Goal: Task Accomplishment & Management: Manage account settings

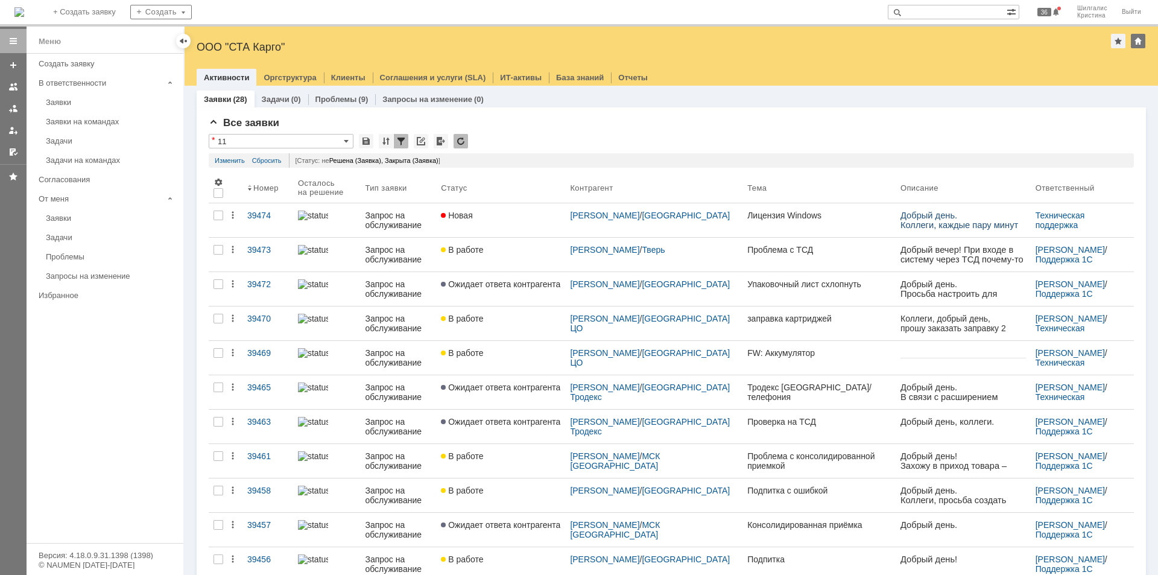
click at [535, 256] on link "В работе" at bounding box center [500, 255] width 129 height 34
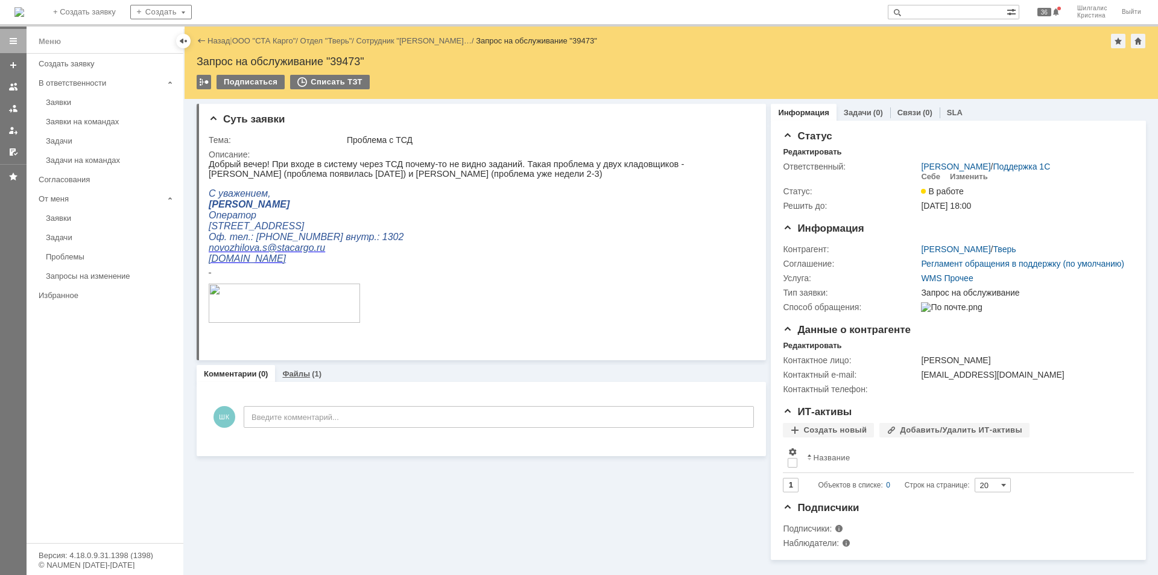
click at [300, 376] on link "Файлы" at bounding box center [296, 373] width 28 height 9
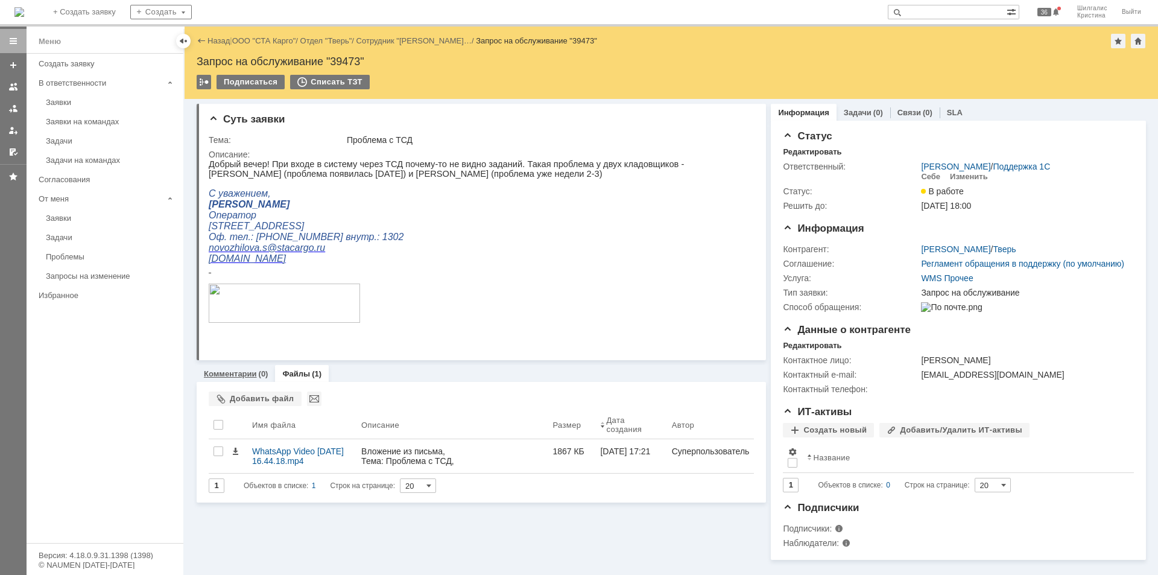
click at [235, 369] on div "Комментарии (0)" at bounding box center [236, 373] width 78 height 17
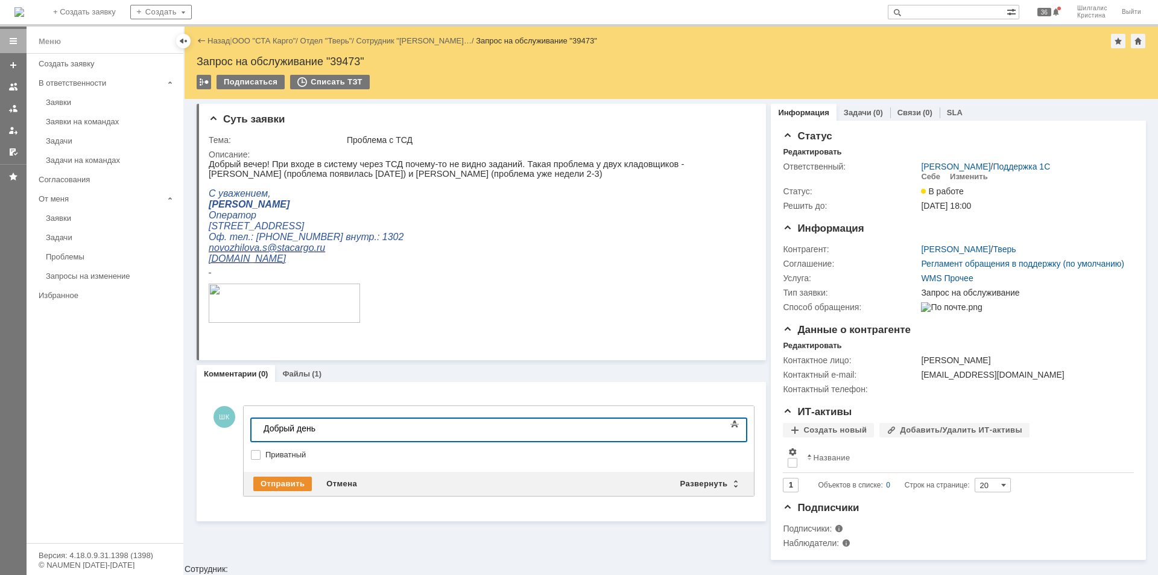
drag, startPoint x: 91, startPoint y: 98, endPoint x: 622, endPoint y: 86, distance: 531.0
click at [92, 98] on div "Заявки" at bounding box center [111, 102] width 130 height 9
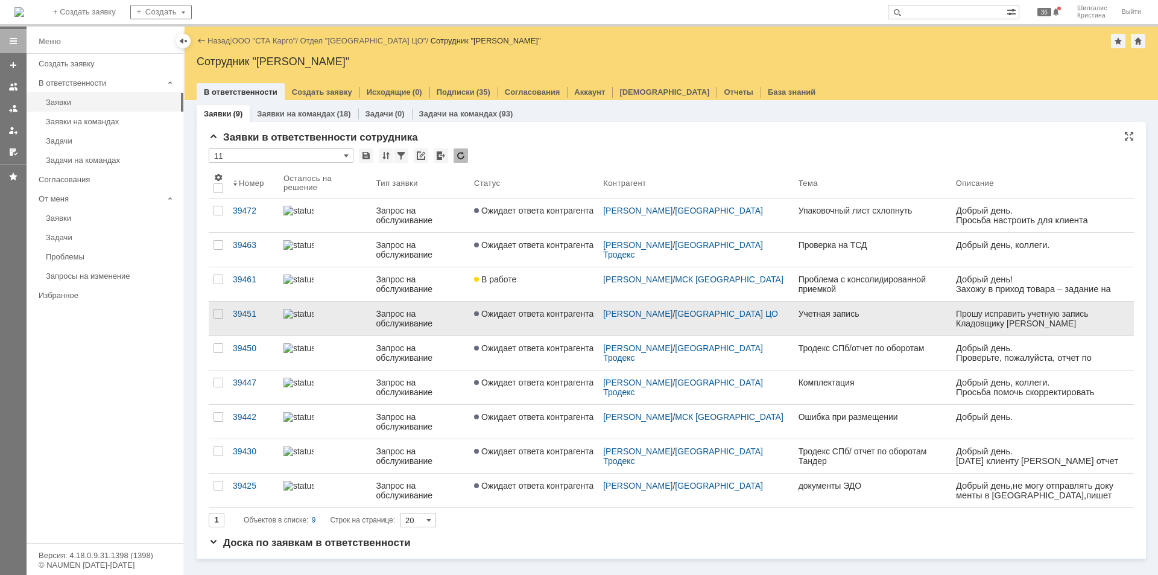
click at [541, 328] on link "Ожидает ответа контрагента" at bounding box center [533, 319] width 129 height 34
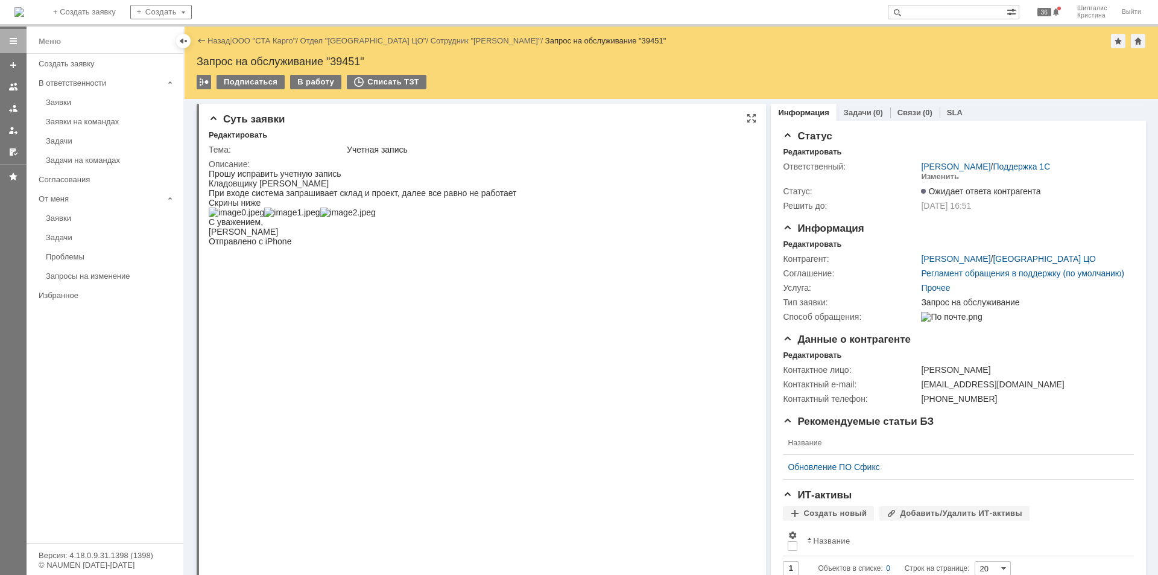
drag, startPoint x: 992, startPoint y: 483, endPoint x: 720, endPoint y: 213, distance: 383.1
click at [343, 59] on div "Запрос на обслуживание "39451"" at bounding box center [672, 62] width 950 height 12
click at [344, 57] on div "Запрос на обслуживание "39451"" at bounding box center [672, 62] width 950 height 12
copy div "39451"
click at [256, 44] on div "Назад | ООО "СТА Карго" / Отдел "Санкт-Петербург ЦО" / Сотрудник "Филоненко Мак…" at bounding box center [672, 41] width 950 height 14
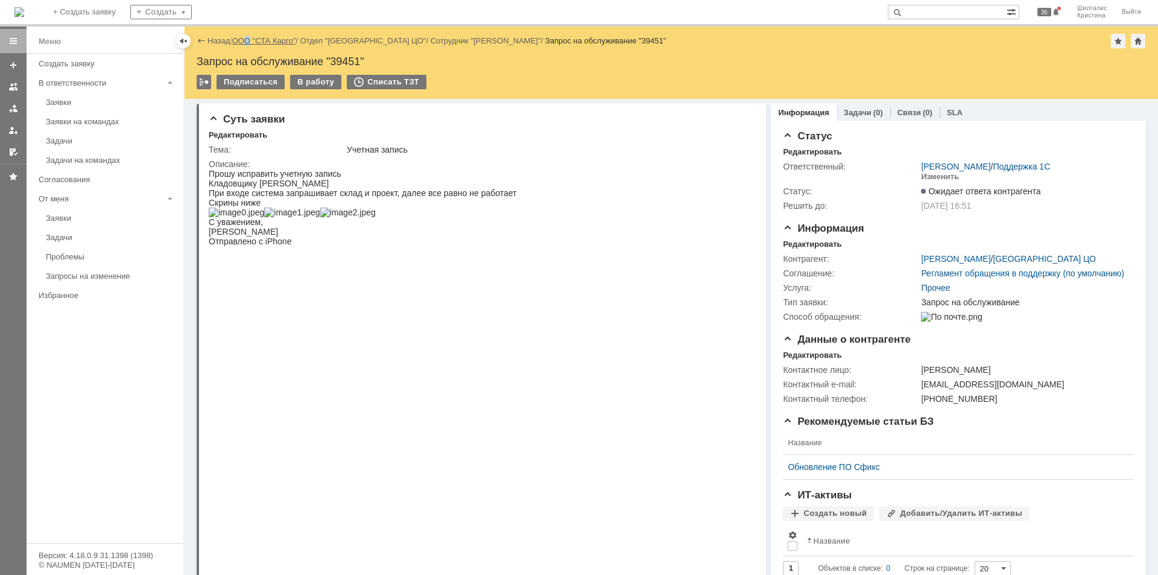
click at [258, 42] on link "ООО "СТА Карго"" at bounding box center [264, 40] width 64 height 9
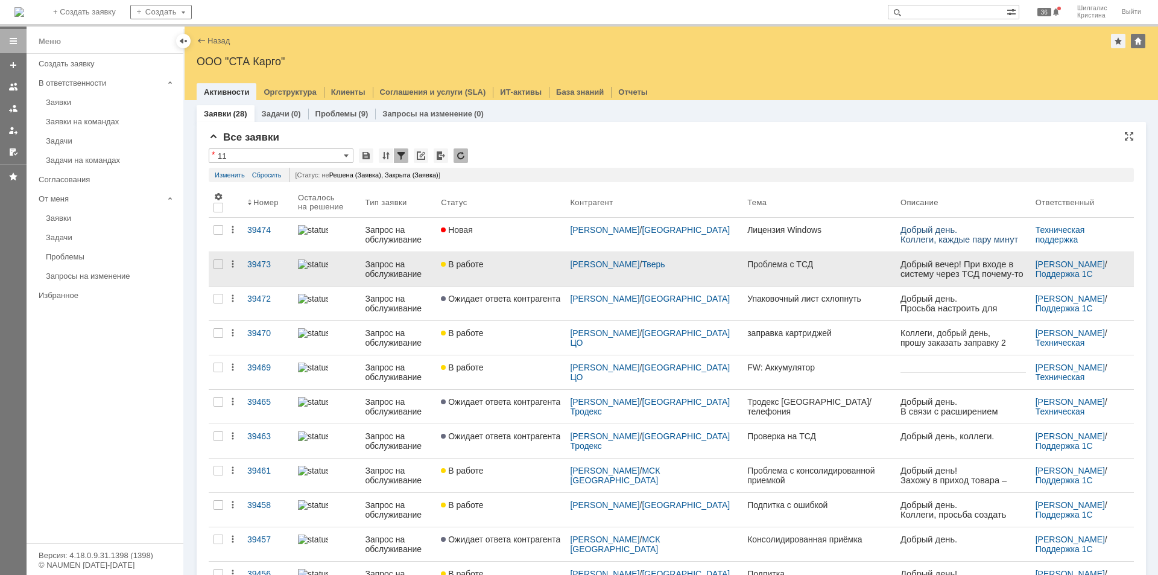
click at [501, 262] on div "В работе" at bounding box center [500, 264] width 119 height 10
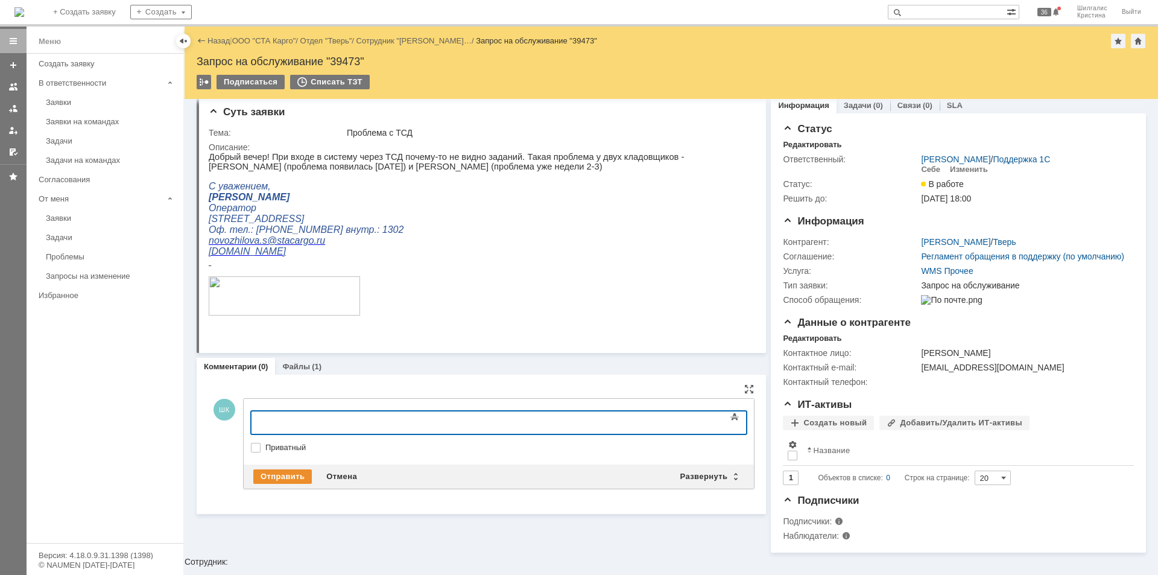
click at [291, 445] on label "Приватный" at bounding box center [504, 448] width 479 height 10
checkbox input "true"
click at [318, 417] on div at bounding box center [349, 421] width 171 height 10
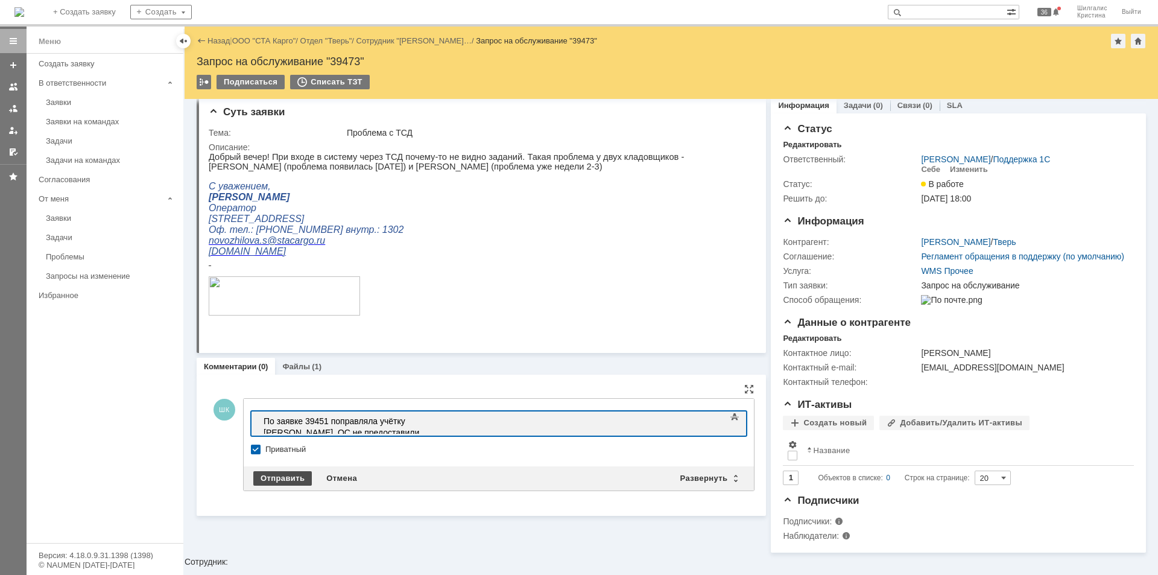
click at [299, 445] on div "Отправить" at bounding box center [282, 478] width 59 height 14
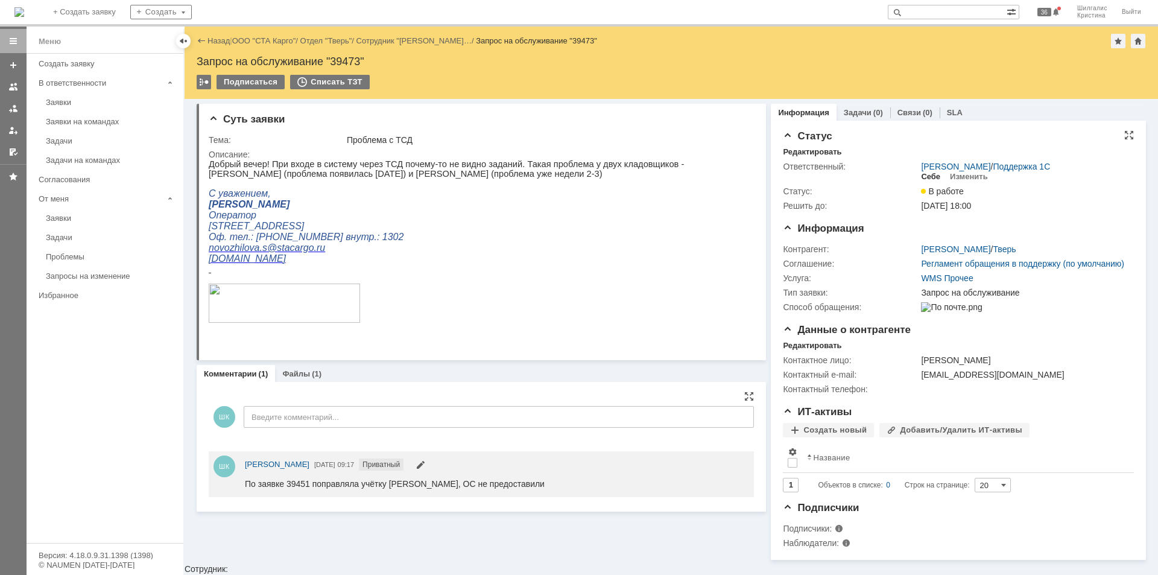
click at [922, 177] on div "Себе" at bounding box center [930, 177] width 19 height 10
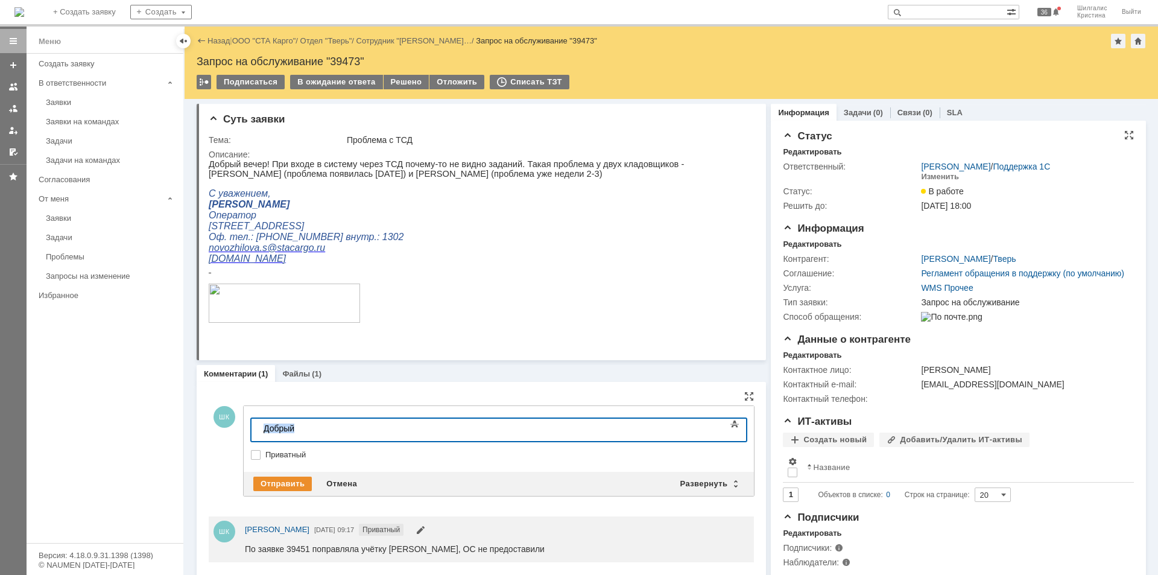
drag, startPoint x: 305, startPoint y: 426, endPoint x: 163, endPoint y: 406, distance: 143.8
click at [259, 419] on html "Добрый" at bounding box center [349, 429] width 181 height 21
click at [337, 82] on div "В ожидание ответа" at bounding box center [336, 82] width 92 height 14
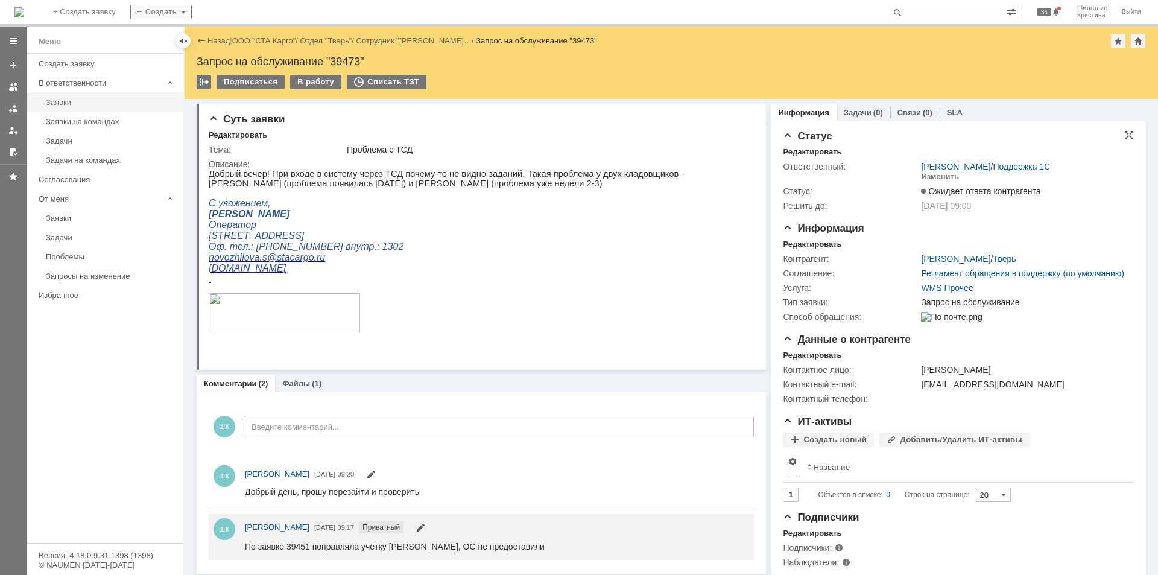
click at [80, 97] on link "Заявки" at bounding box center [111, 102] width 140 height 19
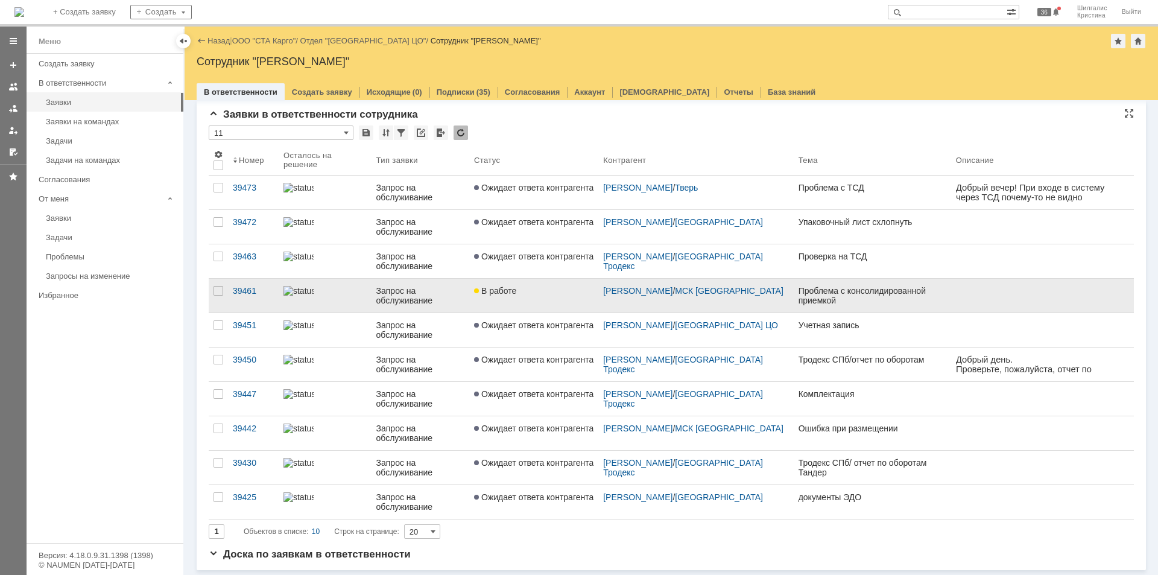
click at [521, 302] on link "В работе" at bounding box center [533, 296] width 129 height 34
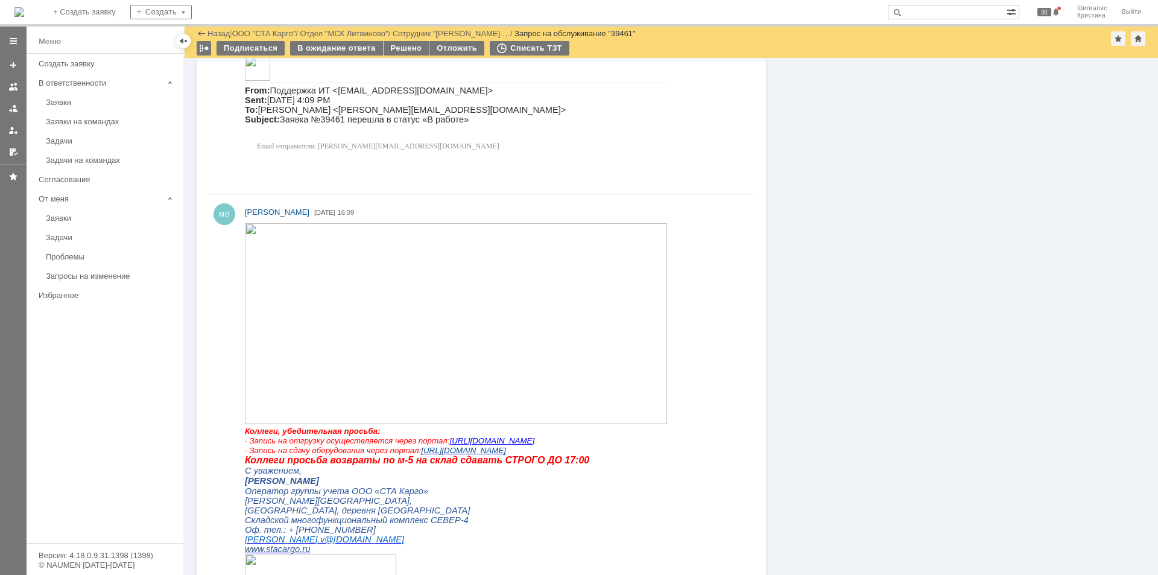
scroll to position [963, 0]
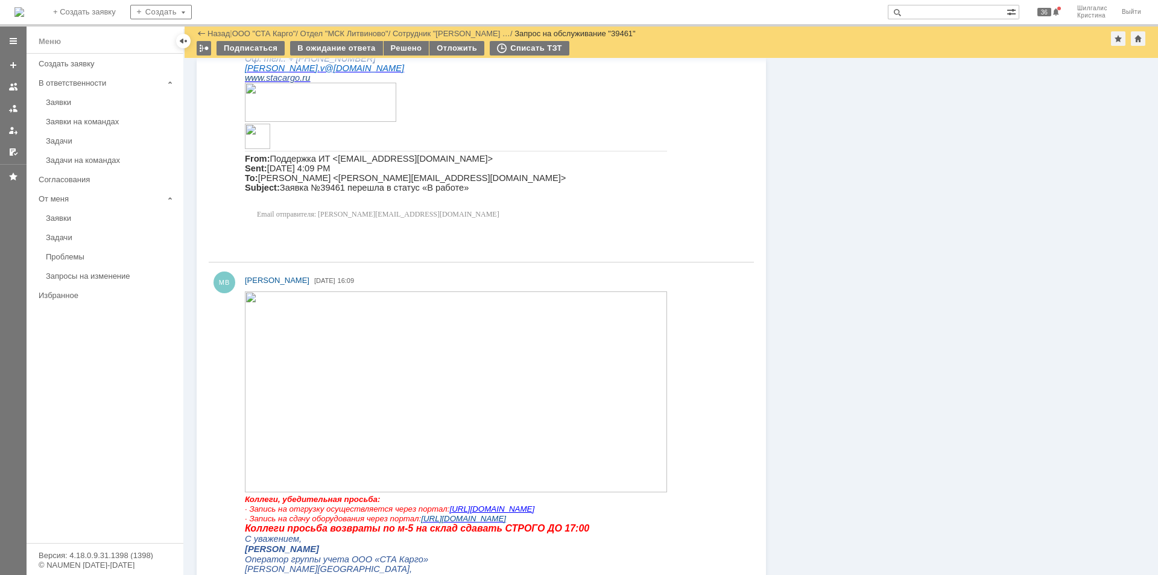
click at [361, 356] on img at bounding box center [456, 391] width 422 height 201
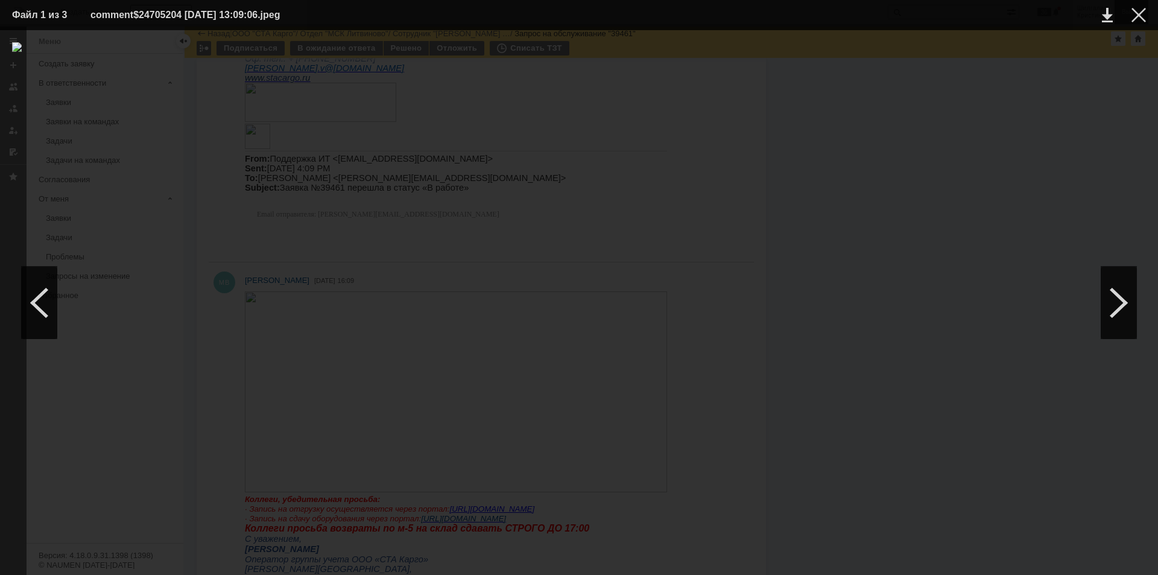
click at [926, 15] on div at bounding box center [1139, 15] width 14 height 14
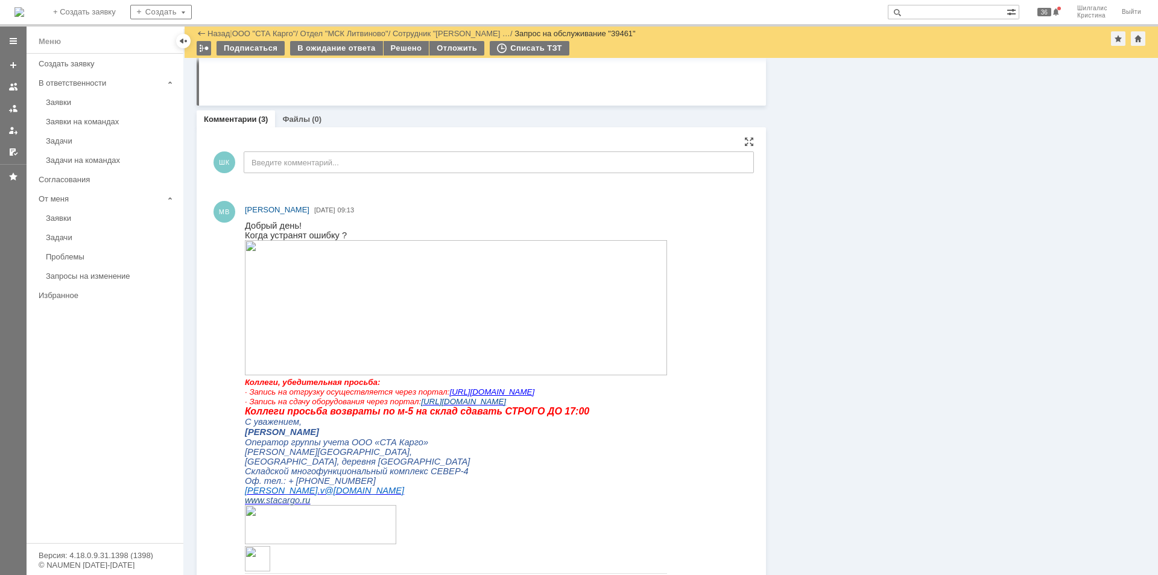
scroll to position [360, 0]
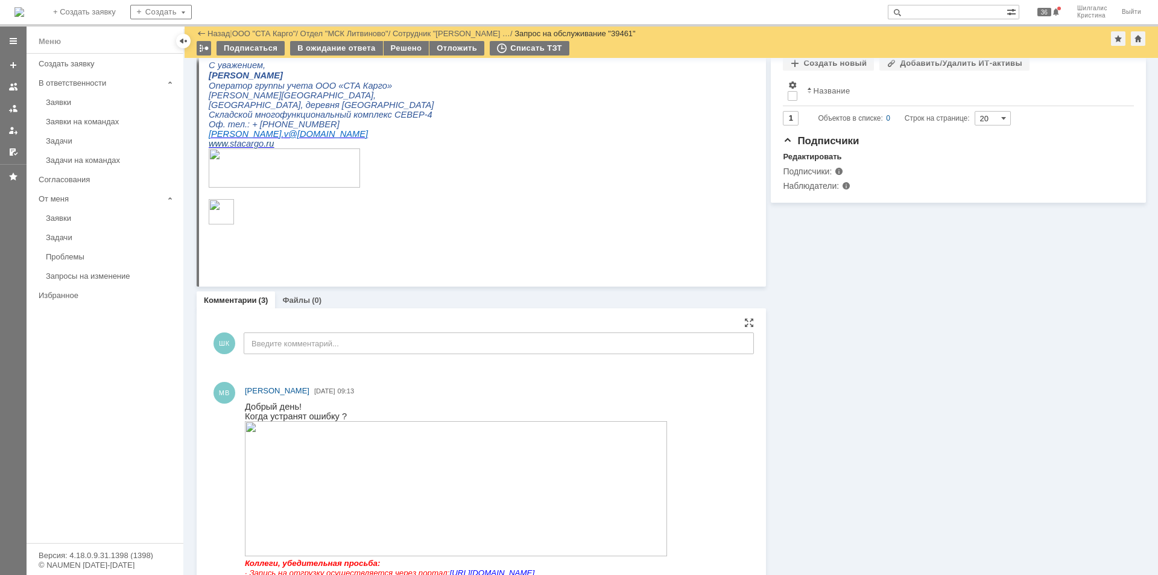
click at [351, 445] on img at bounding box center [456, 488] width 422 height 135
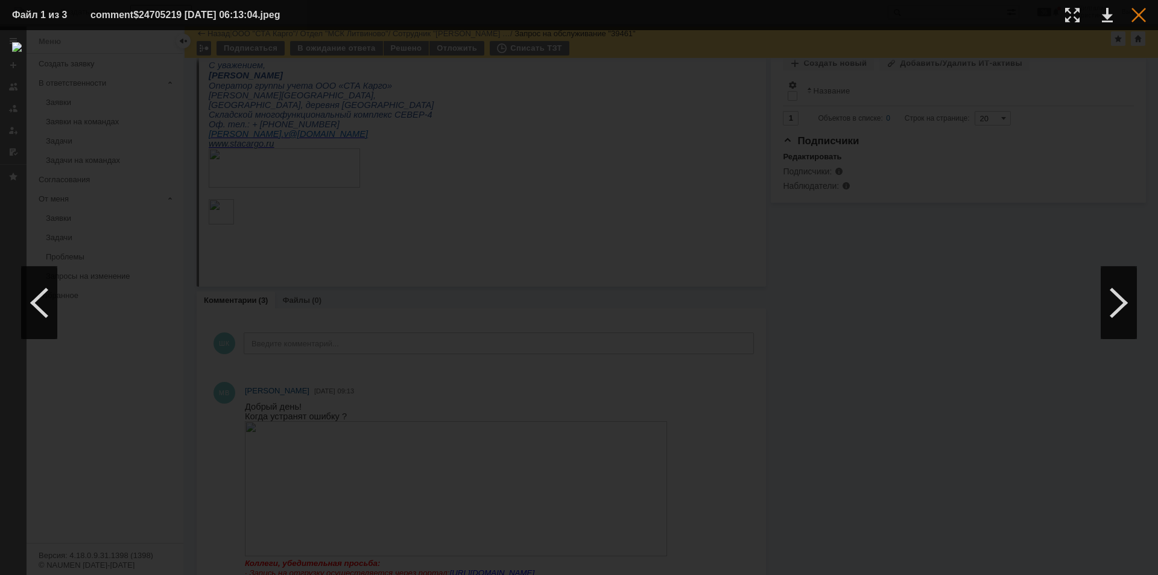
click at [926, 18] on div at bounding box center [1139, 15] width 14 height 14
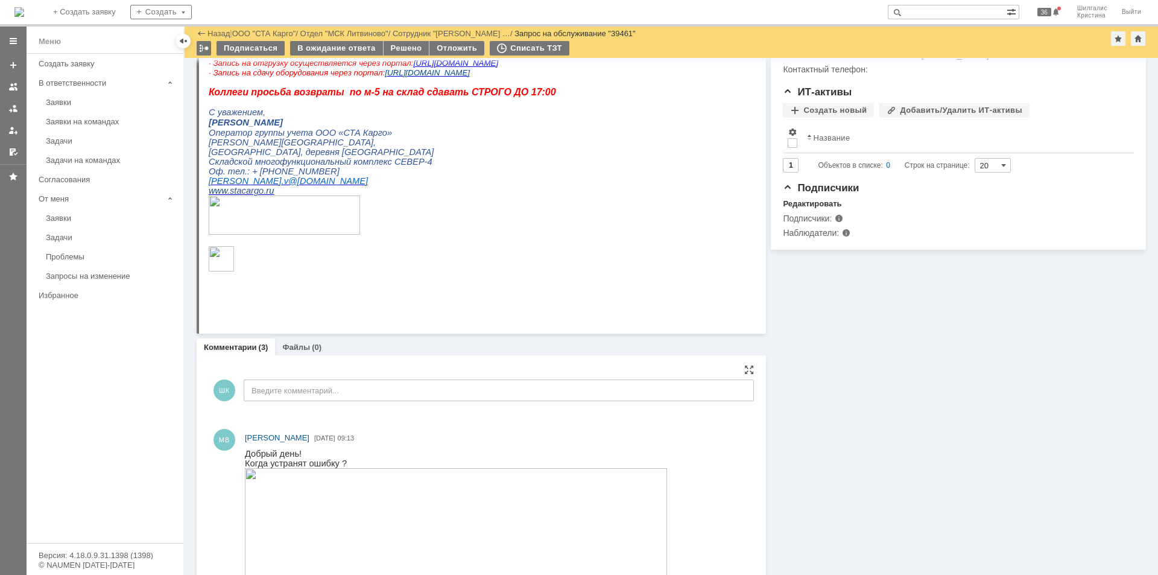
scroll to position [420, 0]
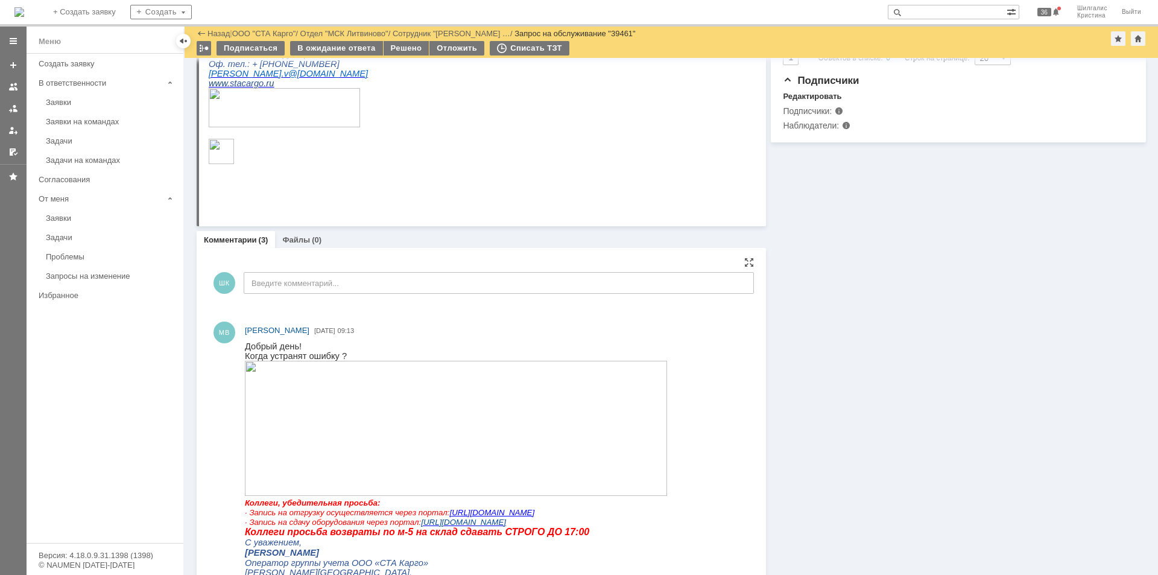
click at [329, 385] on img at bounding box center [456, 428] width 422 height 135
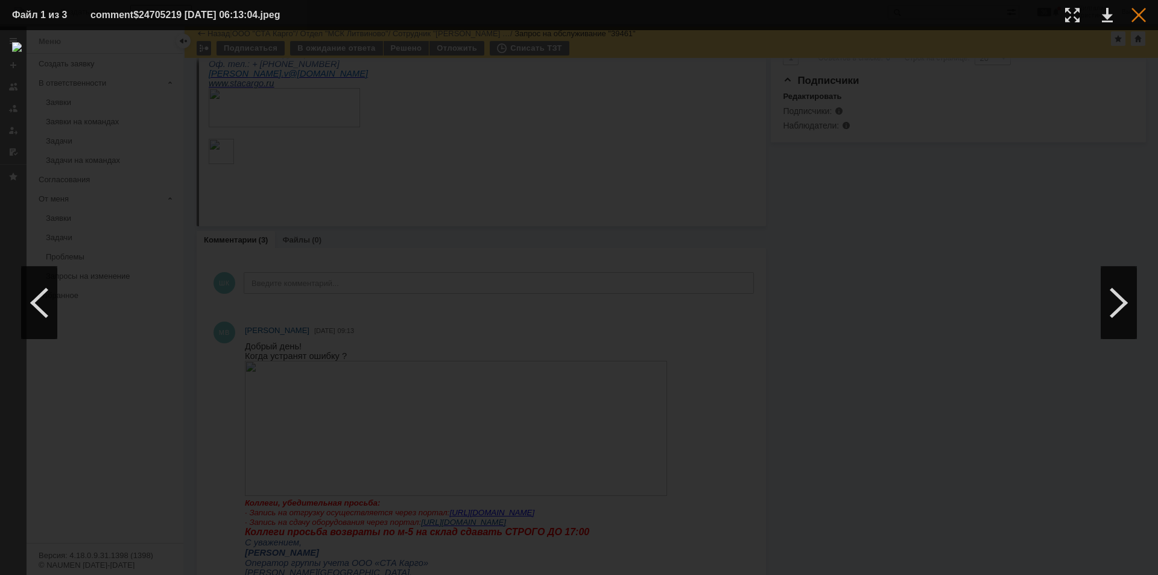
click at [926, 13] on div at bounding box center [1139, 15] width 14 height 14
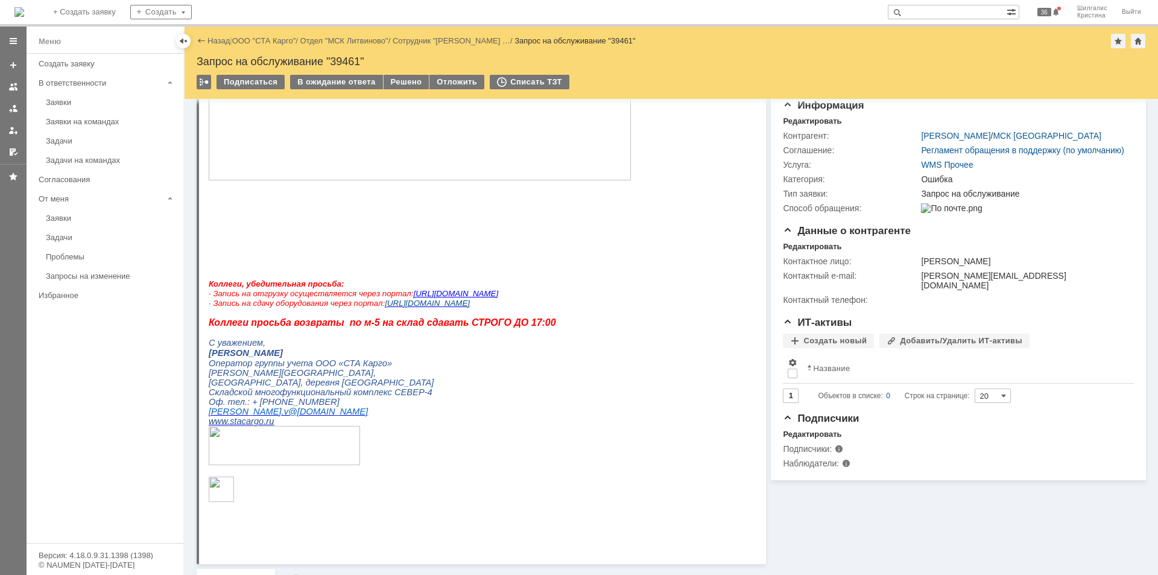
scroll to position [0, 0]
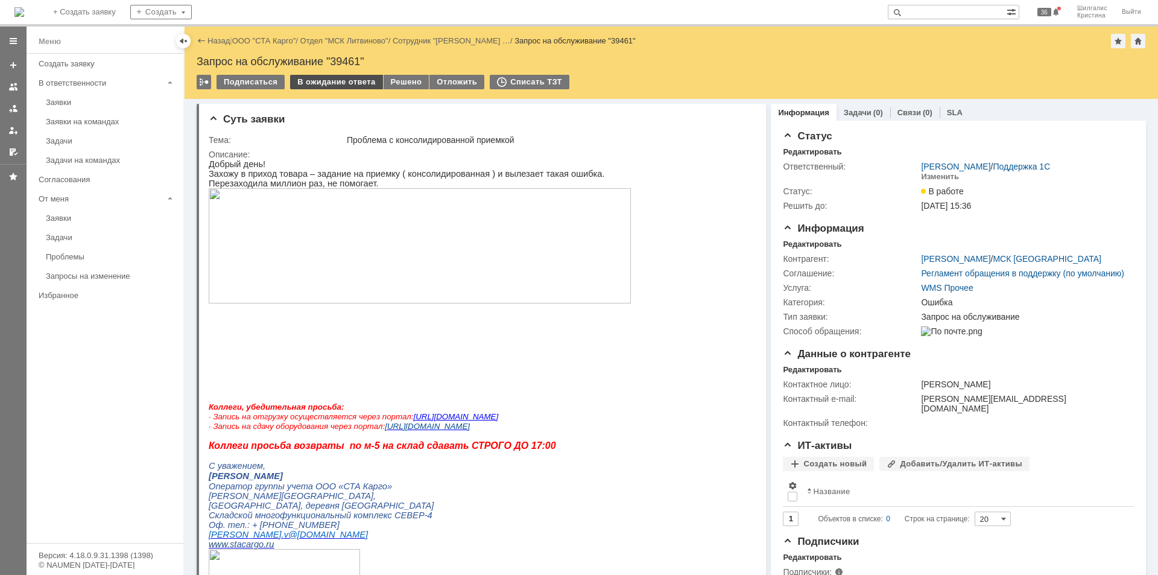
click at [349, 84] on div "В ожидание ответа" at bounding box center [336, 82] width 92 height 14
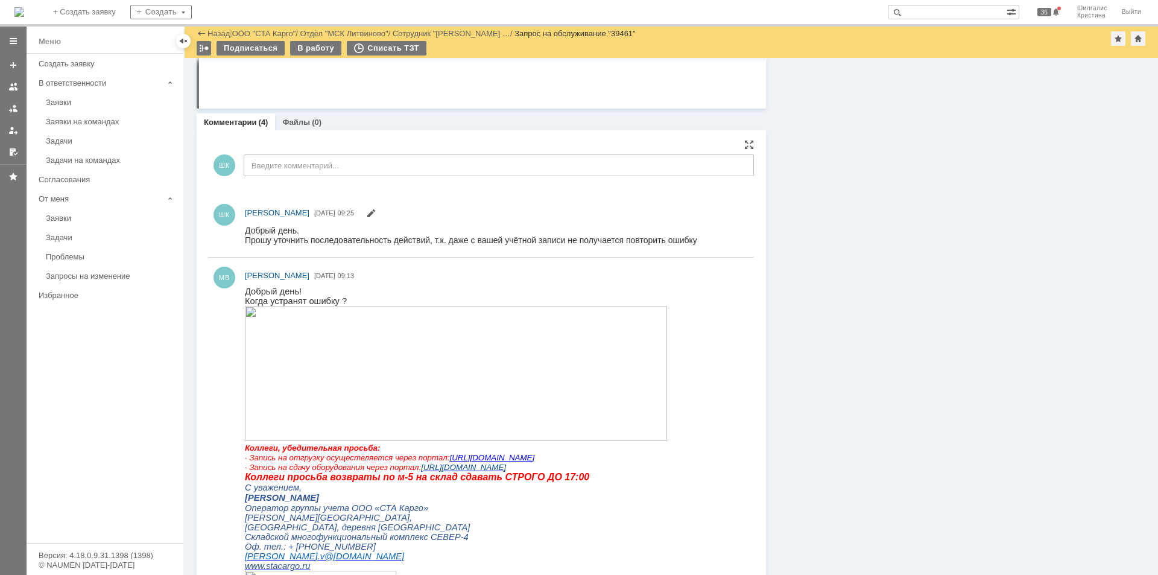
scroll to position [664, 0]
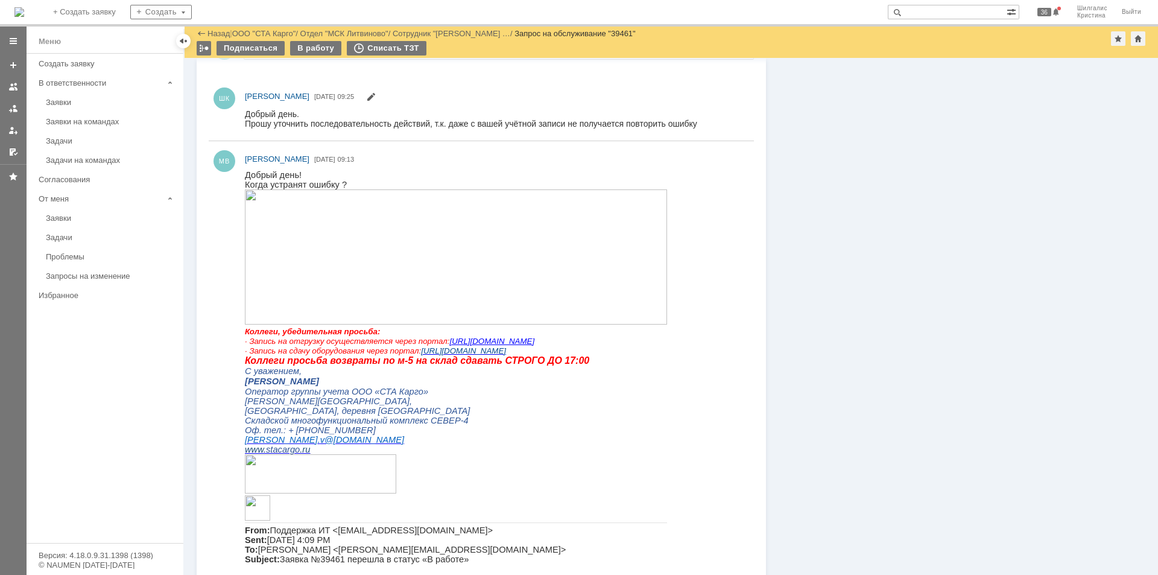
click at [354, 226] on img at bounding box center [456, 256] width 422 height 135
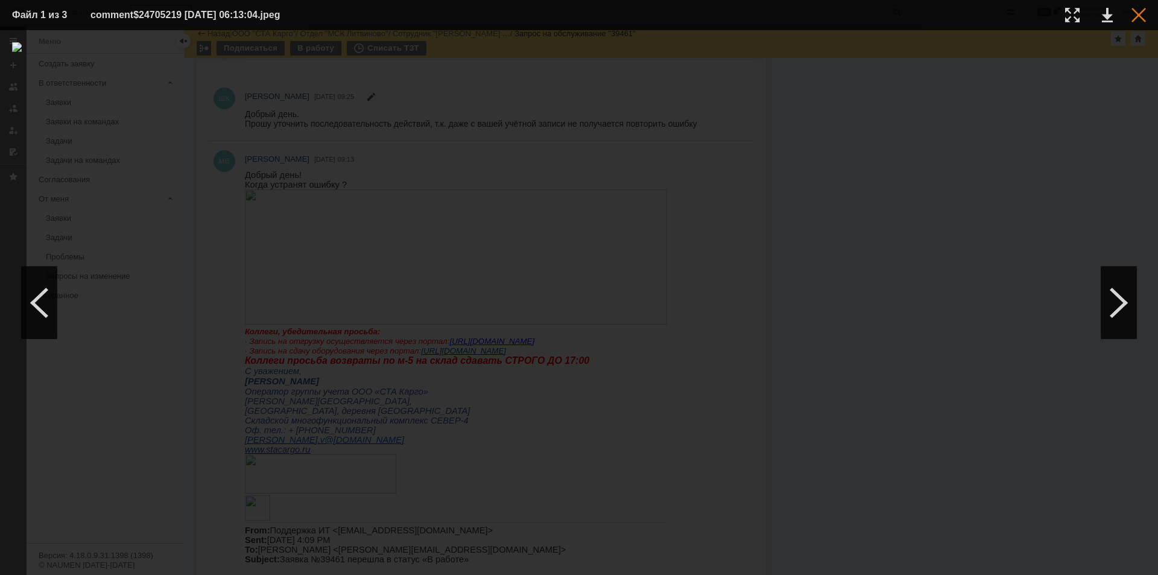
click at [926, 16] on div at bounding box center [1139, 15] width 14 height 14
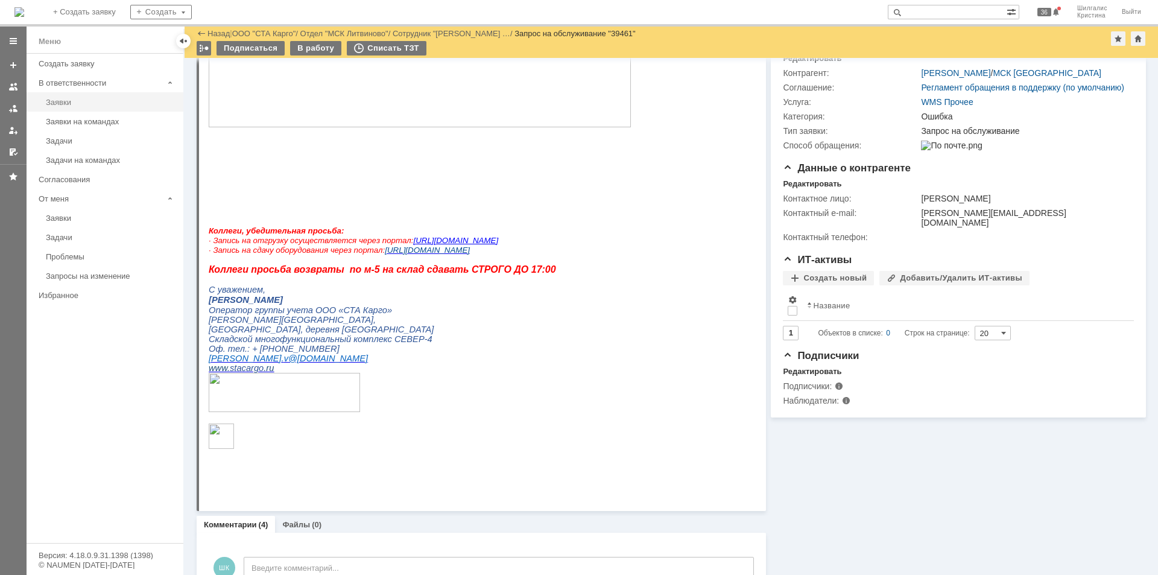
scroll to position [121, 0]
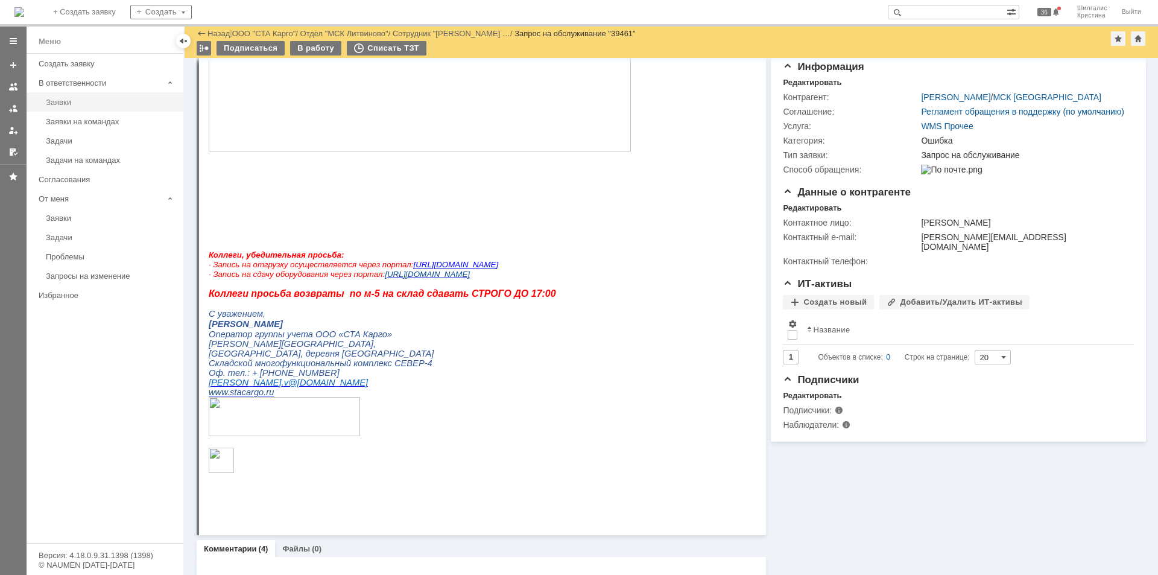
click at [78, 108] on link "Заявки" at bounding box center [111, 102] width 140 height 19
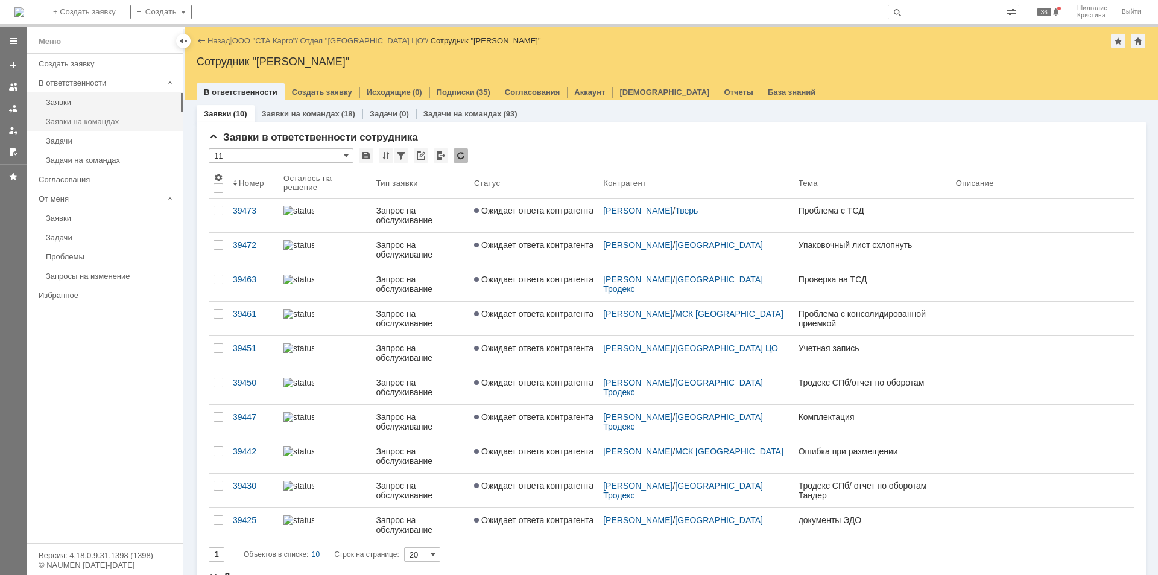
click at [112, 128] on link "Заявки на командах" at bounding box center [111, 121] width 140 height 19
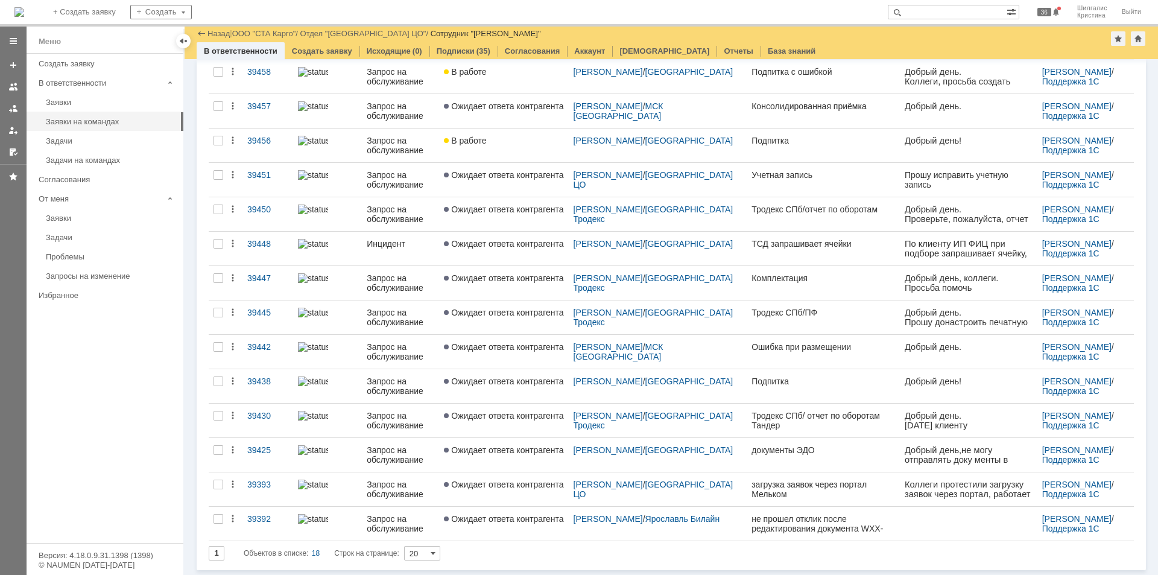
click at [431, 445] on input "20" at bounding box center [422, 553] width 36 height 14
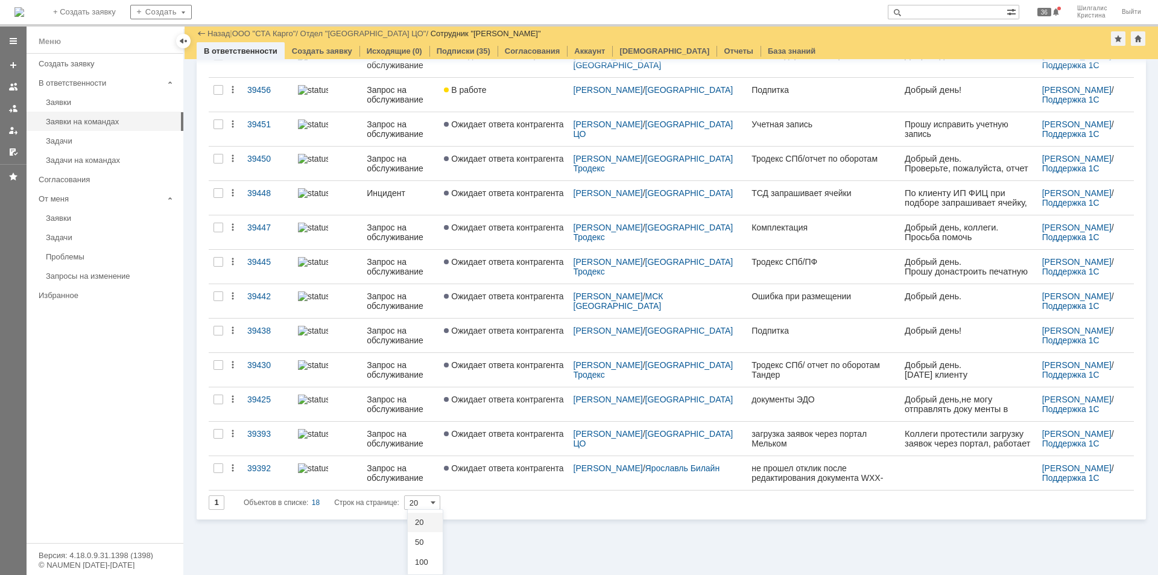
click at [517, 445] on div "Заявки (10) Заявки на командах (18) Задачи (0) Задачи на командах (93) Заявки в…" at bounding box center [672, 317] width 974 height 516
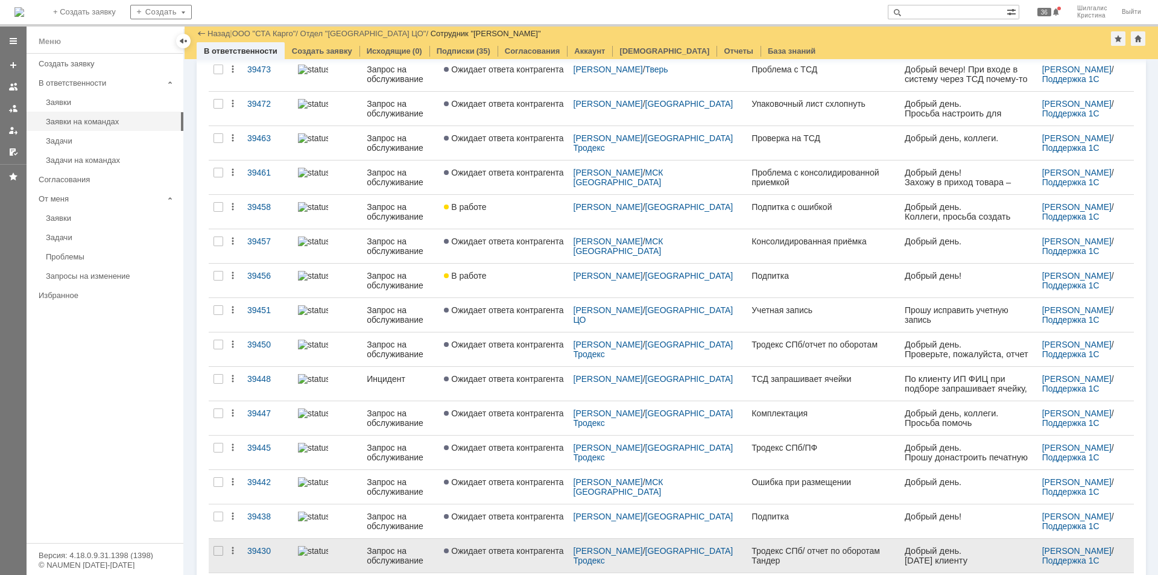
type input "20"
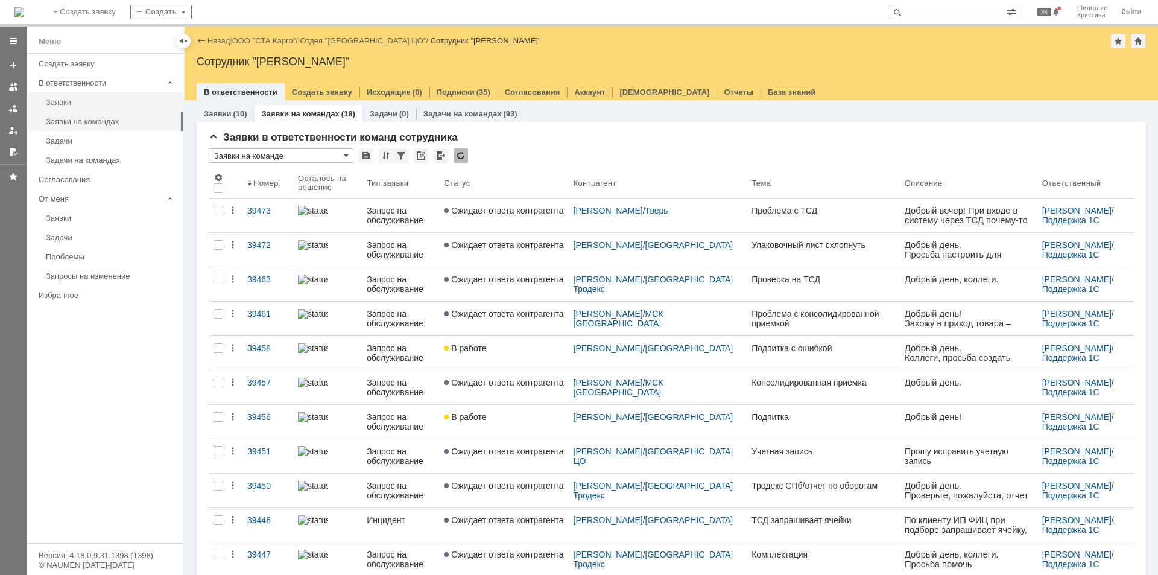
click at [82, 104] on div "Заявки" at bounding box center [111, 102] width 130 height 9
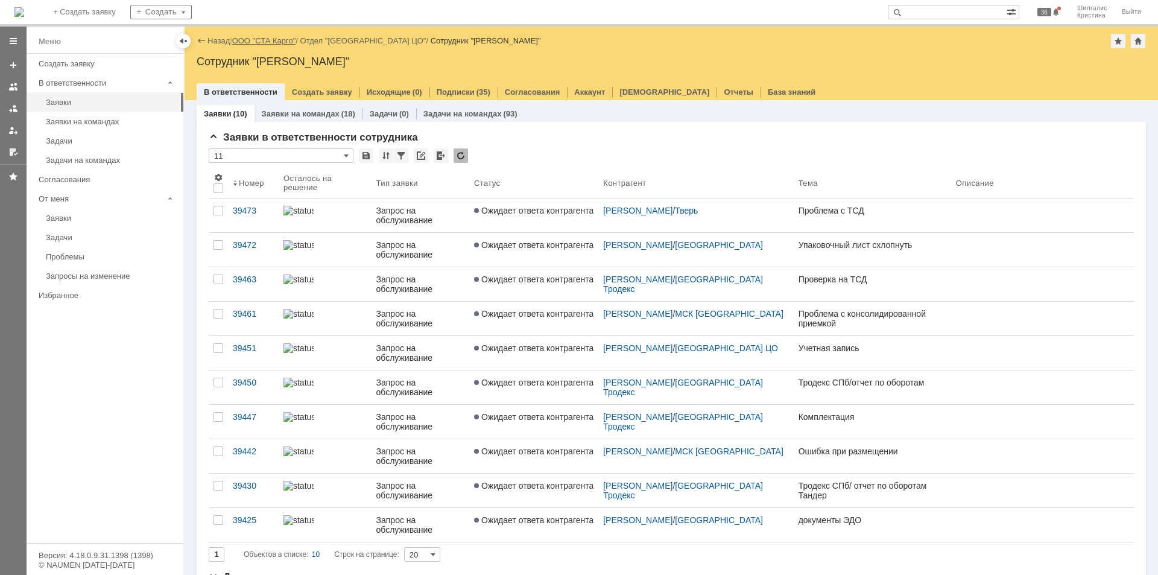
click at [286, 42] on link "ООО "СТА Карго"" at bounding box center [264, 40] width 64 height 9
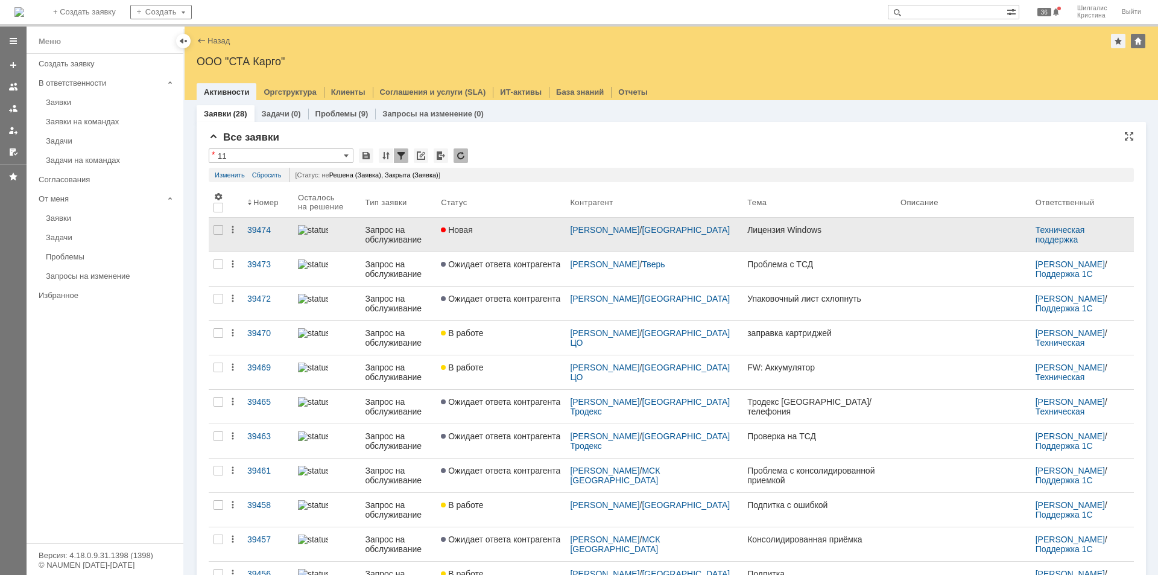
click at [513, 232] on div "Новая" at bounding box center [500, 230] width 119 height 10
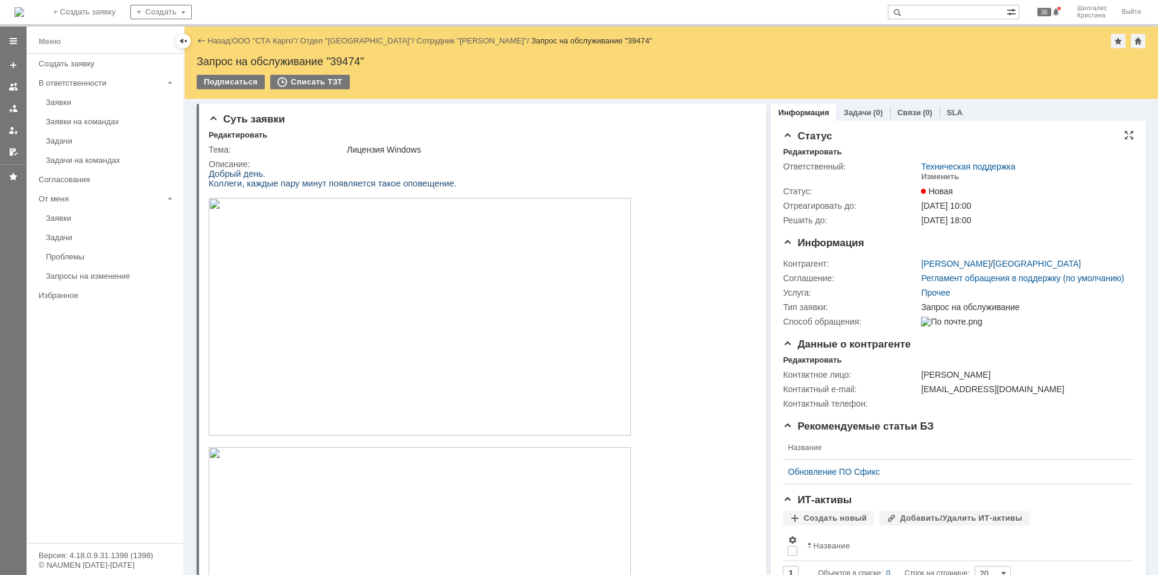
drag, startPoint x: 834, startPoint y: 382, endPoint x: 849, endPoint y: 229, distance: 153.4
click at [926, 175] on div "Изменить" at bounding box center [940, 177] width 38 height 10
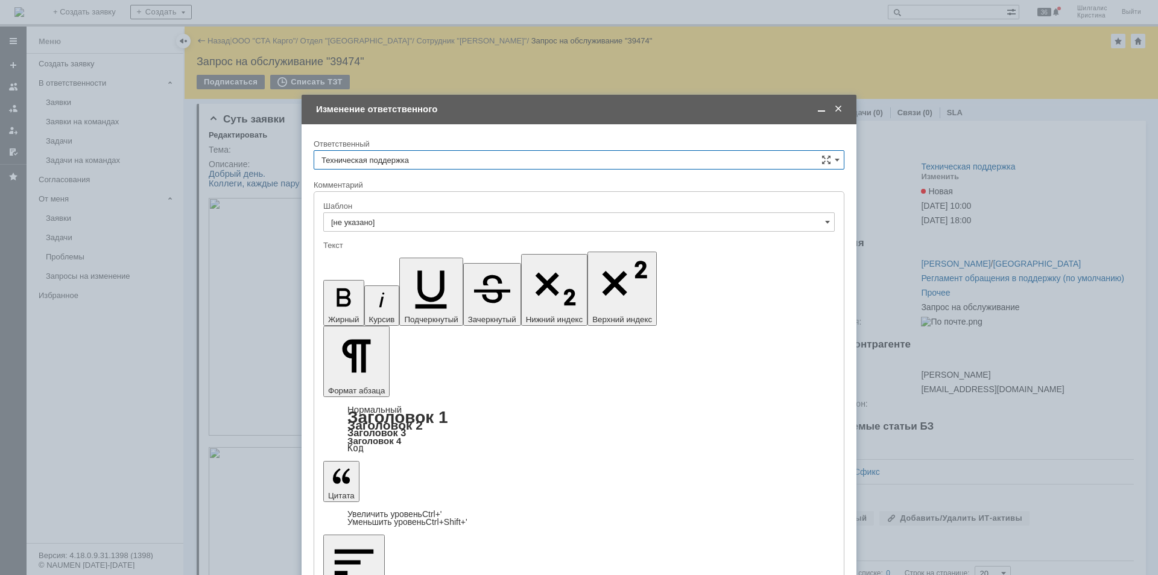
click at [467, 154] on input "Техническая поддержка" at bounding box center [579, 159] width 531 height 19
click at [366, 205] on span "Поддержка 1С" at bounding box center [579, 202] width 515 height 10
type input "Поддержка 1С"
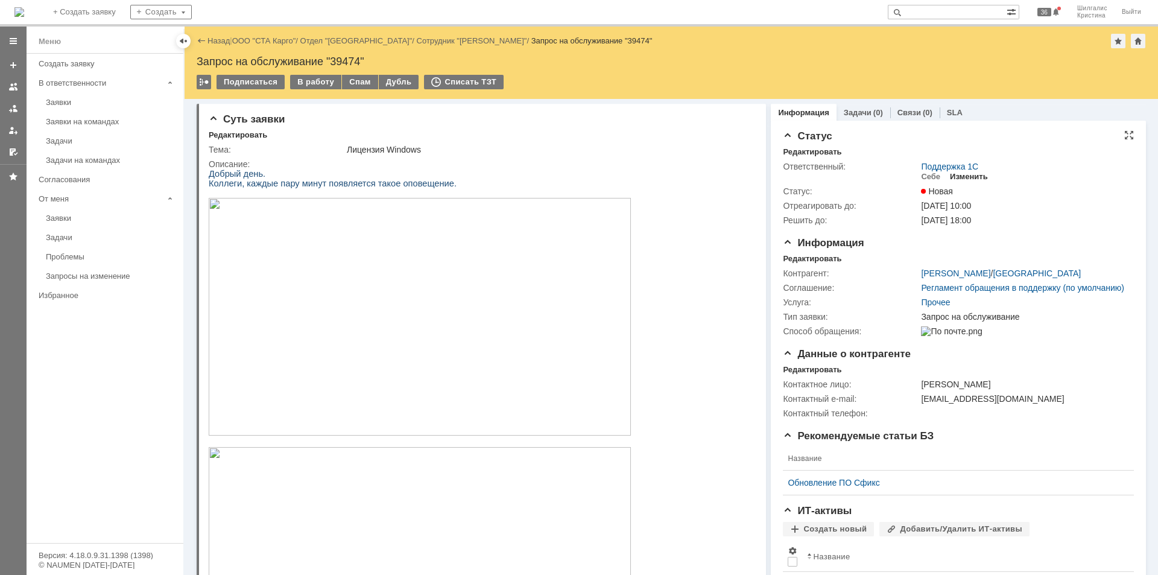
click at [926, 176] on div "Изменить" at bounding box center [969, 177] width 38 height 10
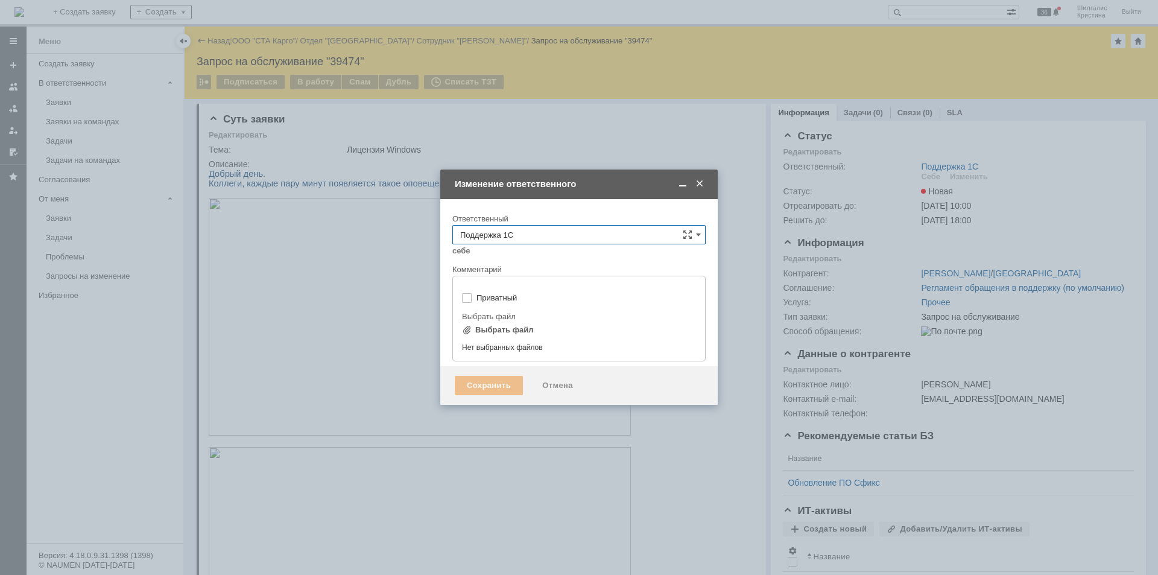
type input "[не указано]"
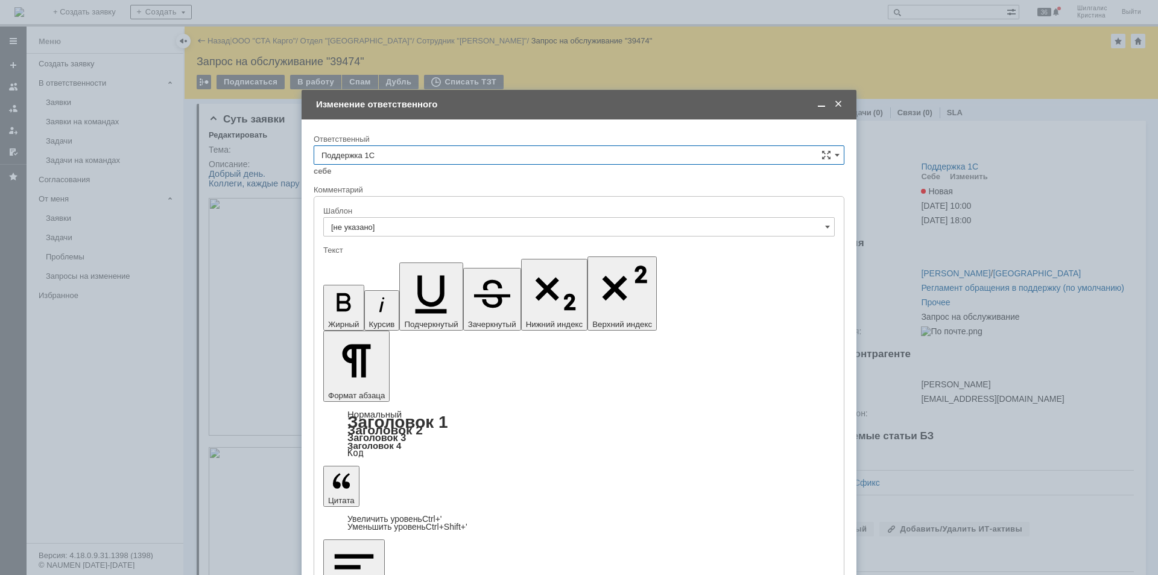
click at [418, 152] on input "Поддержка 1С" at bounding box center [579, 154] width 531 height 19
click at [414, 256] on span "[PERSON_NAME]" at bounding box center [579, 256] width 515 height 10
type input "[PERSON_NAME]"
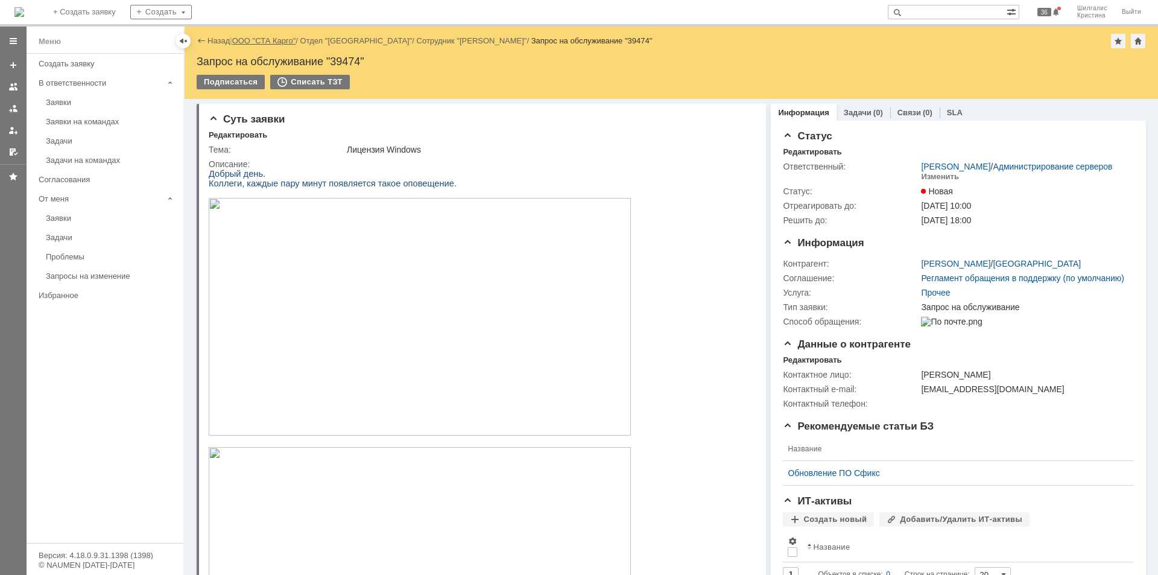
click at [258, 40] on link "ООО "СТА Карго"" at bounding box center [264, 40] width 64 height 9
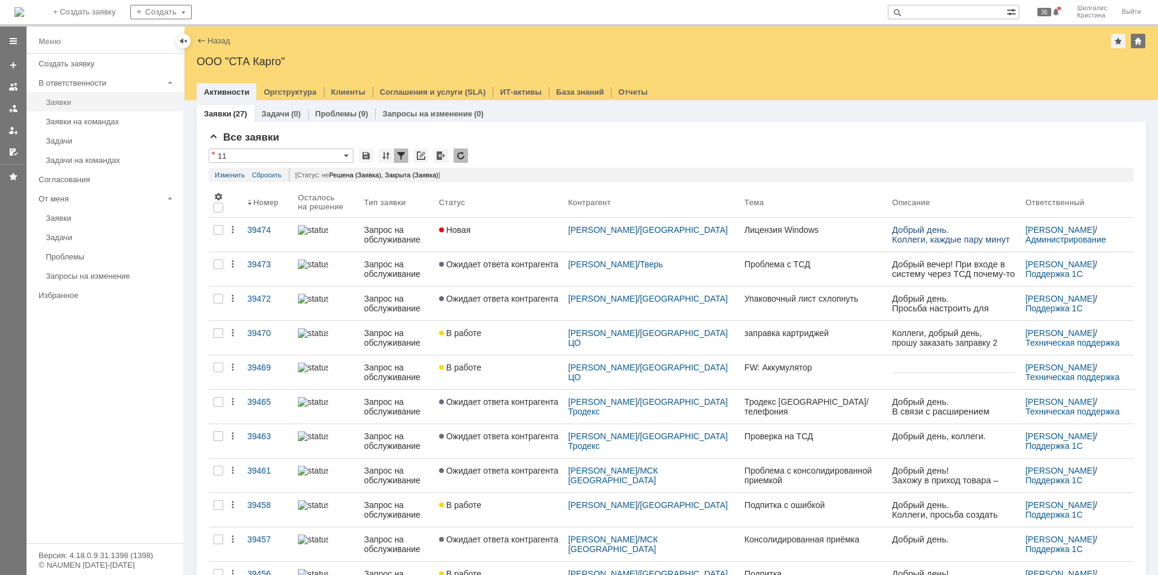
click at [75, 107] on link "Заявки" at bounding box center [111, 102] width 140 height 19
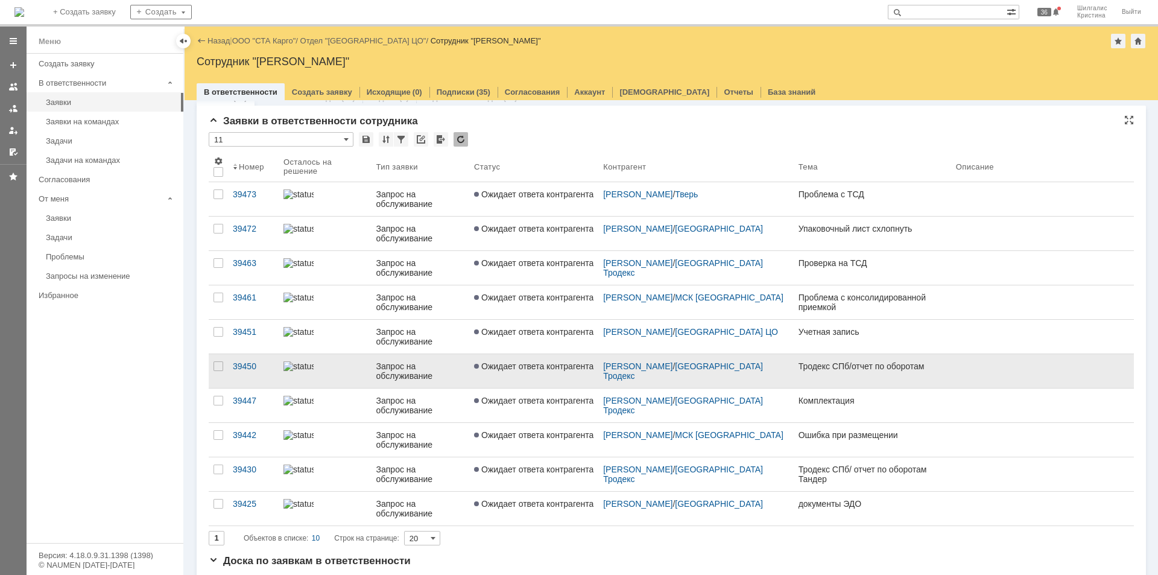
scroll to position [23, 0]
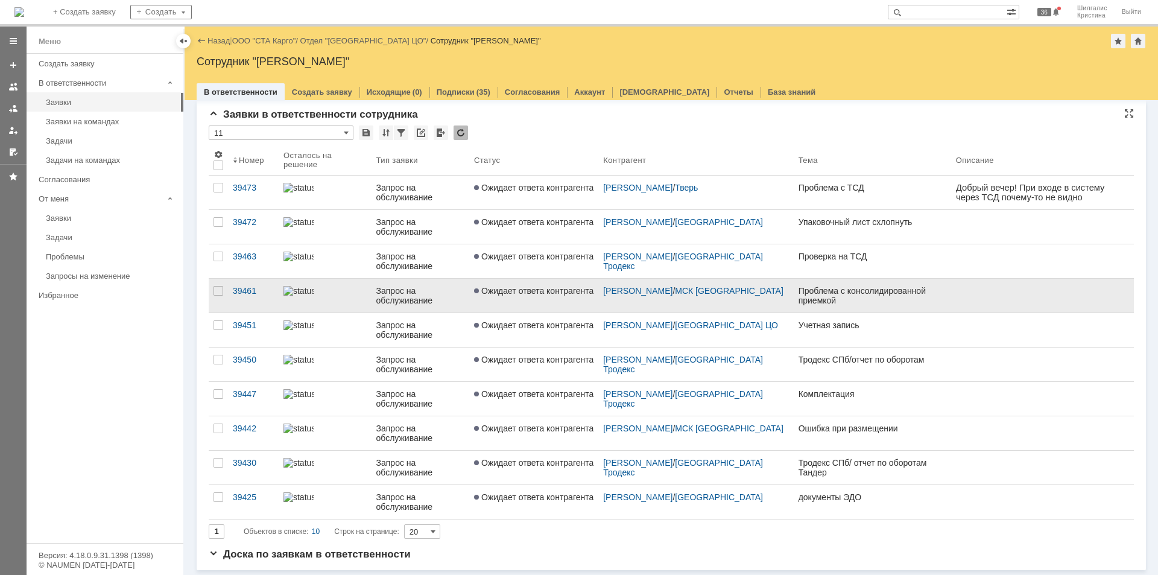
click at [458, 300] on div "Запрос на обслуживание" at bounding box center [420, 295] width 89 height 19
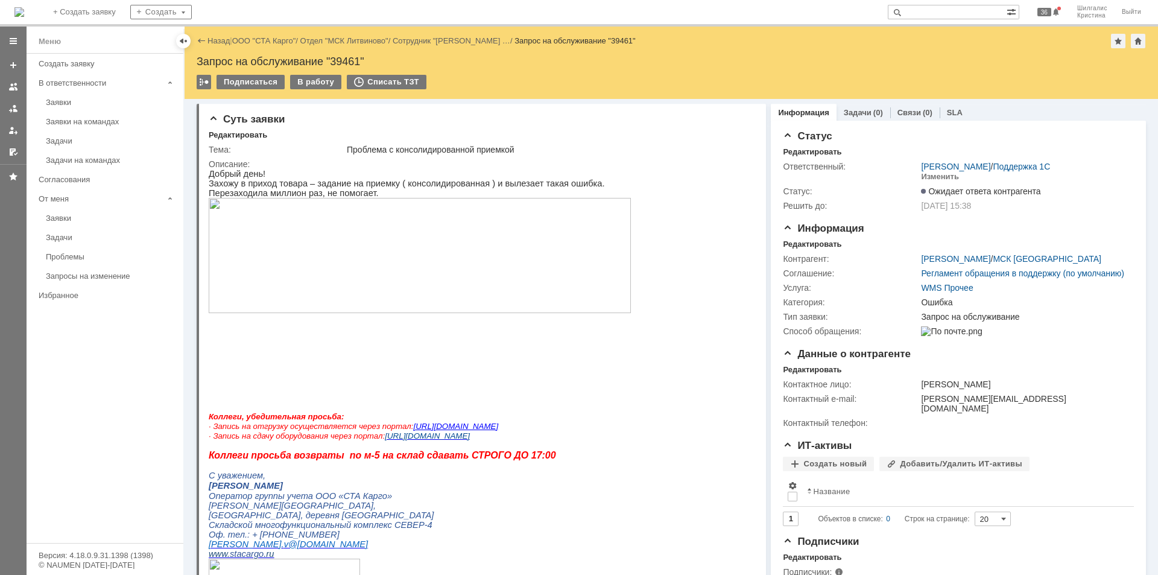
click at [377, 252] on img at bounding box center [420, 255] width 422 height 115
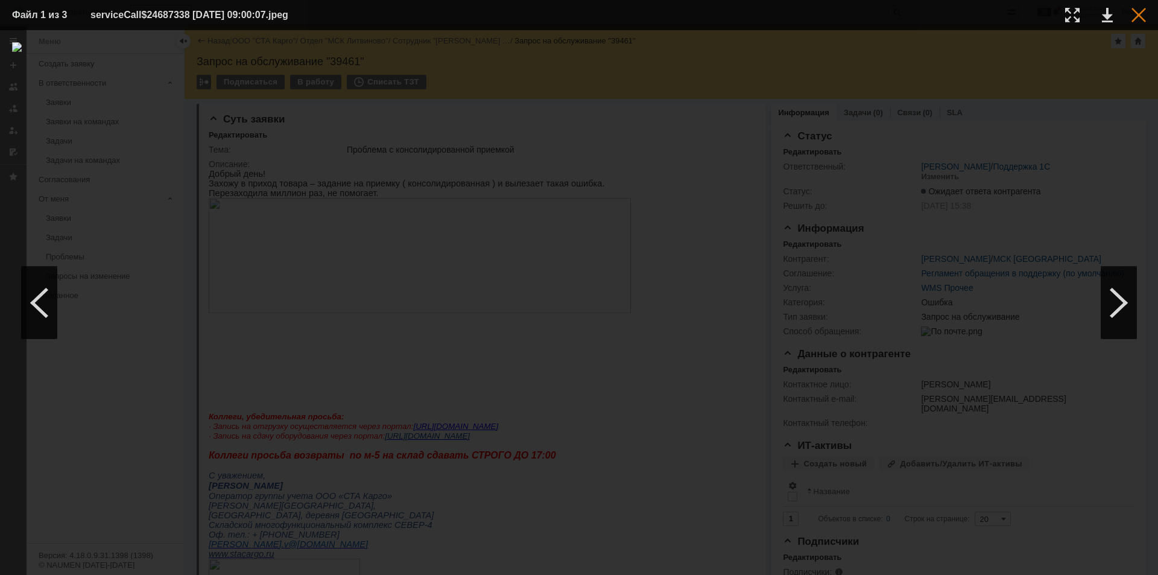
click at [926, 17] on div at bounding box center [1139, 15] width 14 height 14
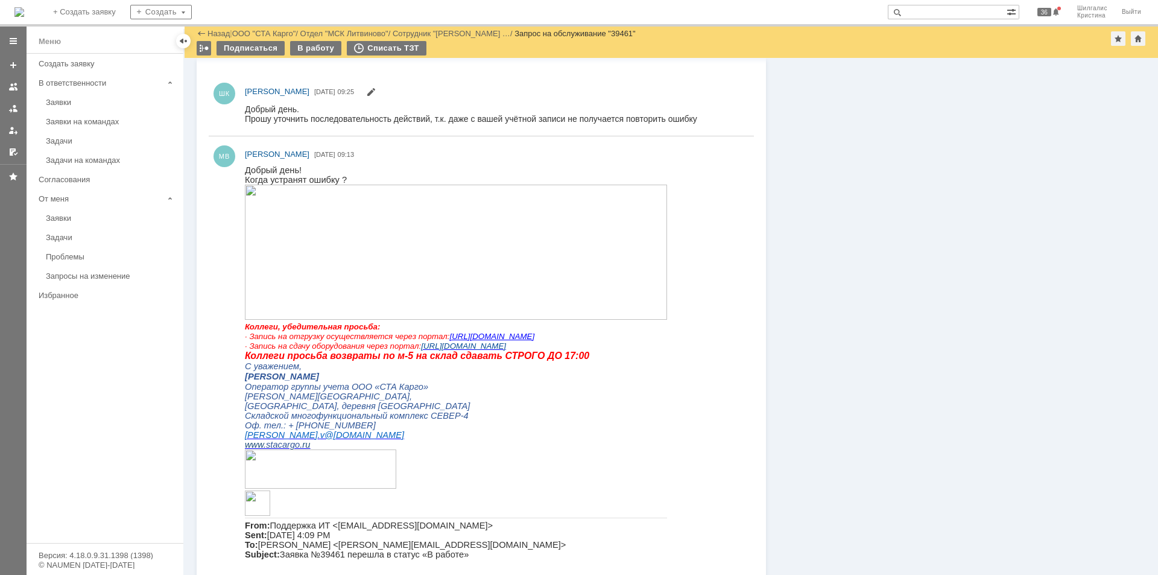
scroll to position [664, 0]
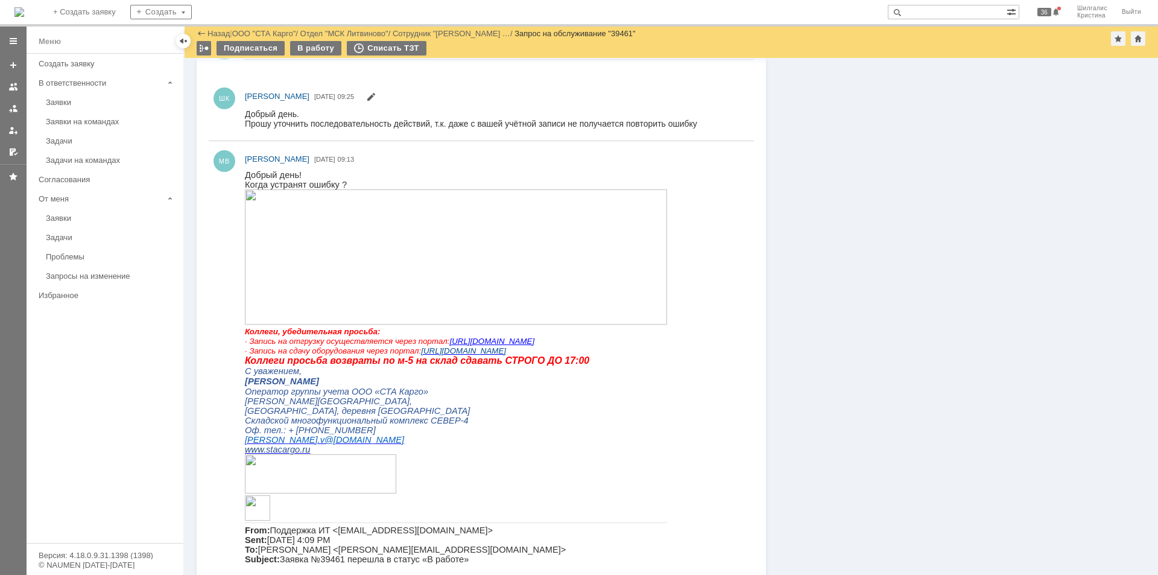
click at [378, 242] on img at bounding box center [456, 256] width 422 height 135
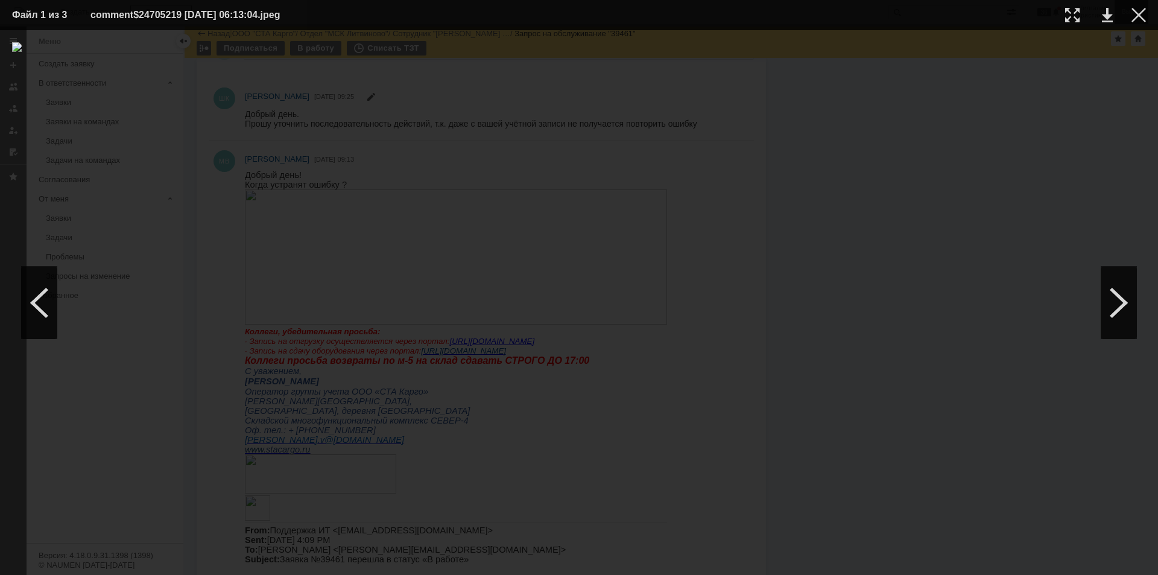
click at [926, 15] on div at bounding box center [1139, 15] width 14 height 14
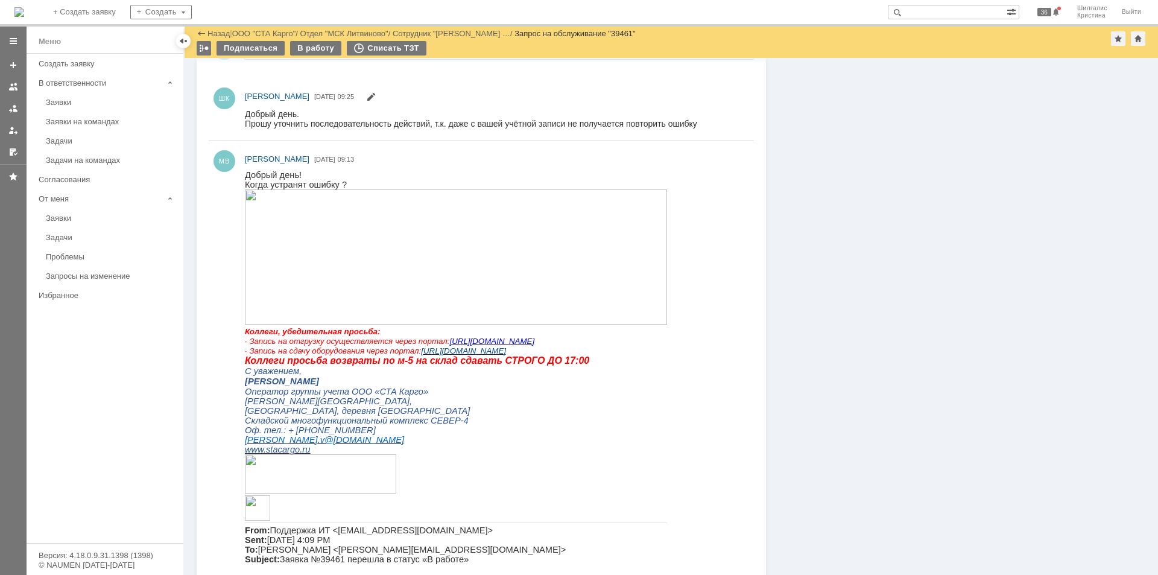
click at [387, 215] on img at bounding box center [456, 256] width 422 height 135
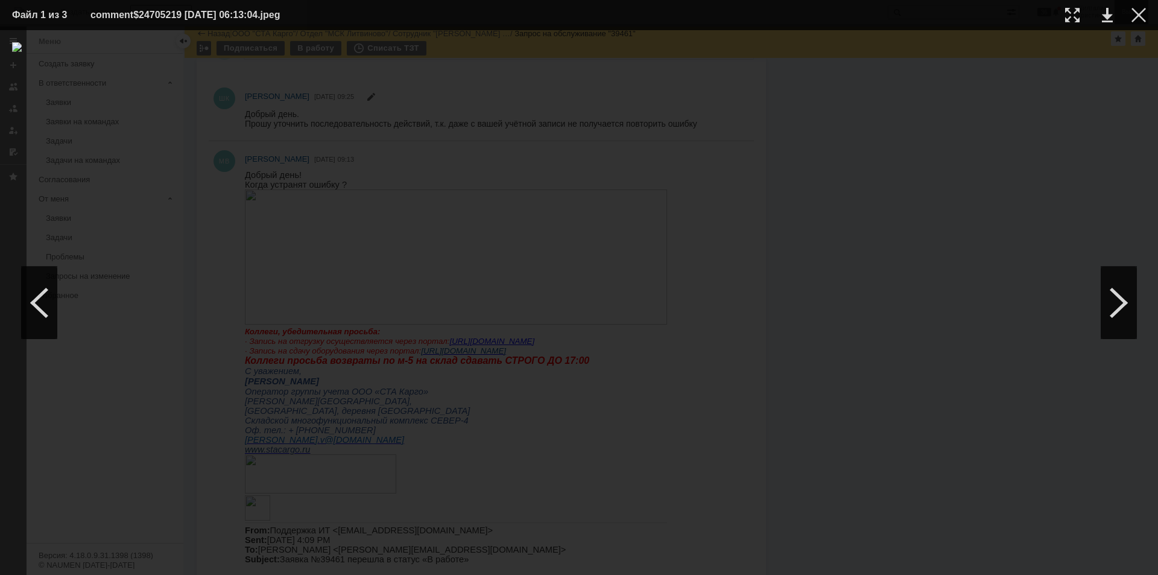
click at [926, 11] on div at bounding box center [1139, 15] width 14 height 14
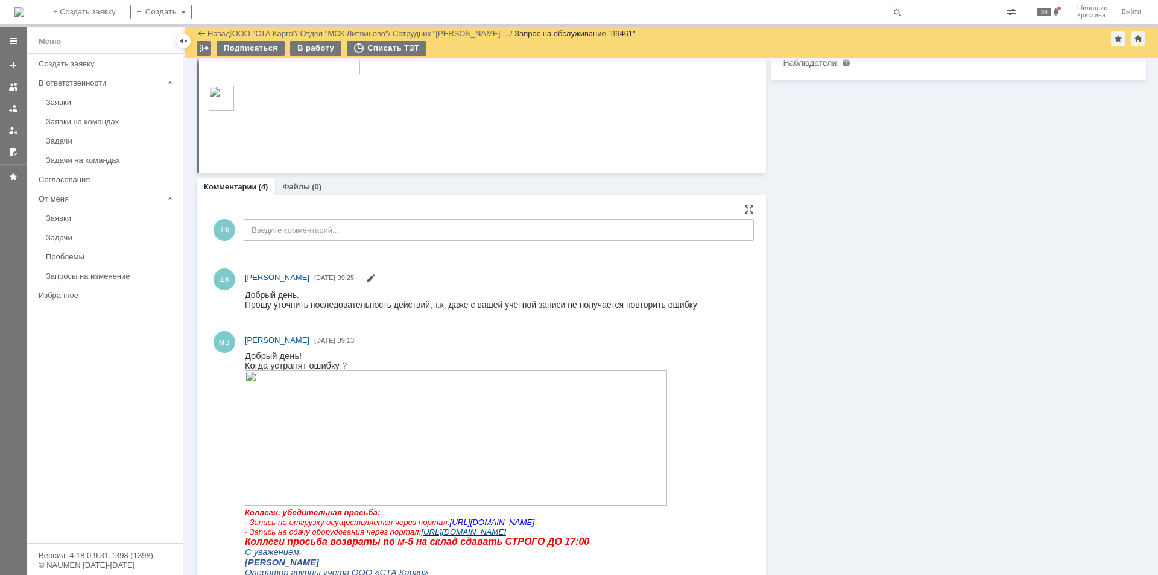
scroll to position [543, 0]
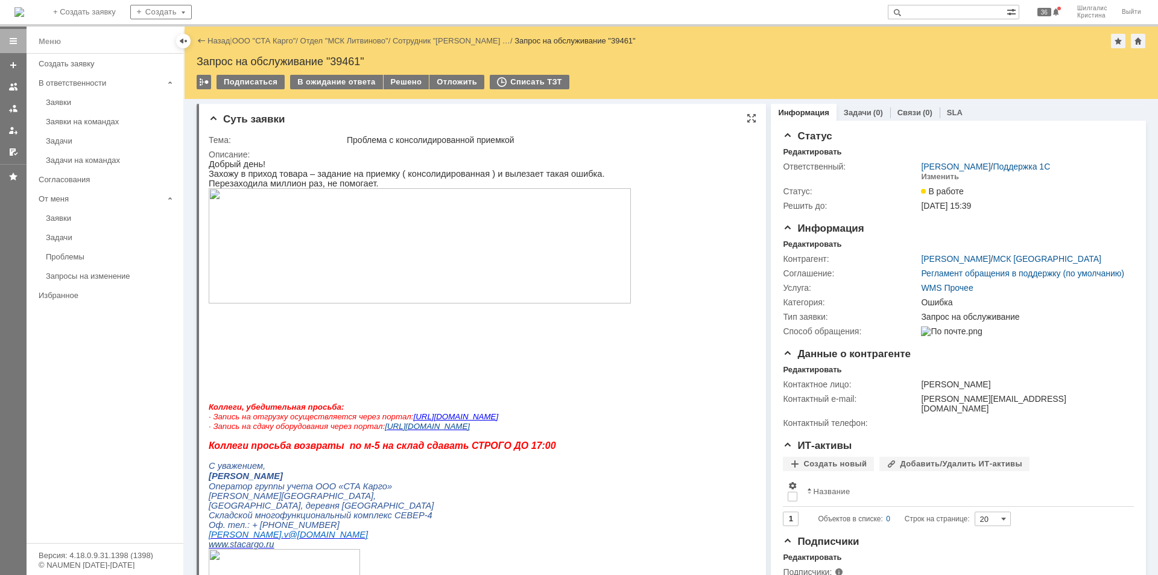
click at [448, 212] on img at bounding box center [420, 245] width 422 height 115
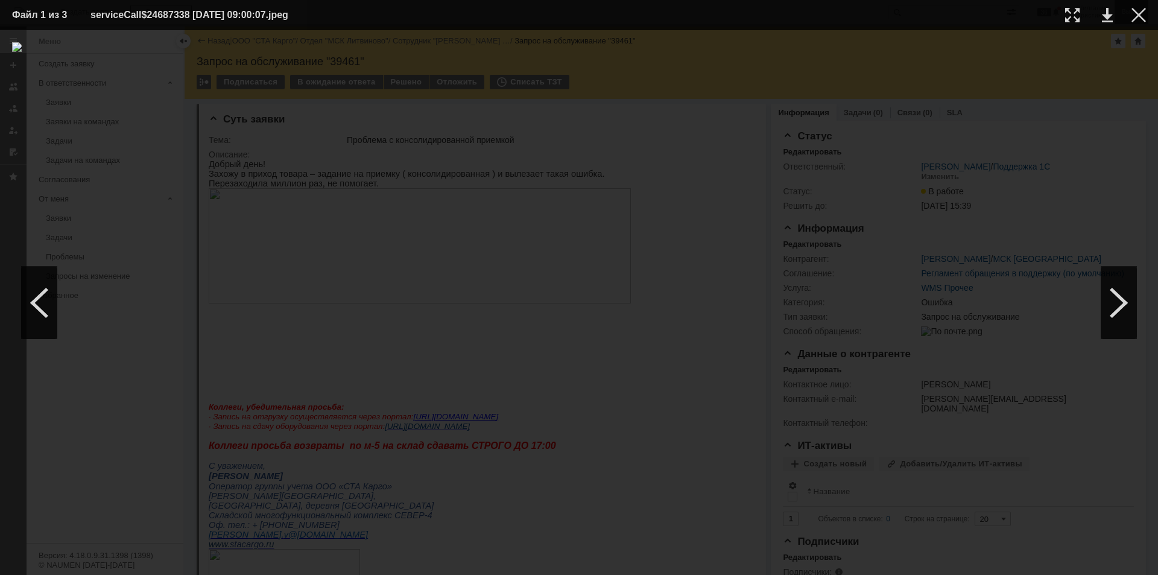
click at [1137, 8] on div at bounding box center [1139, 15] width 14 height 14
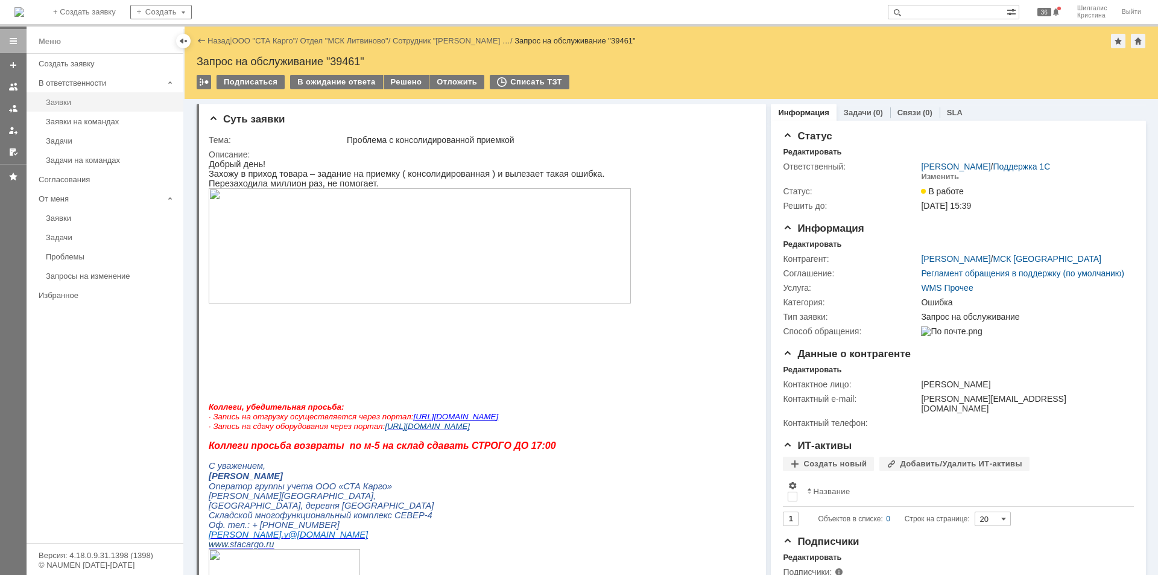
click at [78, 101] on div "Заявки" at bounding box center [111, 102] width 130 height 9
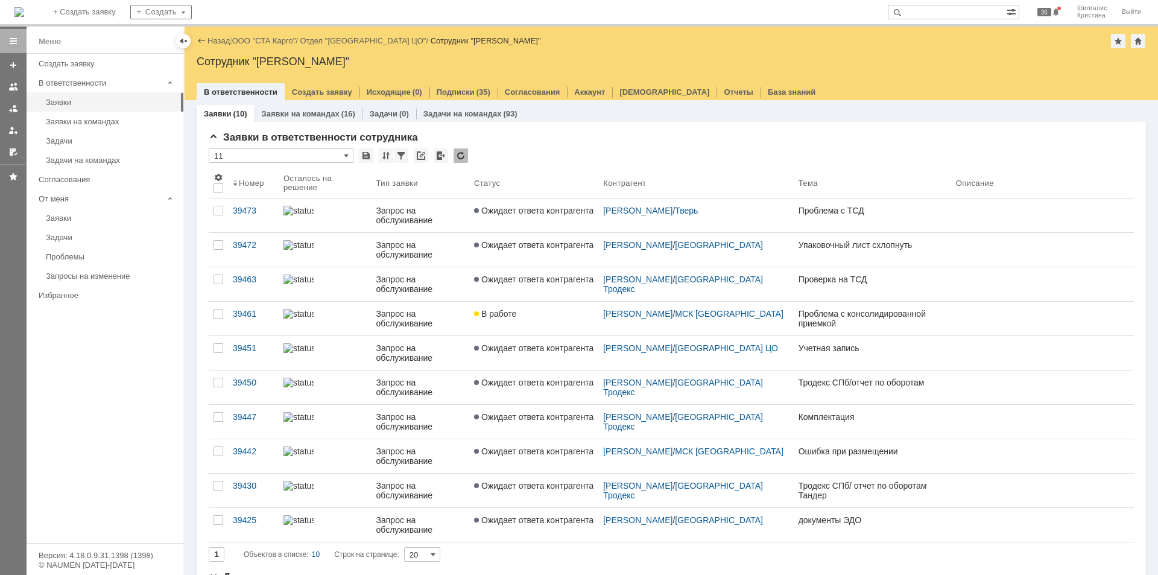
click at [942, 12] on input "text" at bounding box center [947, 12] width 119 height 14
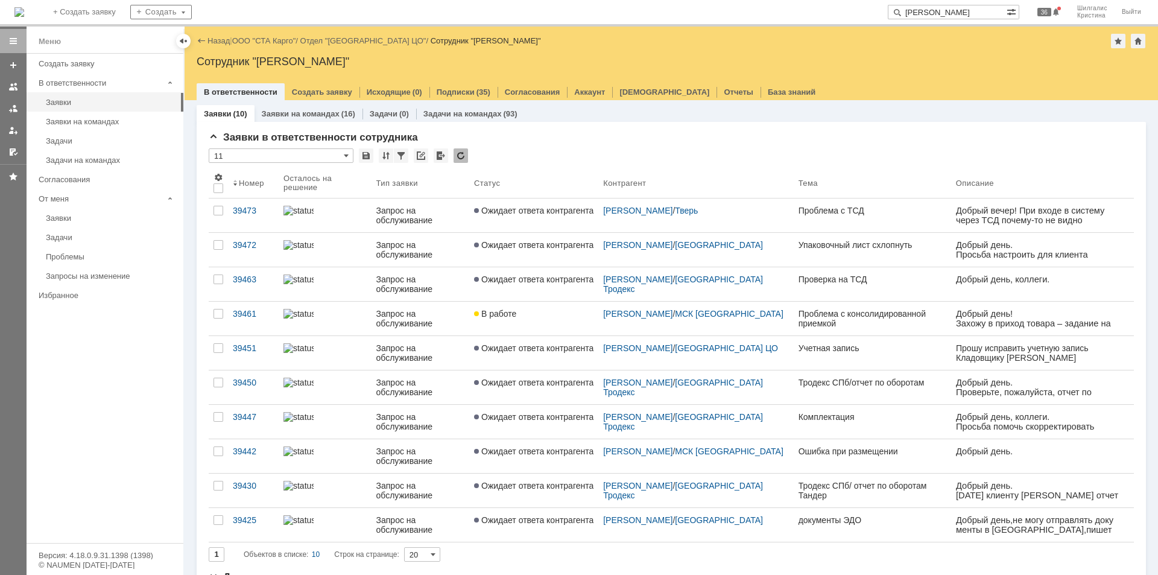
type input "егорова елена"
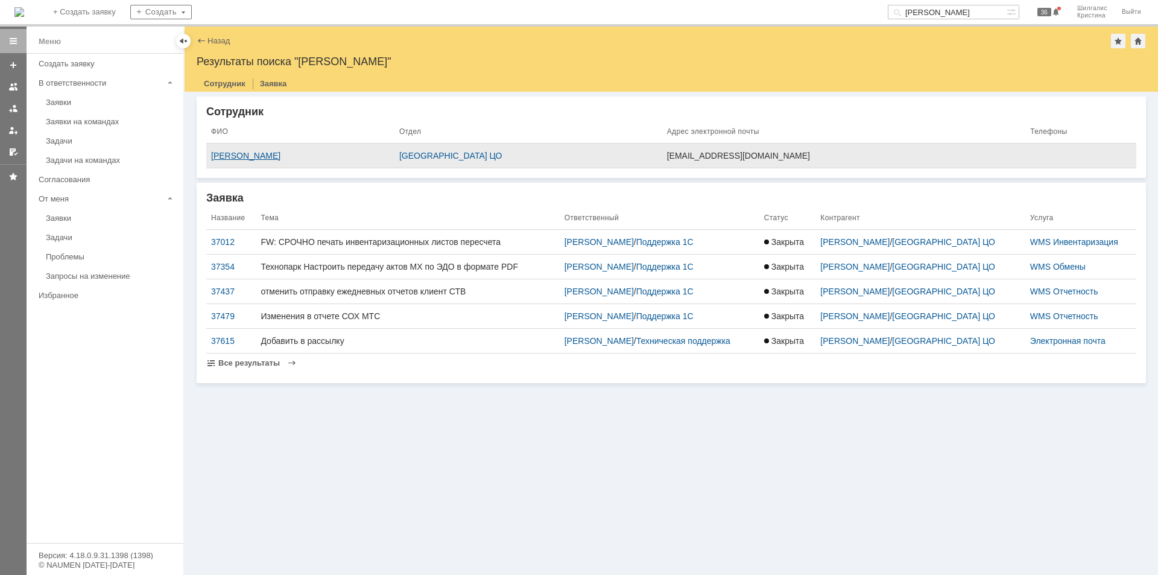
click at [285, 156] on div "Елена Егорова" at bounding box center [300, 156] width 179 height 10
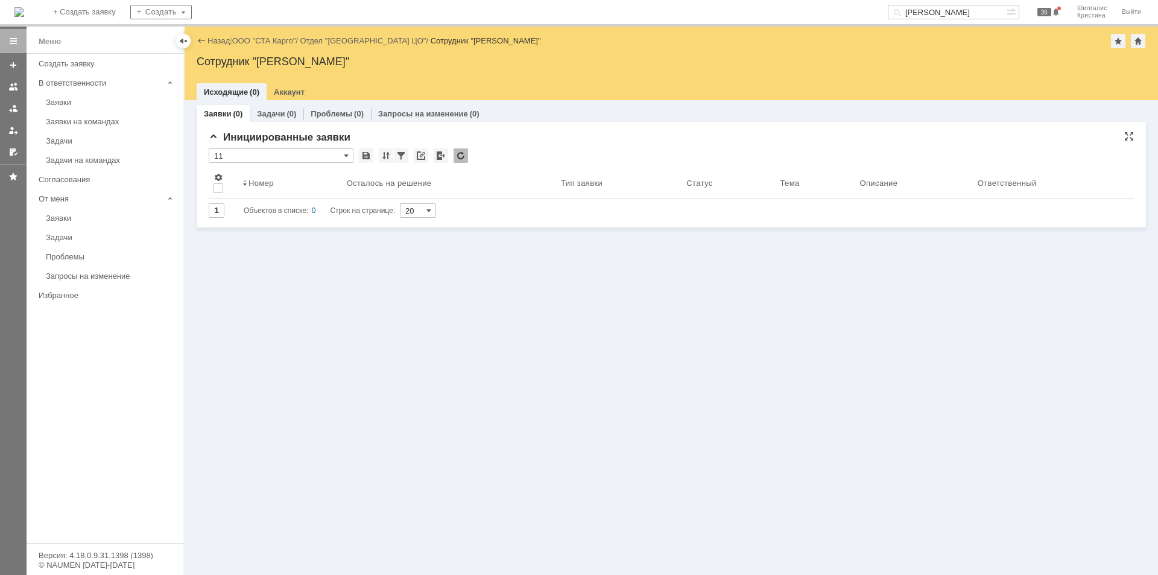
click at [332, 154] on input "11" at bounding box center [281, 155] width 145 height 14
click at [255, 171] on span "[Выберите вид]" at bounding box center [281, 176] width 129 height 10
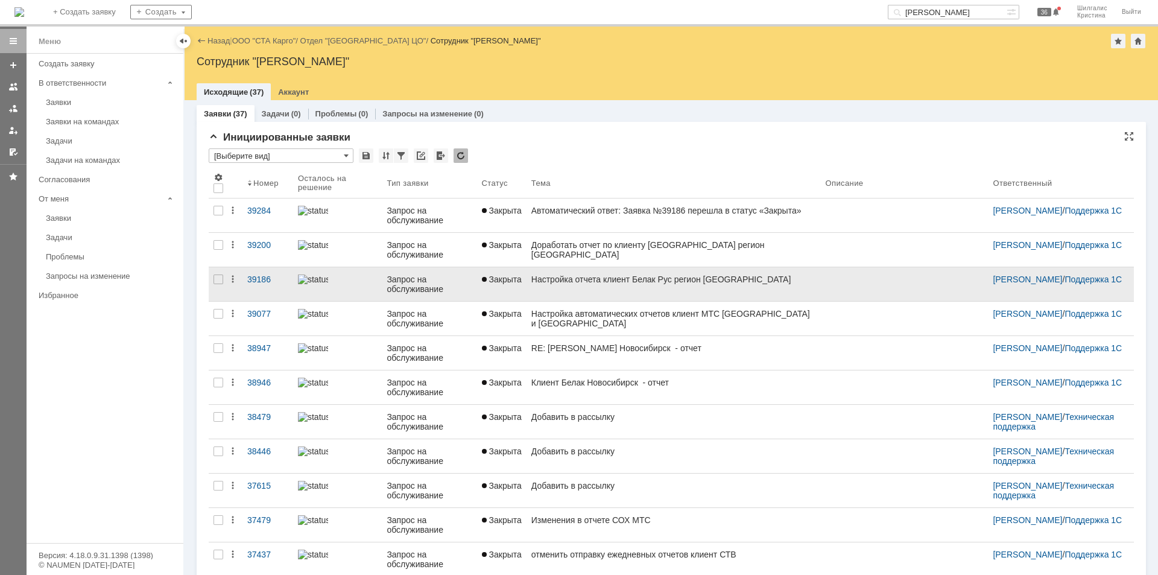
type input "[Выберите вид]"
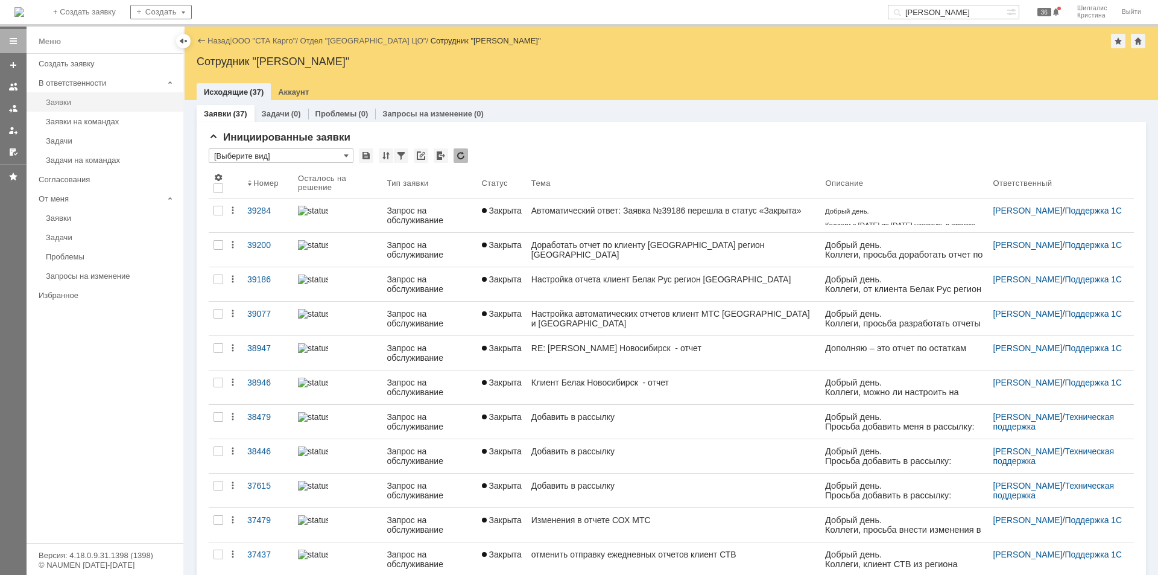
click at [80, 97] on link "Заявки" at bounding box center [111, 102] width 140 height 19
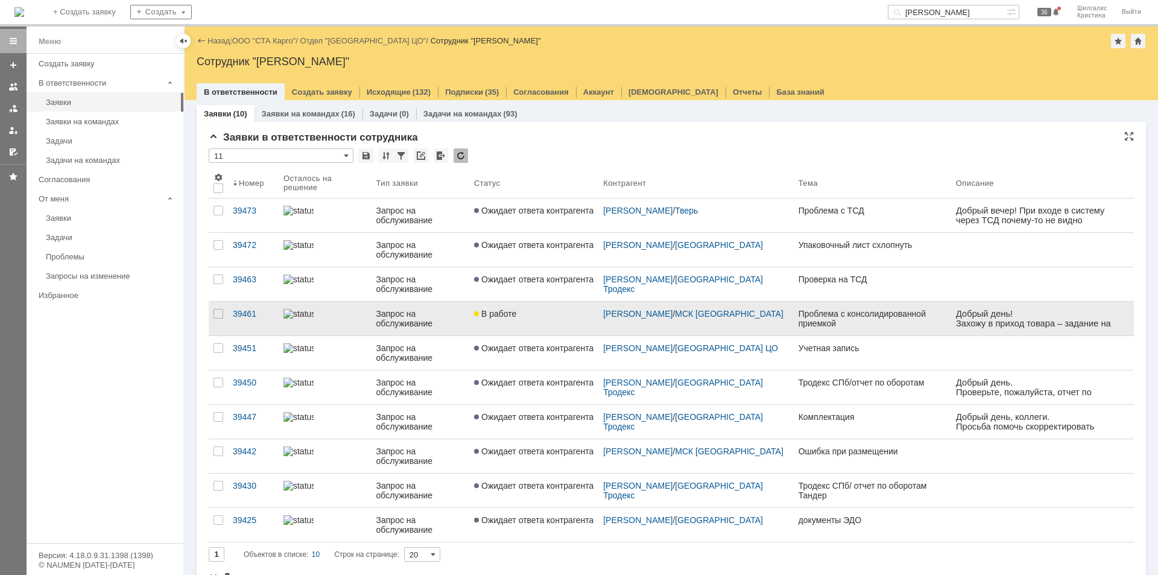
click at [519, 315] on div "В работе" at bounding box center [533, 314] width 119 height 10
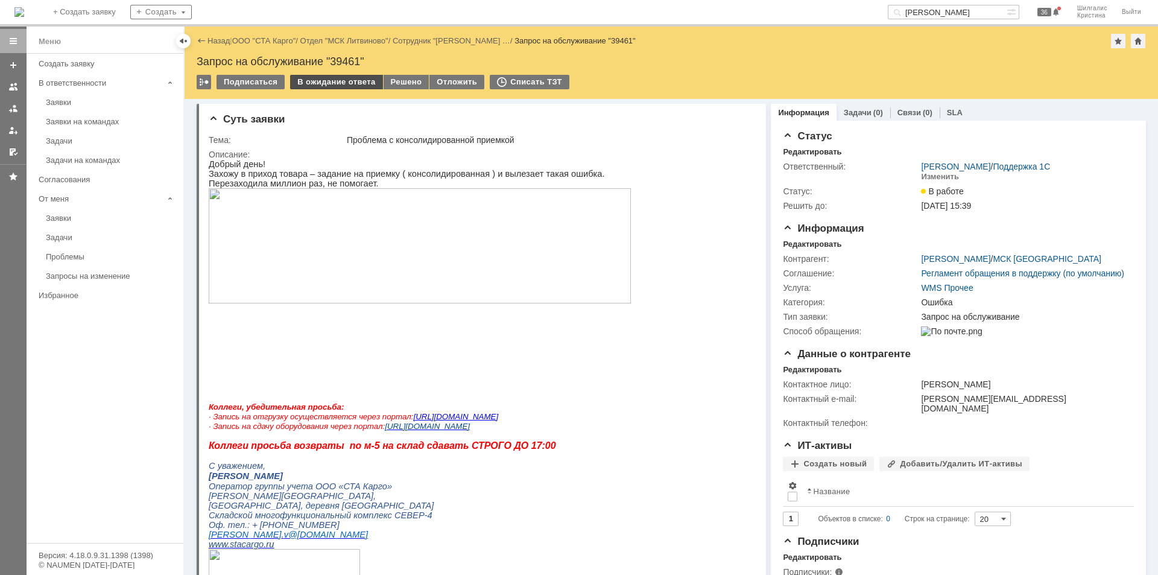
click at [346, 83] on div "В ожидание ответа" at bounding box center [336, 82] width 92 height 14
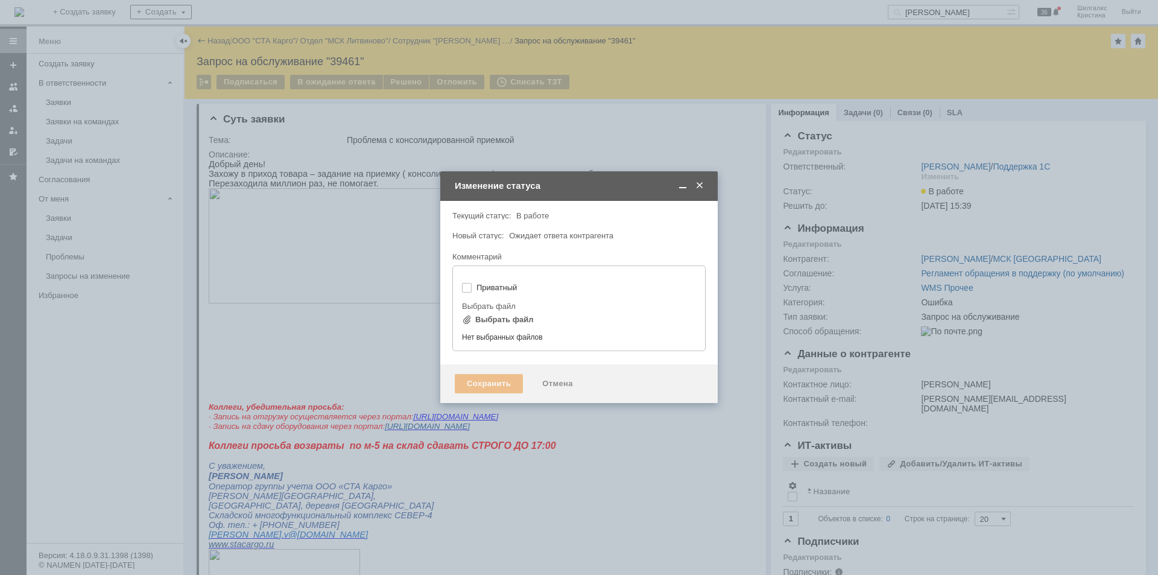
type input "[не указано]"
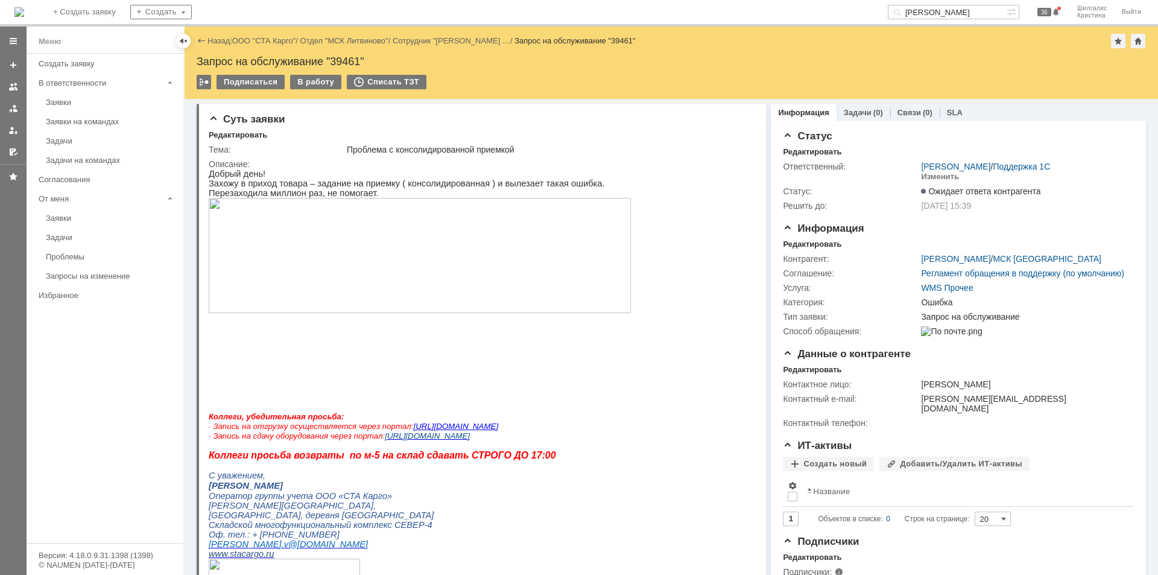
click at [369, 260] on img at bounding box center [420, 255] width 422 height 115
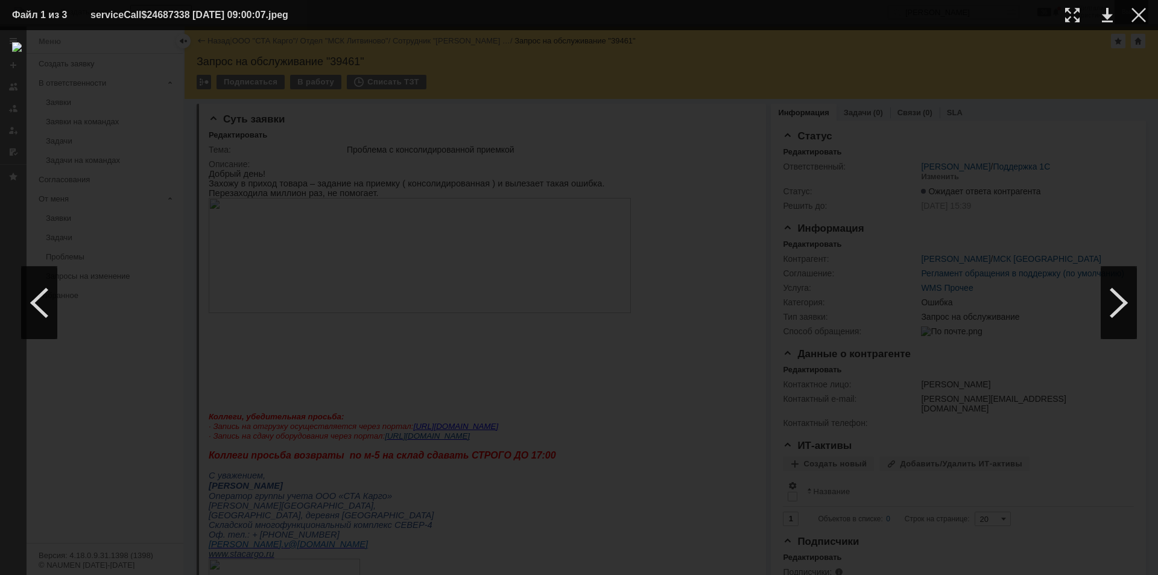
click at [1144, 14] on div at bounding box center [1139, 15] width 14 height 14
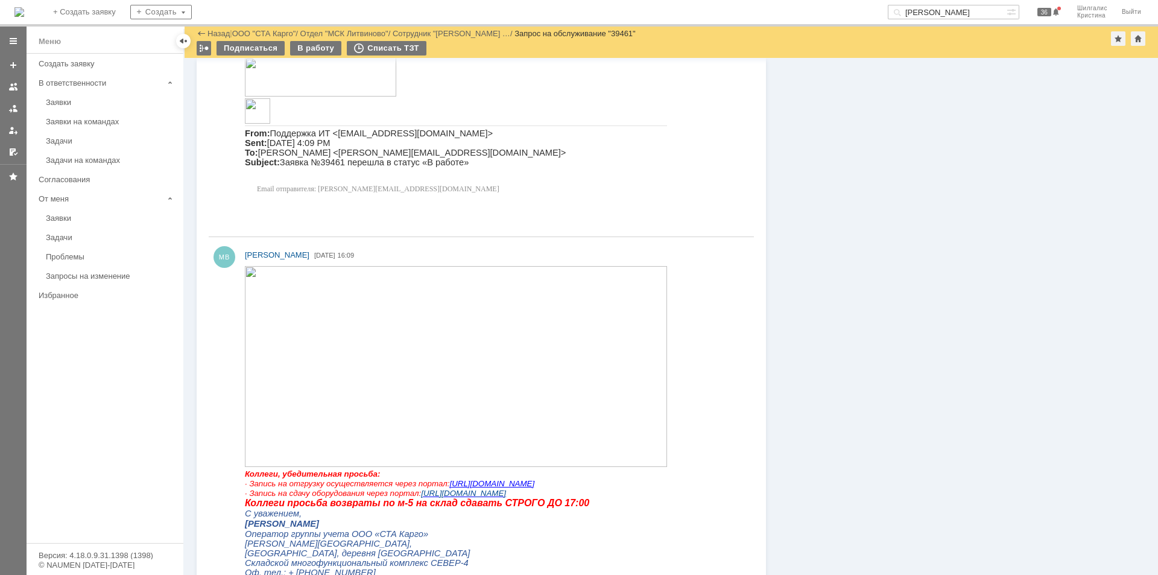
scroll to position [1508, 0]
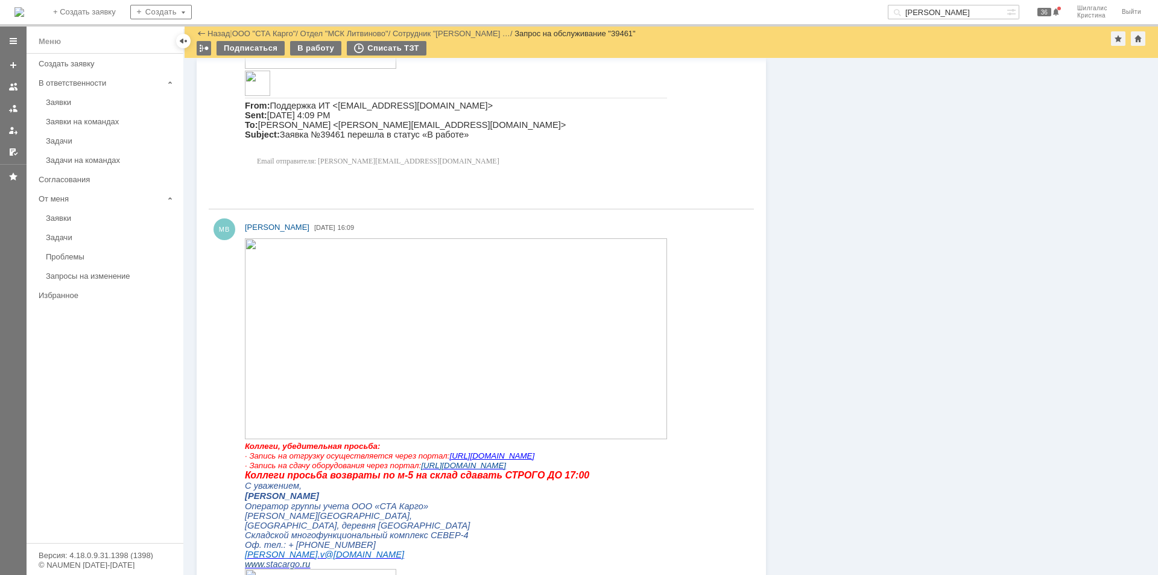
click at [345, 311] on img at bounding box center [456, 338] width 422 height 201
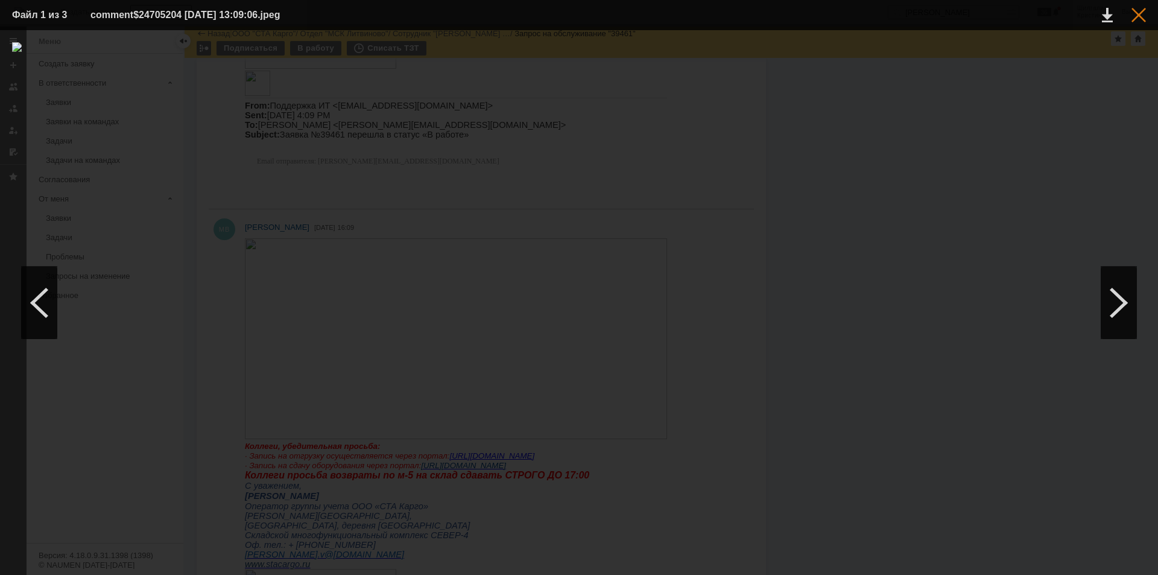
click at [1143, 13] on div at bounding box center [1139, 15] width 14 height 14
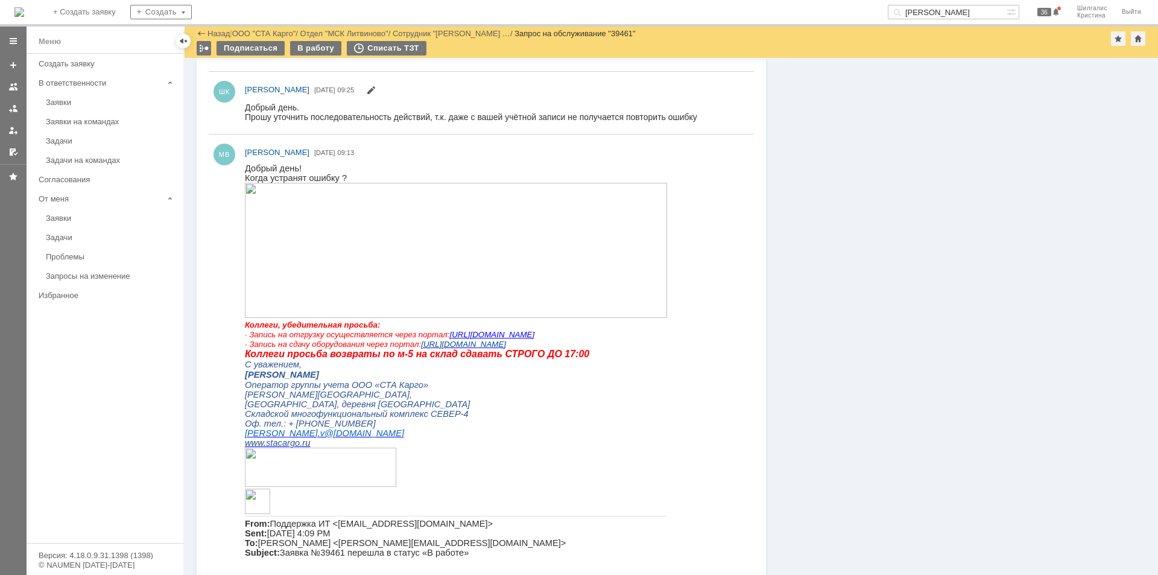
scroll to position [1086, 0]
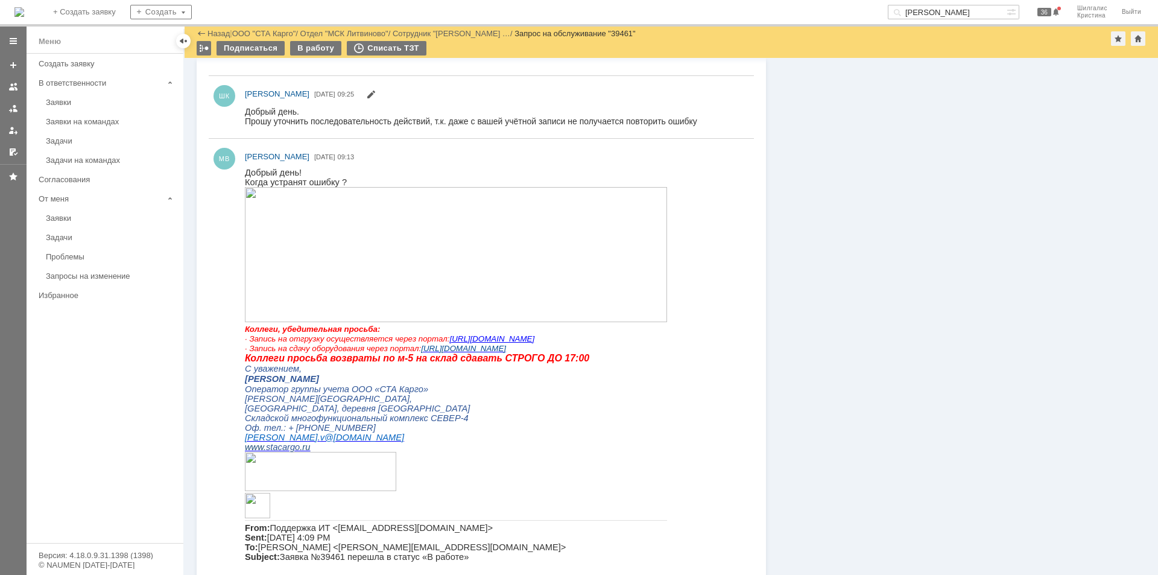
click at [328, 241] on img at bounding box center [456, 253] width 422 height 135
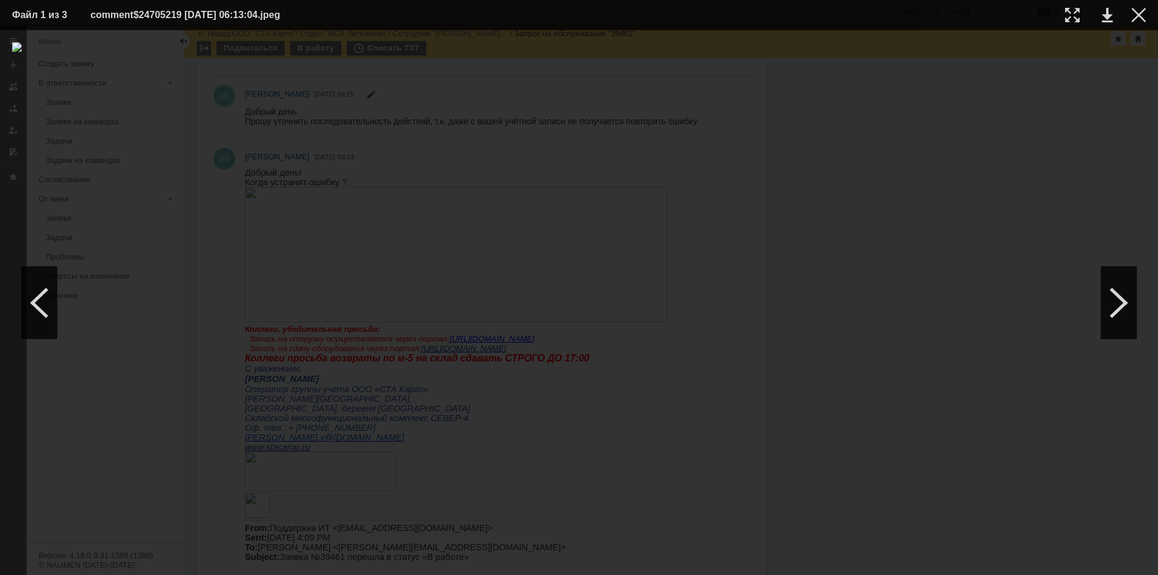
click at [1147, 11] on table "Файл 1 из 3 comment$24705219 01.09.2025 06:13:04.jpeg" at bounding box center [579, 15] width 1158 height 30
click at [1143, 17] on div at bounding box center [1139, 15] width 14 height 14
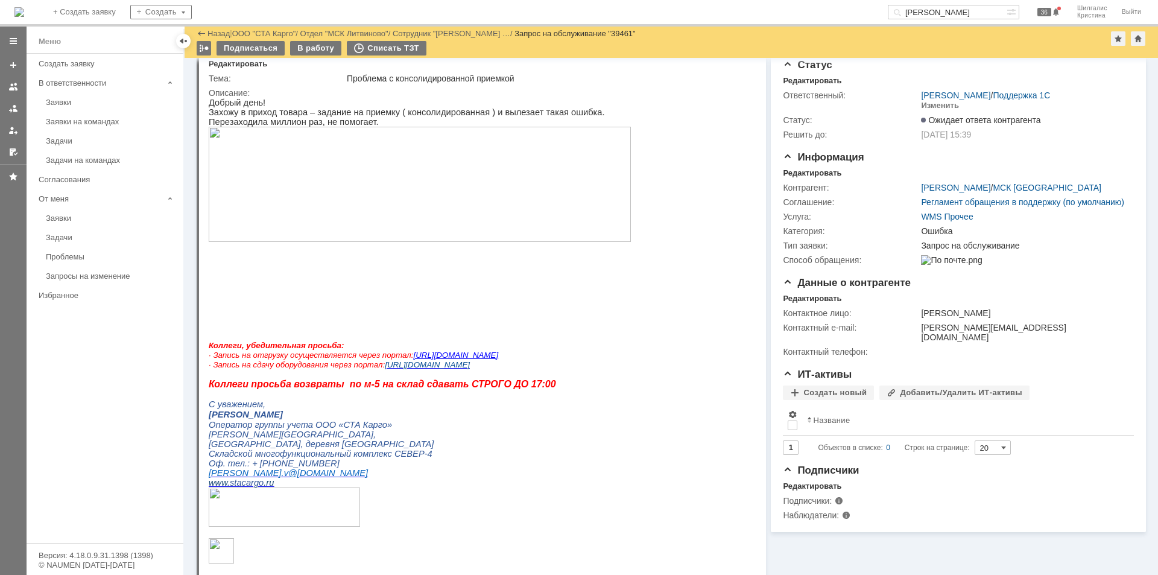
scroll to position [0, 0]
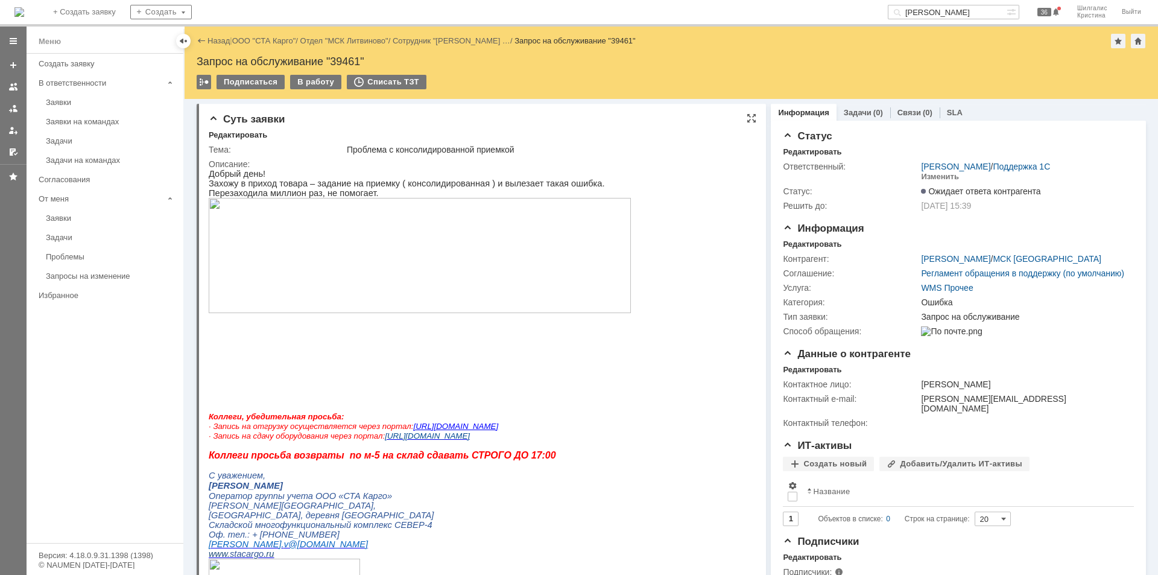
click at [427, 279] on img at bounding box center [420, 255] width 422 height 115
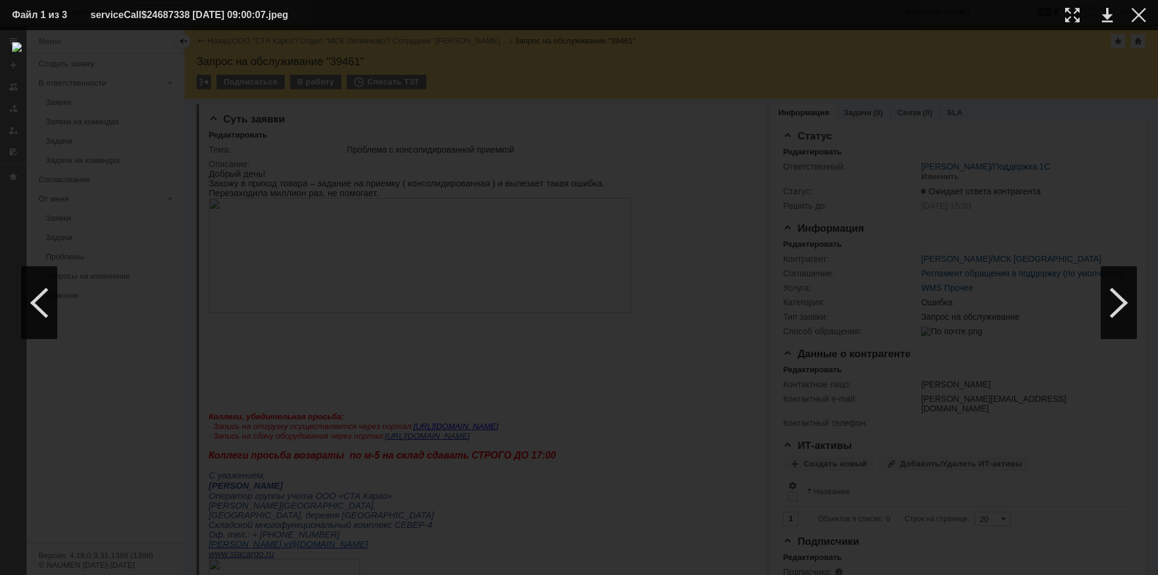
drag, startPoint x: 1135, startPoint y: 17, endPoint x: 1081, endPoint y: 68, distance: 74.7
click at [1137, 19] on div at bounding box center [1139, 15] width 14 height 14
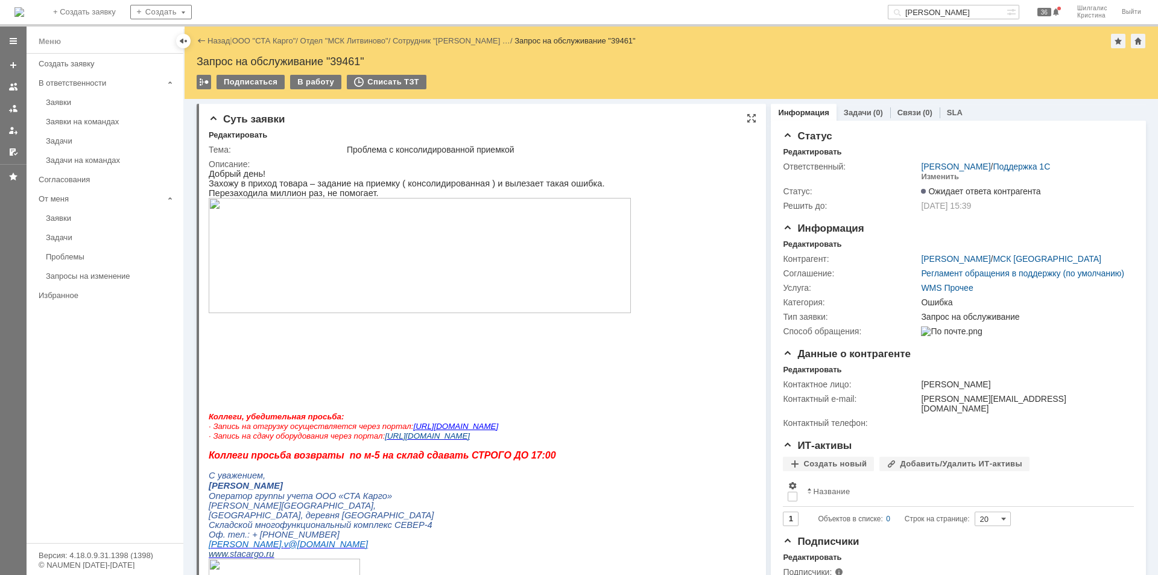
click at [489, 252] on img at bounding box center [420, 255] width 422 height 115
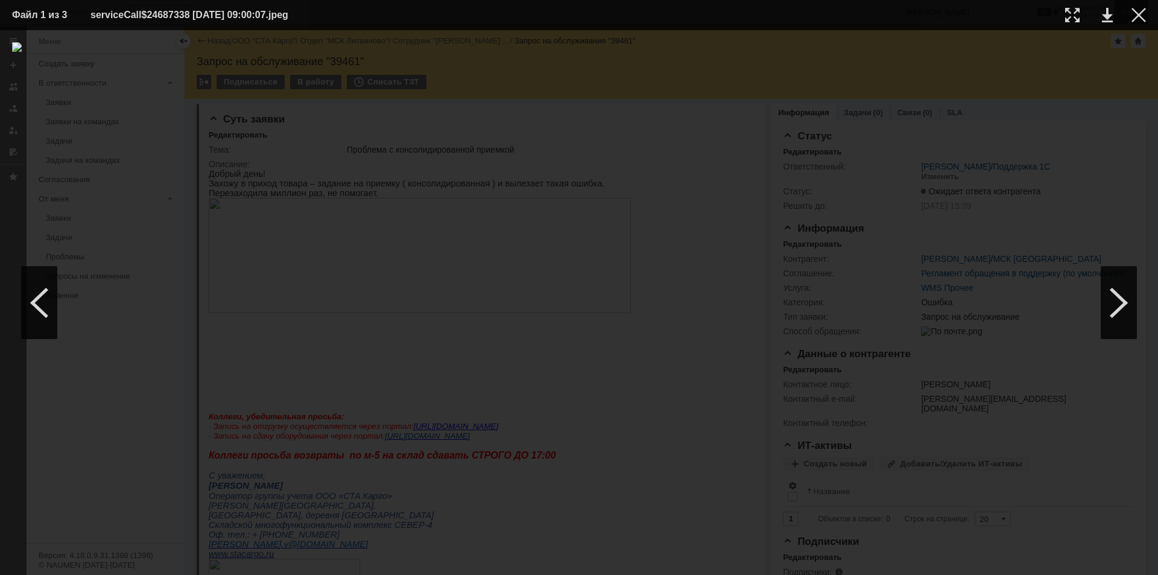
click at [1143, 14] on div at bounding box center [1139, 15] width 14 height 14
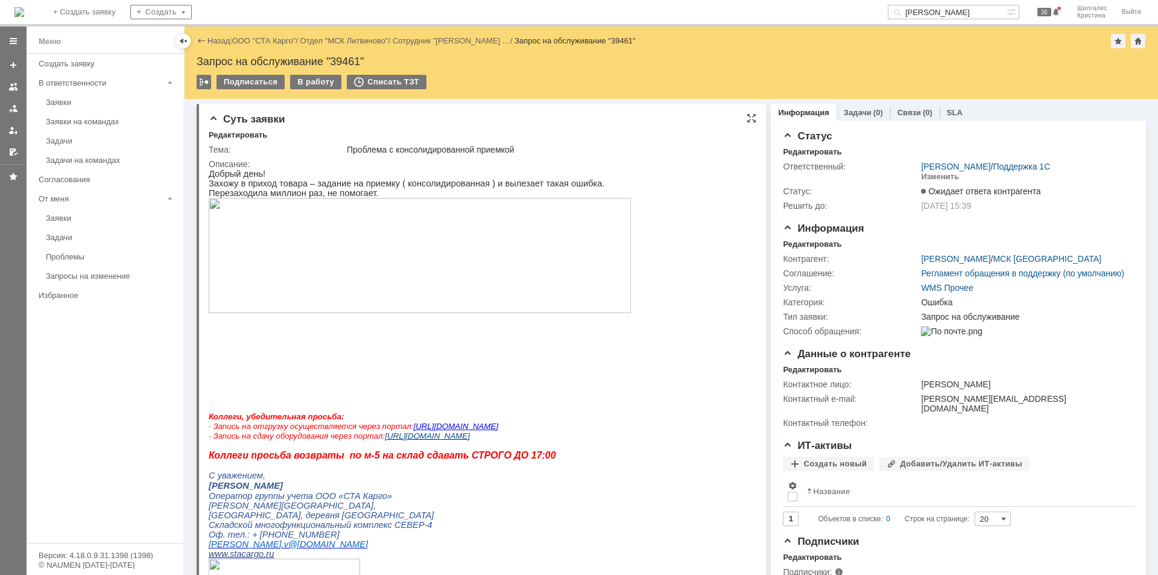
click at [464, 241] on img at bounding box center [420, 255] width 422 height 115
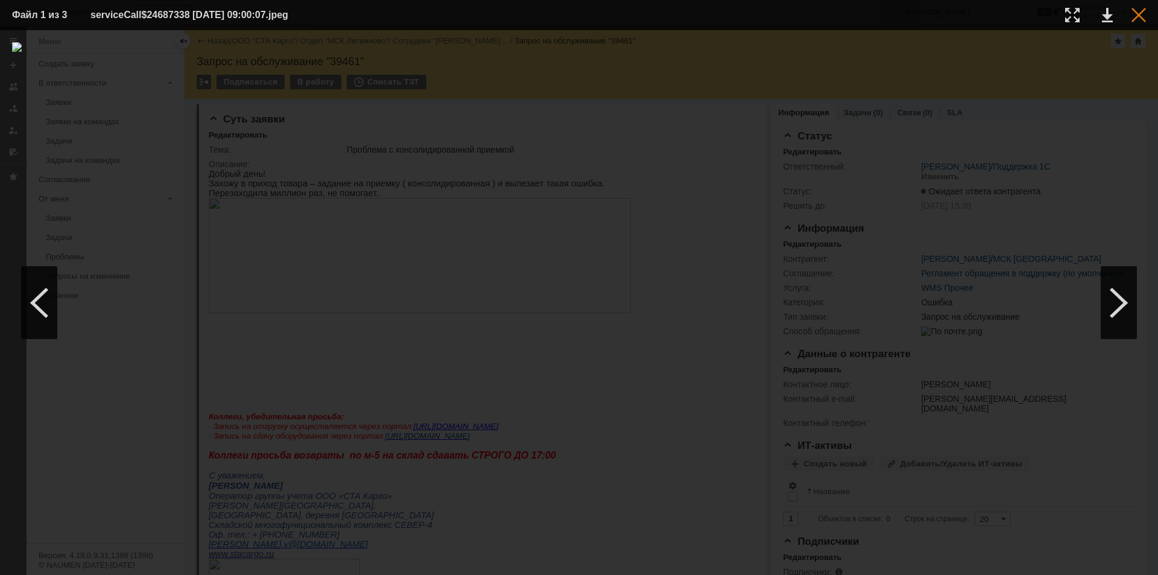
click at [1140, 14] on div at bounding box center [1139, 15] width 14 height 14
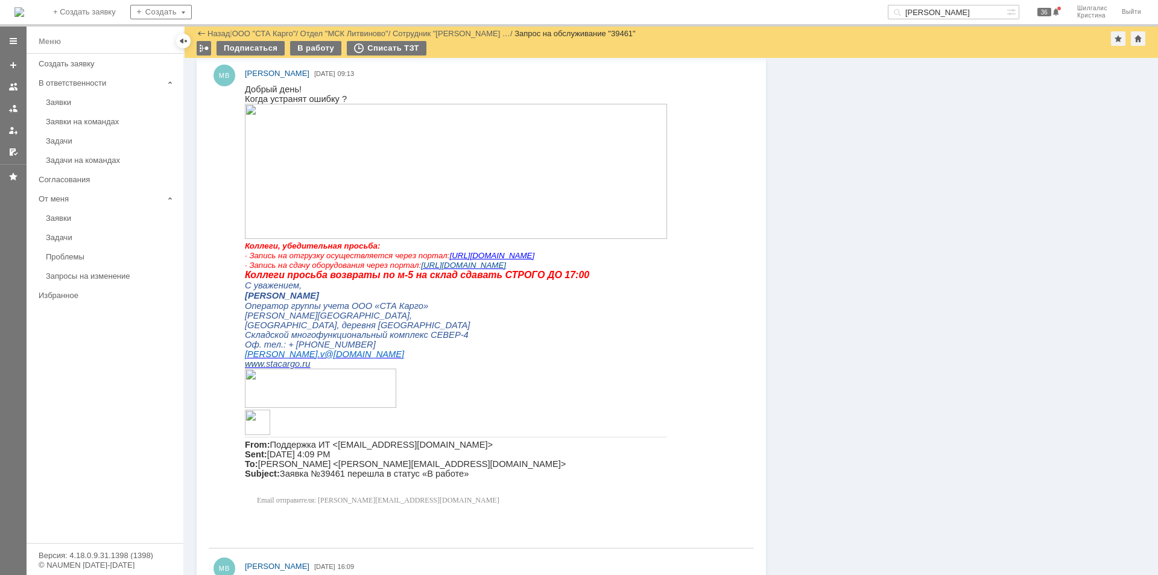
scroll to position [972, 0]
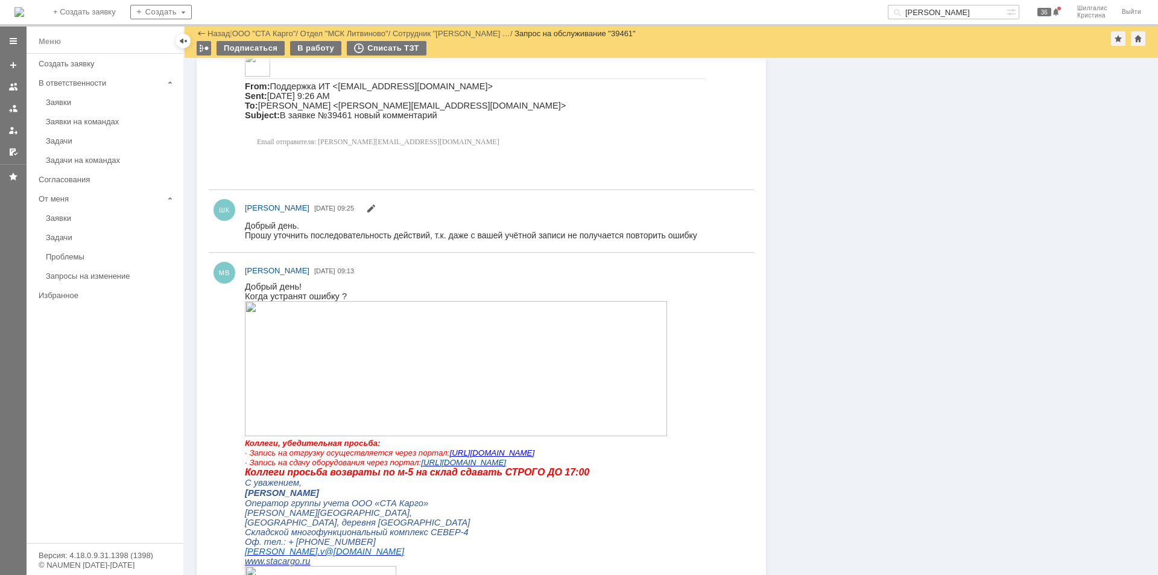
click at [537, 398] on img at bounding box center [456, 367] width 422 height 135
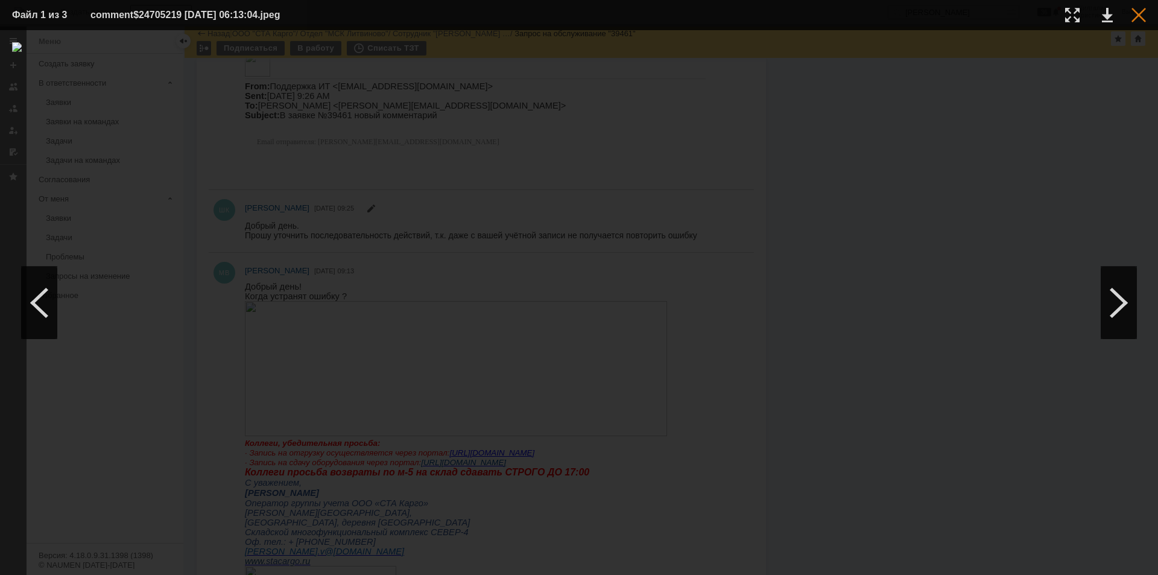
click at [1133, 13] on div at bounding box center [1139, 15] width 14 height 14
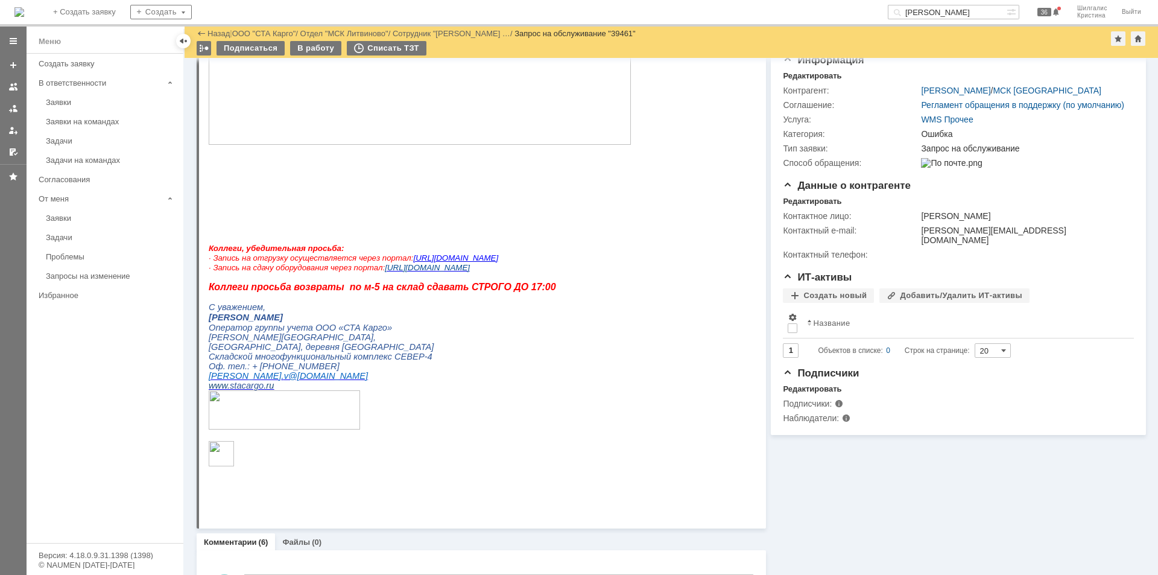
scroll to position [0, 0]
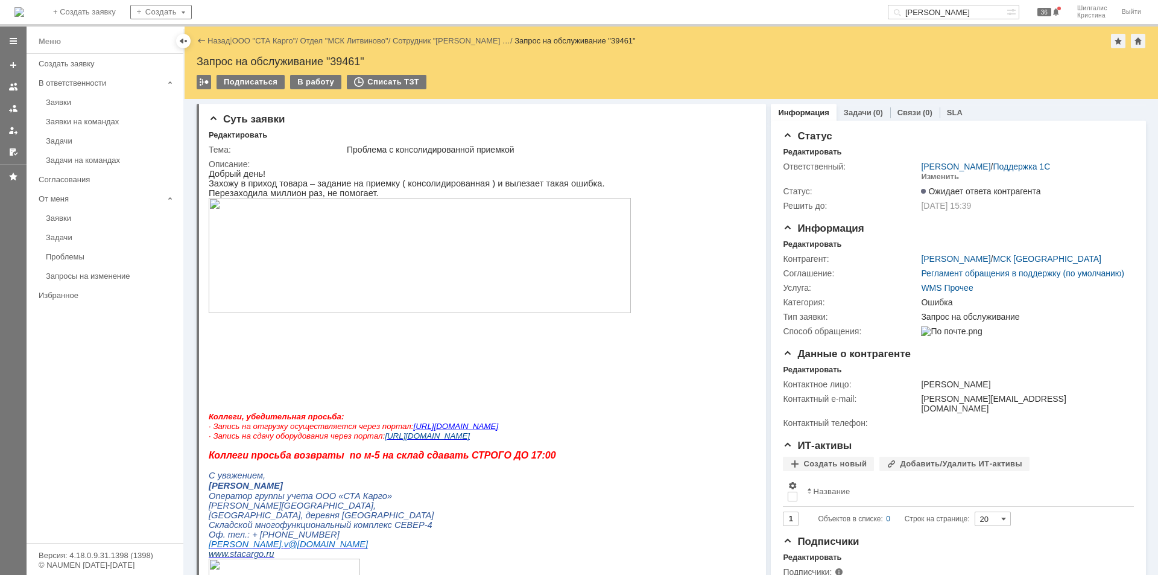
click at [349, 62] on div "Запрос на обслуживание "39461"" at bounding box center [672, 62] width 950 height 12
copy div "39461"
click at [262, 40] on link "ООО "СТА Карго"" at bounding box center [264, 40] width 64 height 9
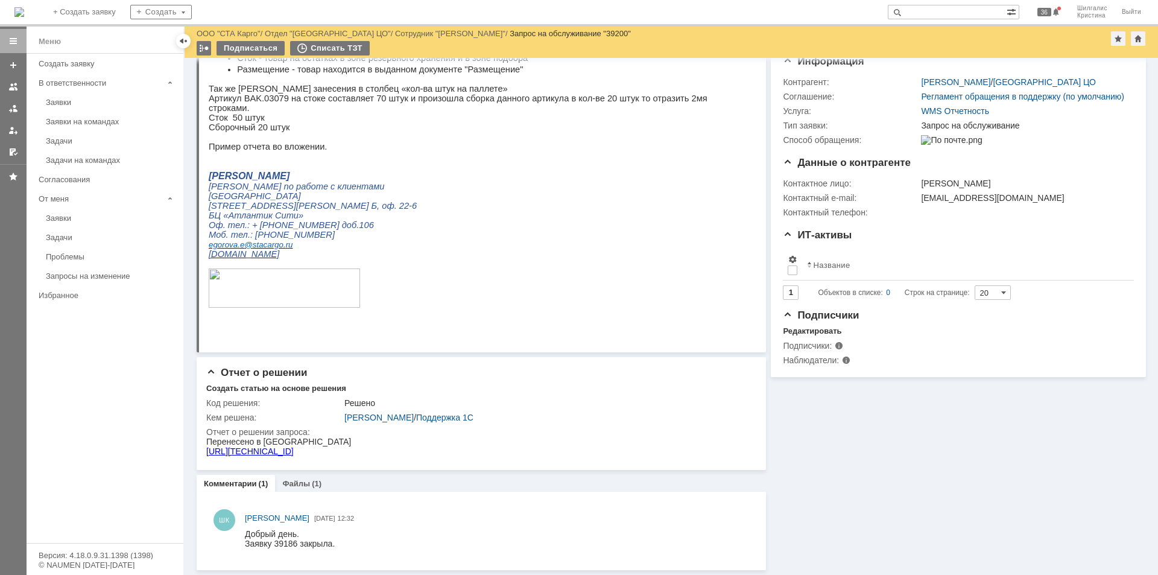
scroll to position [142, 0]
click at [290, 446] on div "Перенесено в JIRA http://172.16.7.21:1919/browse/WMSDEV-1871" at bounding box center [278, 446] width 145 height 19
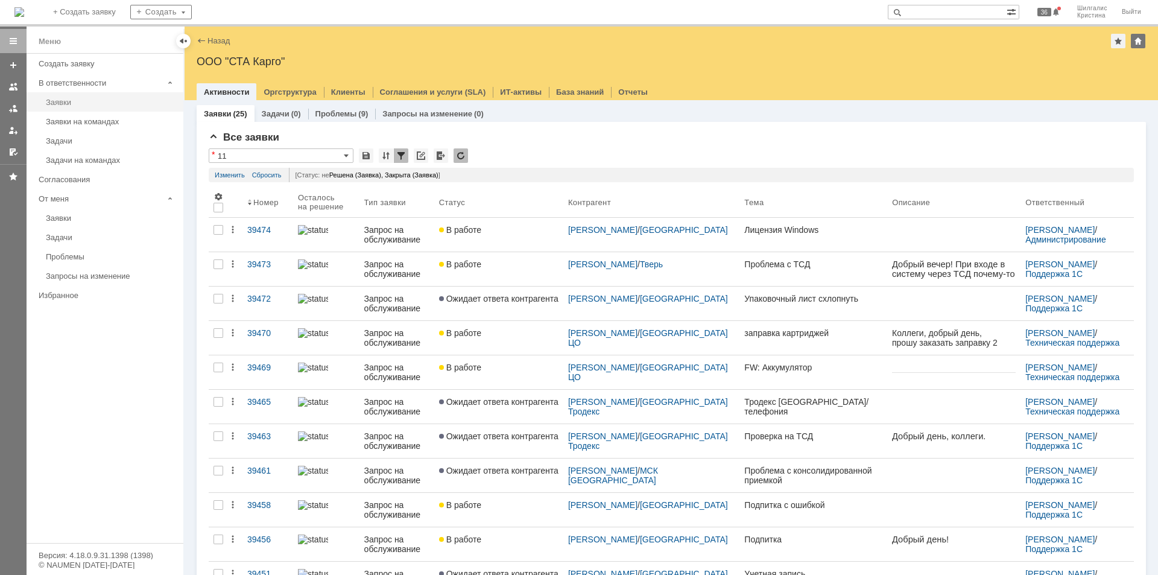
click at [75, 97] on link "Заявки" at bounding box center [111, 102] width 140 height 19
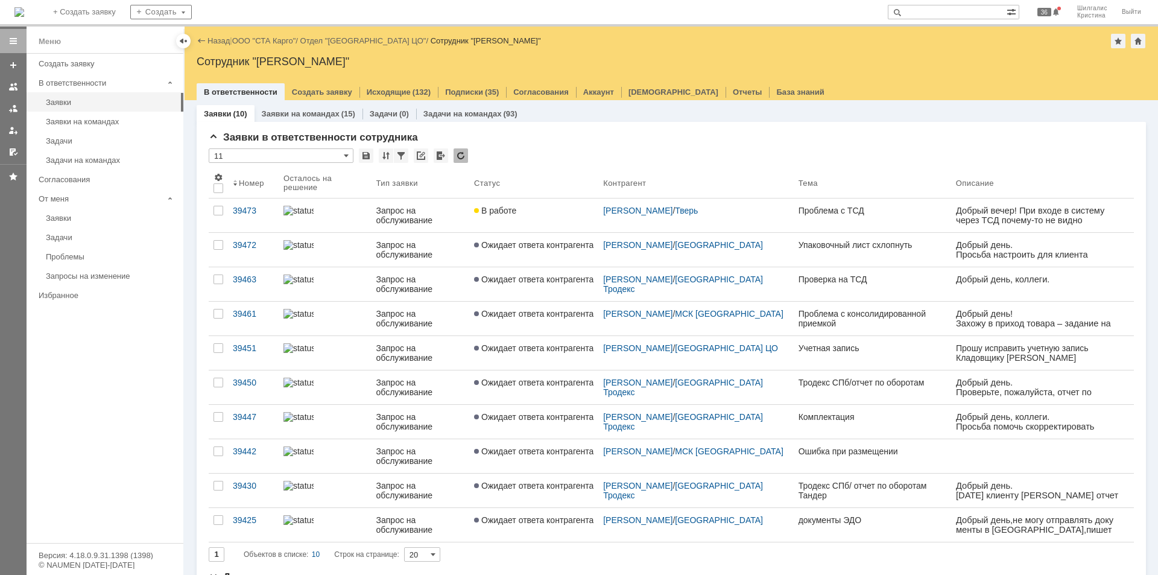
click at [525, 204] on link "В работе" at bounding box center [533, 215] width 129 height 34
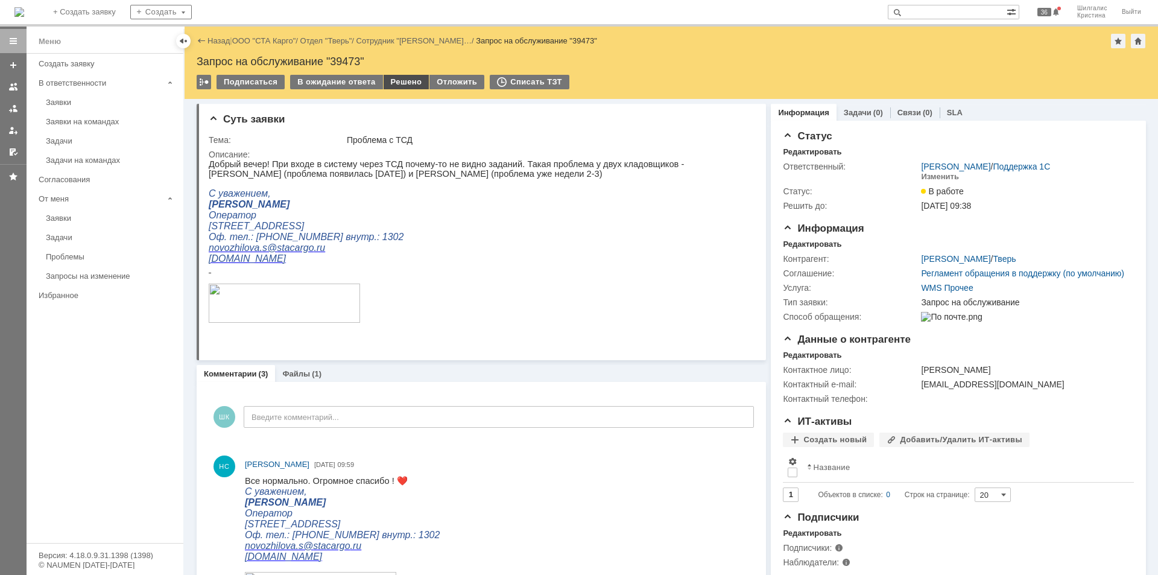
click at [397, 86] on div "Решено" at bounding box center [407, 82] width 46 height 14
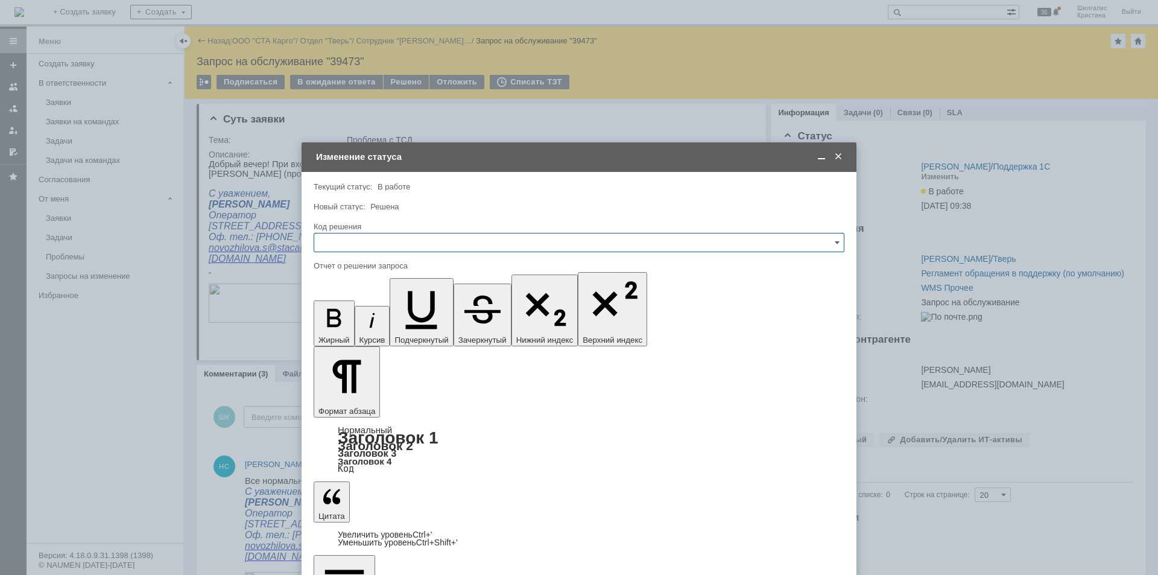
click at [386, 238] on input "text" at bounding box center [579, 242] width 531 height 19
drag, startPoint x: 354, startPoint y: 404, endPoint x: 40, endPoint y: 76, distance: 454.4
click at [354, 404] on span "Решено" at bounding box center [579, 404] width 515 height 10
type input "Решено"
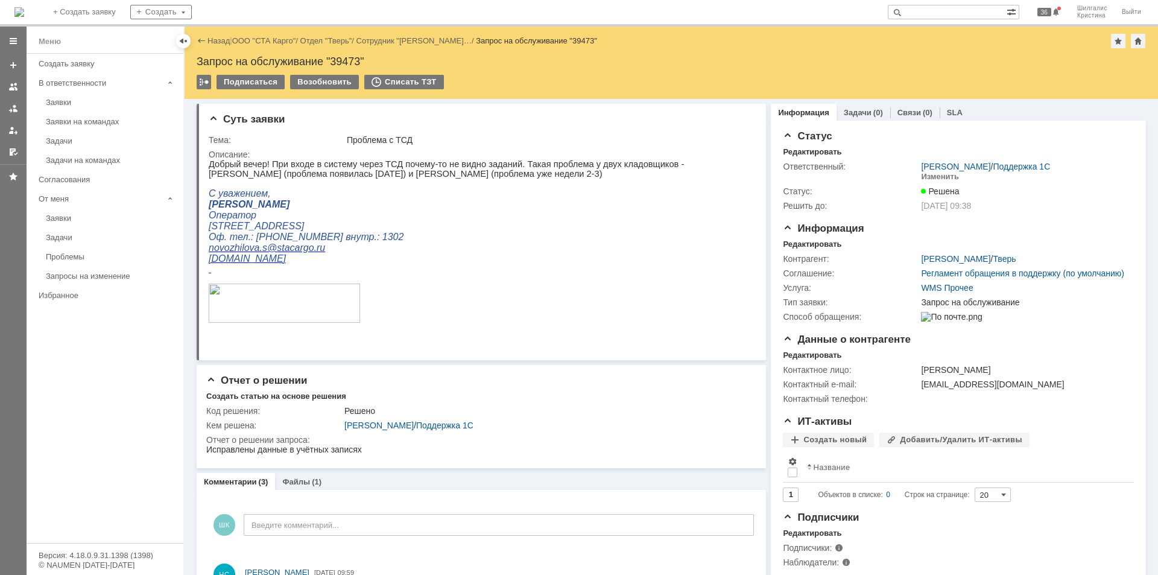
click at [96, 104] on div "Заявки" at bounding box center [111, 102] width 130 height 9
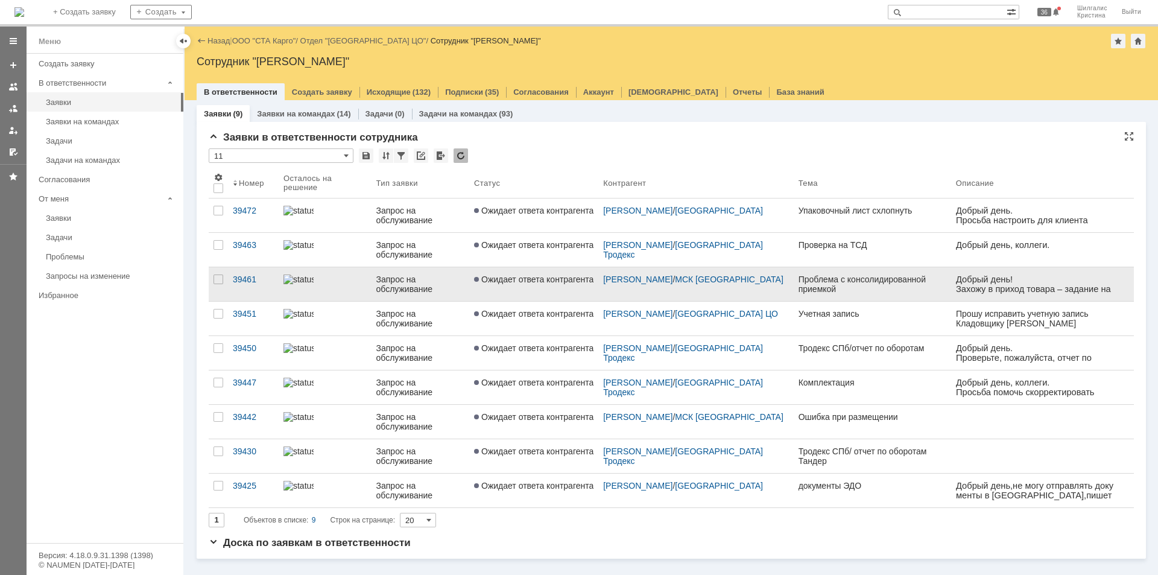
click at [534, 284] on span "Ожидает ответа контрагента" at bounding box center [533, 279] width 119 height 10
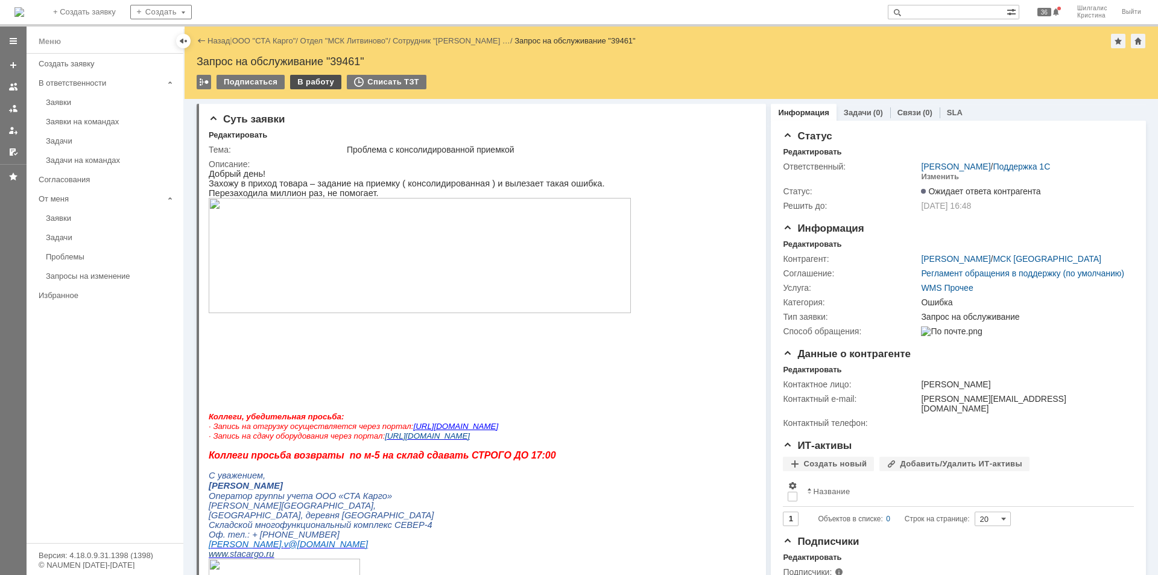
click at [322, 83] on div "В работу" at bounding box center [315, 82] width 51 height 14
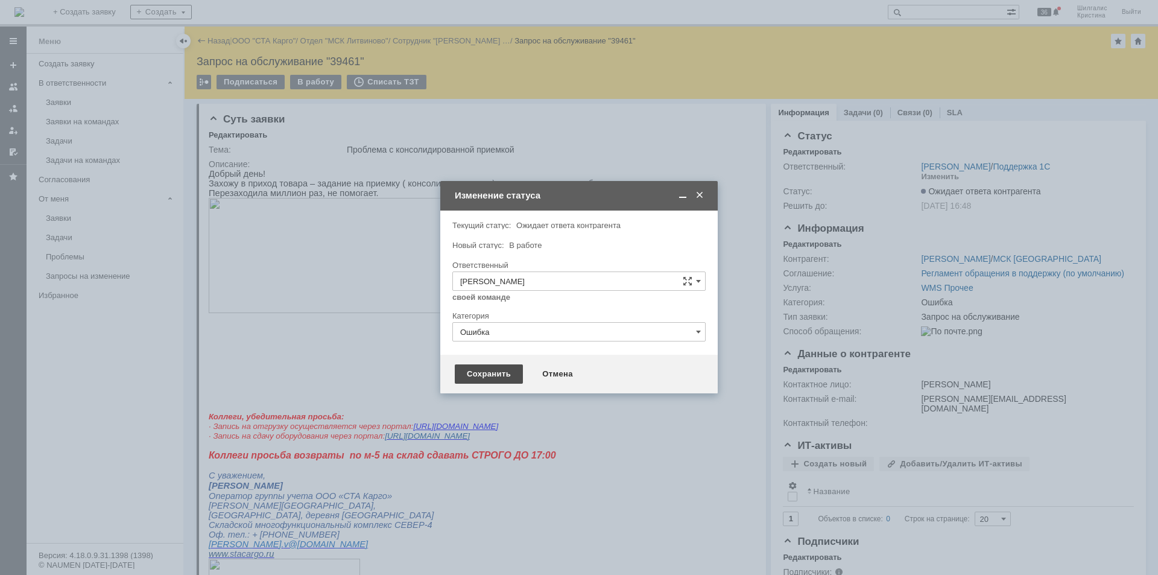
click at [490, 366] on div "Сохранить" at bounding box center [489, 373] width 68 height 19
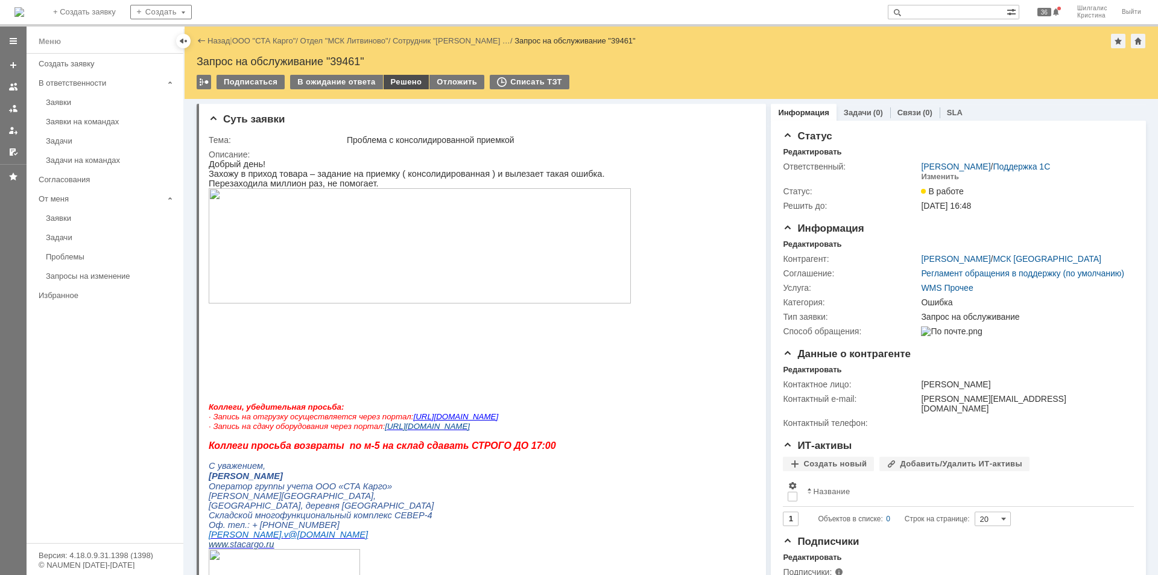
click at [399, 80] on div "Решено" at bounding box center [407, 82] width 46 height 14
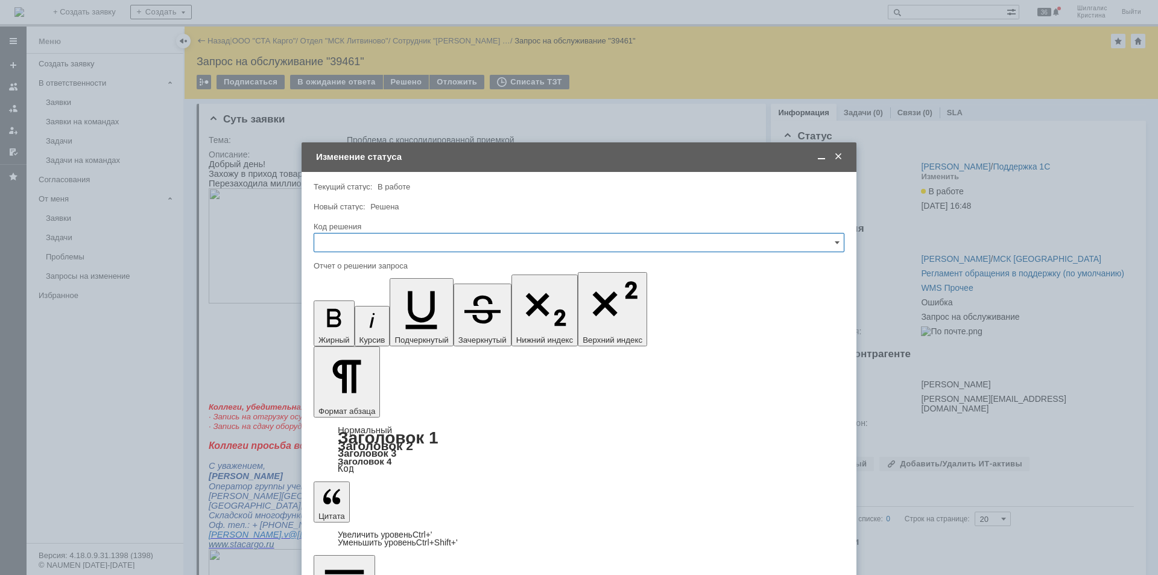
click at [382, 246] on input "text" at bounding box center [579, 242] width 531 height 19
click at [359, 399] on div "Решено" at bounding box center [579, 404] width 530 height 19
type input "Решено"
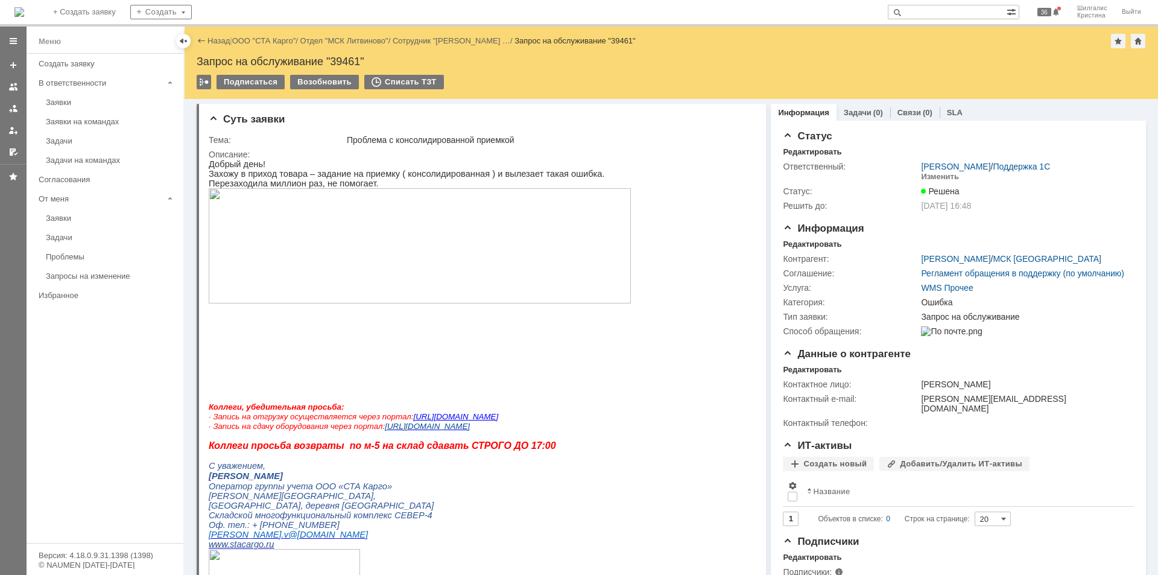
click at [262, 40] on link "ООО "СТА Карго"" at bounding box center [264, 40] width 64 height 9
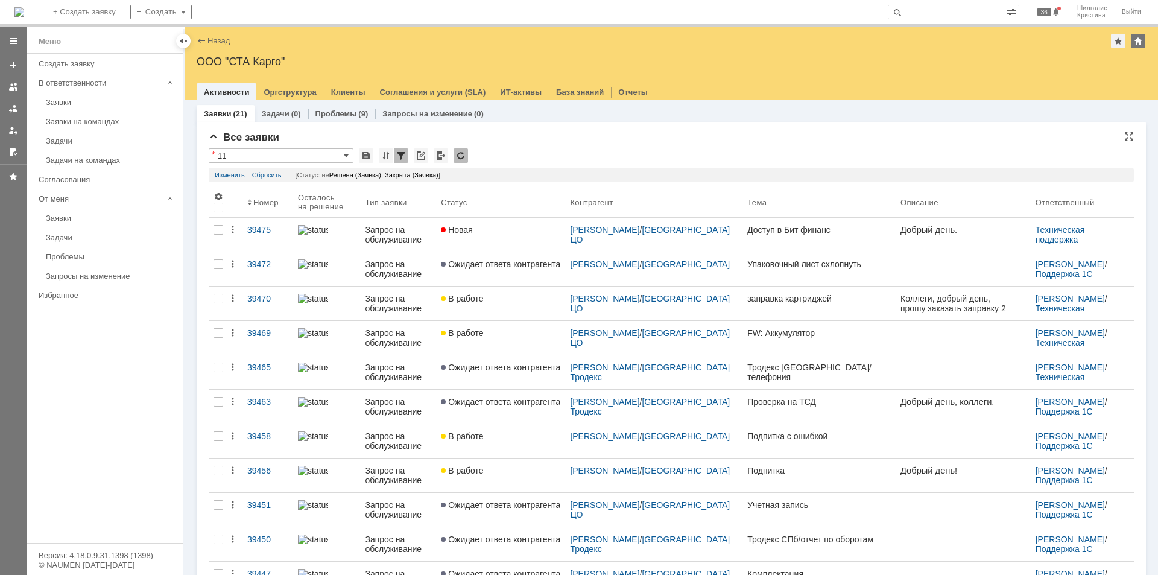
click at [559, 163] on div "* 11" at bounding box center [671, 156] width 925 height 16
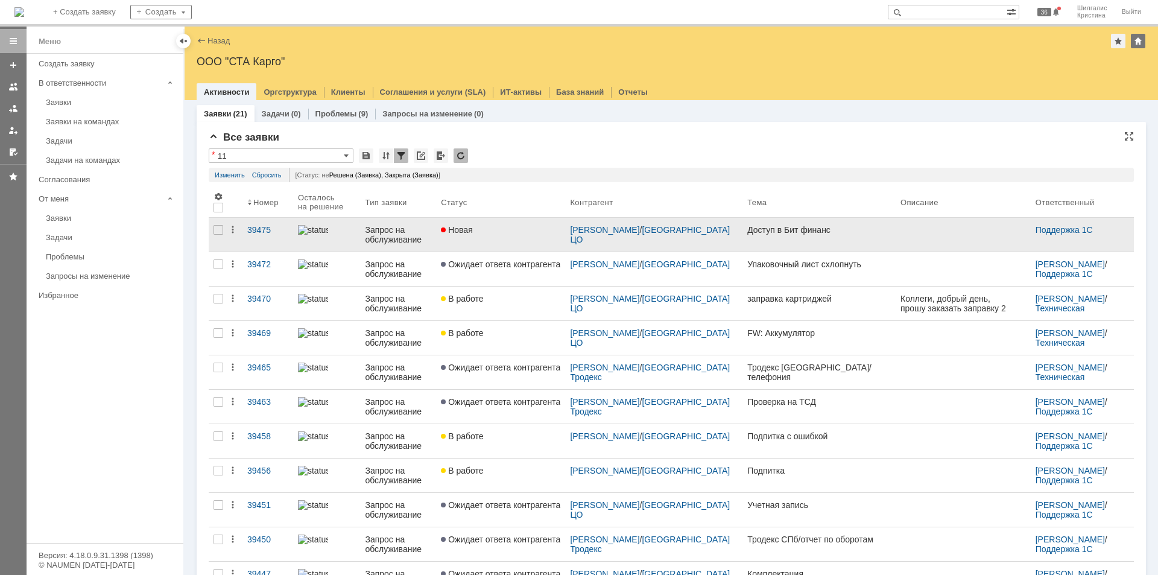
click at [502, 235] on link "Новая" at bounding box center [500, 235] width 129 height 34
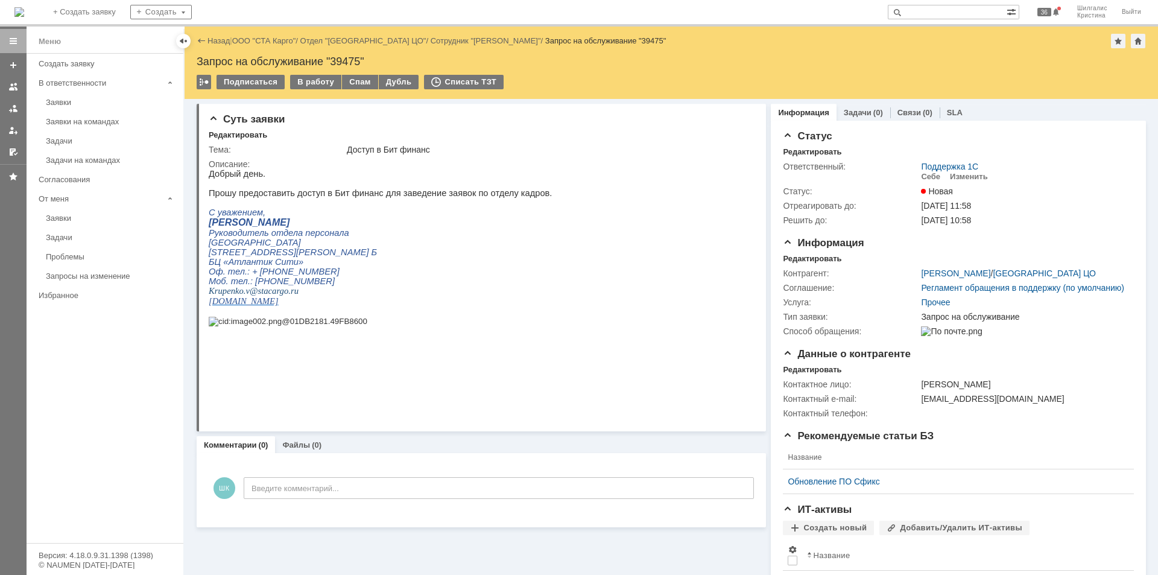
click at [352, 61] on div "Запрос на обслуживание "39475"" at bounding box center [672, 62] width 950 height 12
click at [352, 60] on div "Запрос на обслуживание "39475"" at bounding box center [672, 62] width 950 height 12
copy div "39475"
click at [267, 42] on link "ООО "СТА Карго"" at bounding box center [264, 40] width 64 height 9
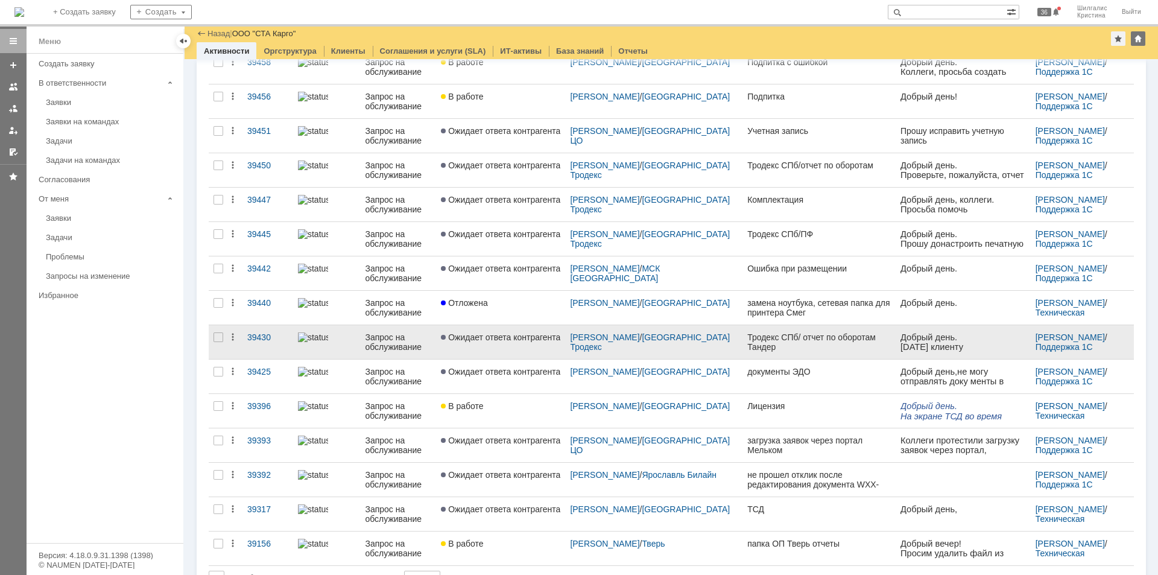
scroll to position [358, 0]
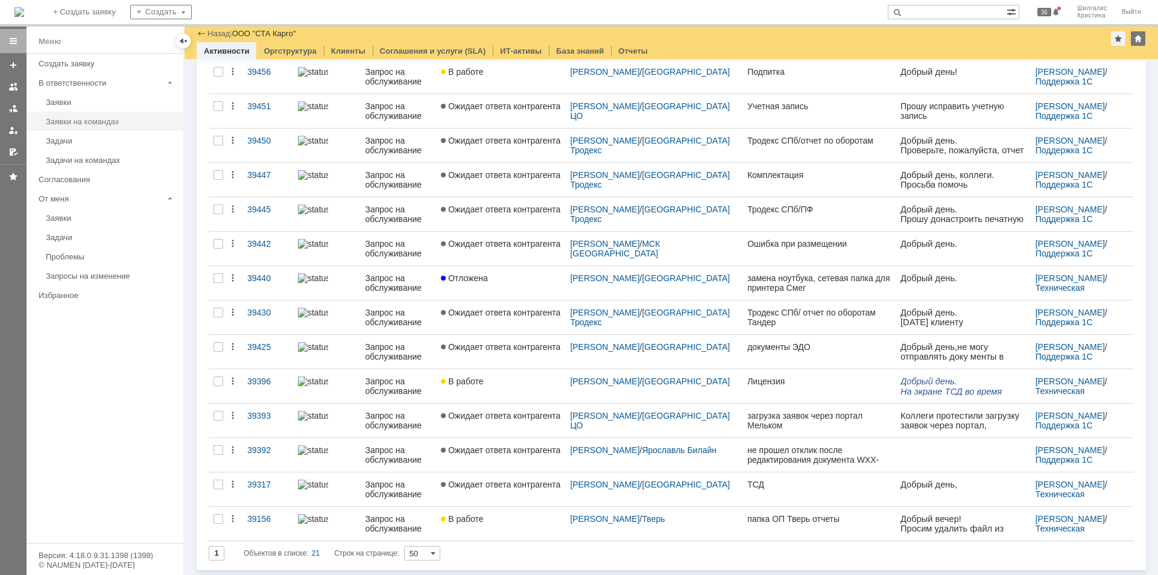
click at [107, 120] on div "Заявки на командах" at bounding box center [111, 121] width 130 height 9
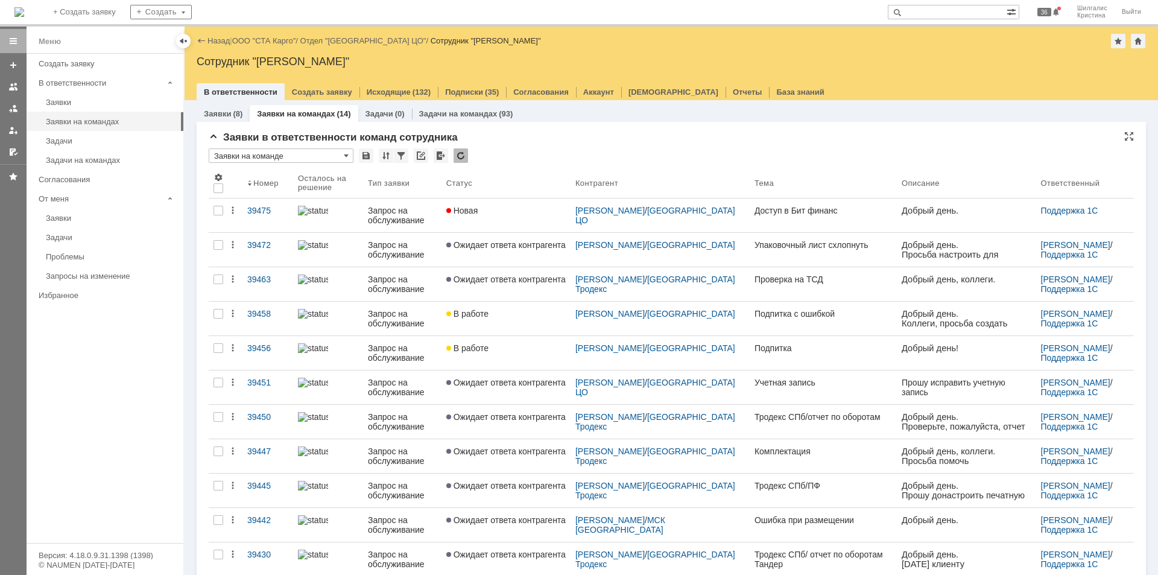
click at [545, 130] on div "Заявки в ответственности команд сотрудника * Заявки на команде Результаты поиск…" at bounding box center [672, 415] width 950 height 587
click at [283, 38] on link "ООО "СТА Карго"" at bounding box center [264, 40] width 64 height 9
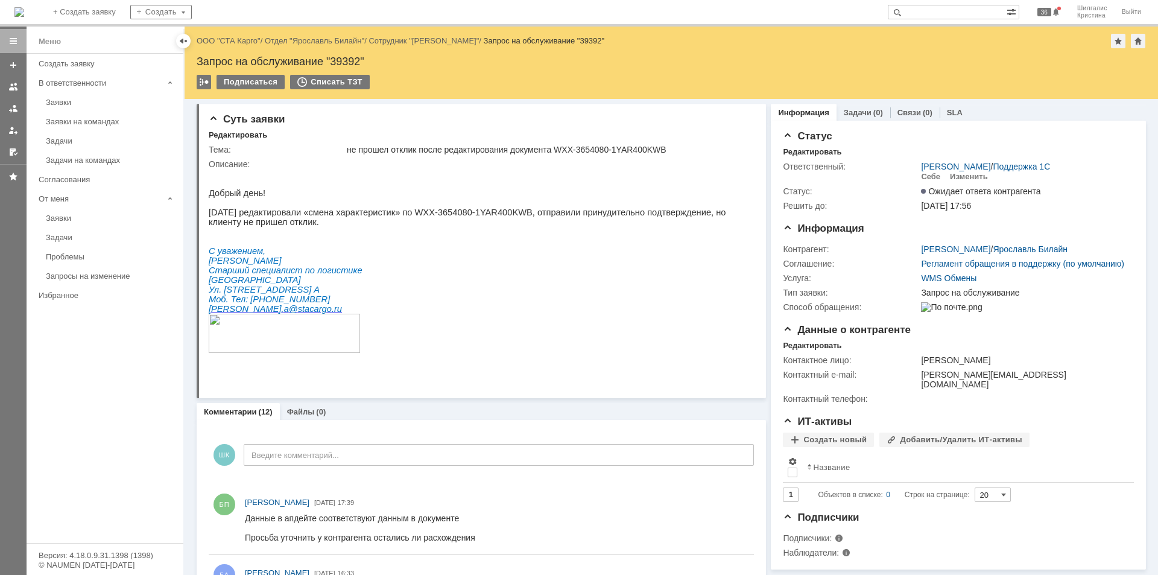
click at [238, 40] on link "ООО "СТА Карго"" at bounding box center [229, 40] width 64 height 9
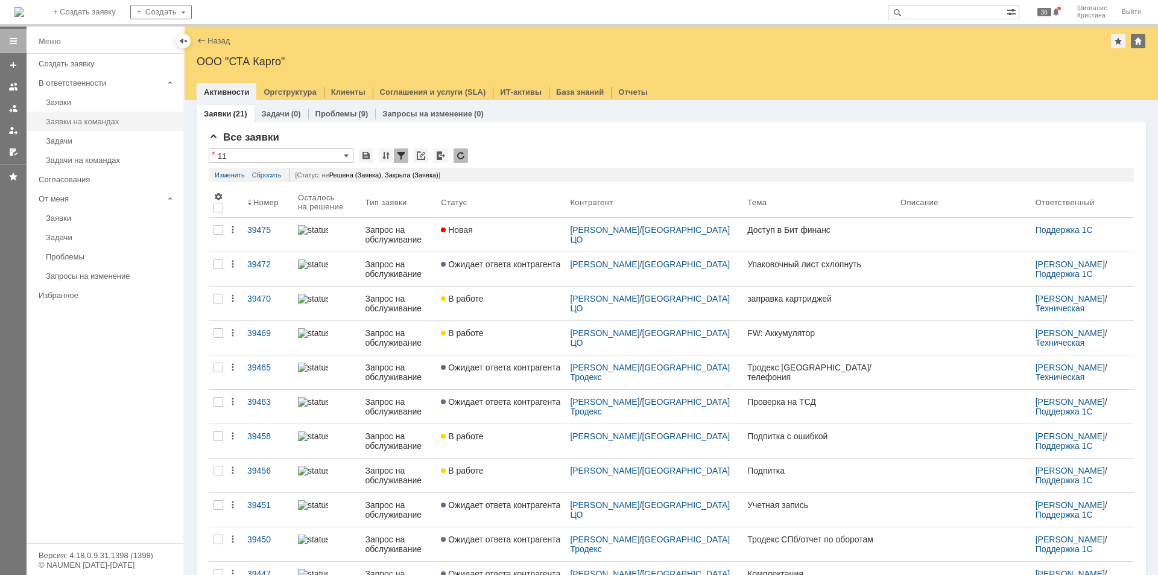
click at [99, 118] on div "Заявки на командах" at bounding box center [111, 121] width 130 height 9
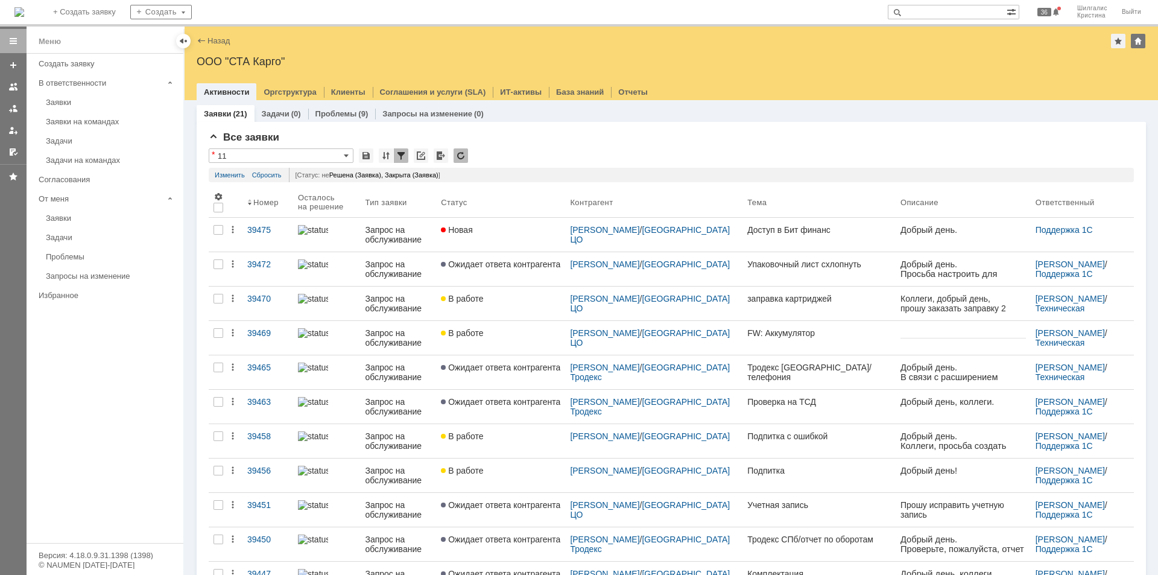
click at [509, 260] on span "Ожидает ответа контрагента" at bounding box center [500, 264] width 119 height 10
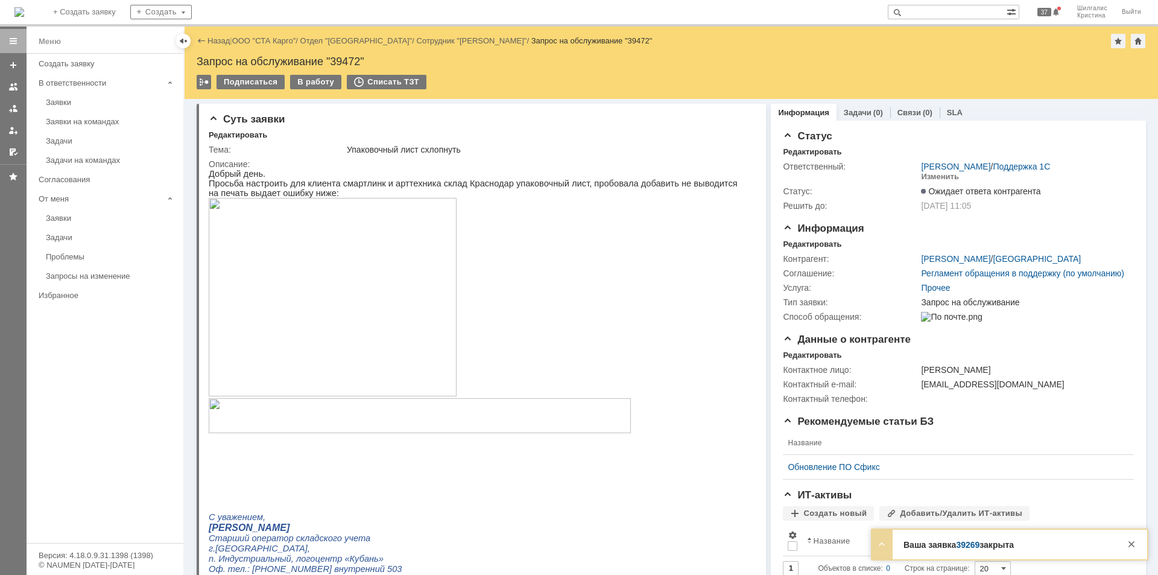
click at [963, 543] on link "39269" at bounding box center [968, 545] width 24 height 10
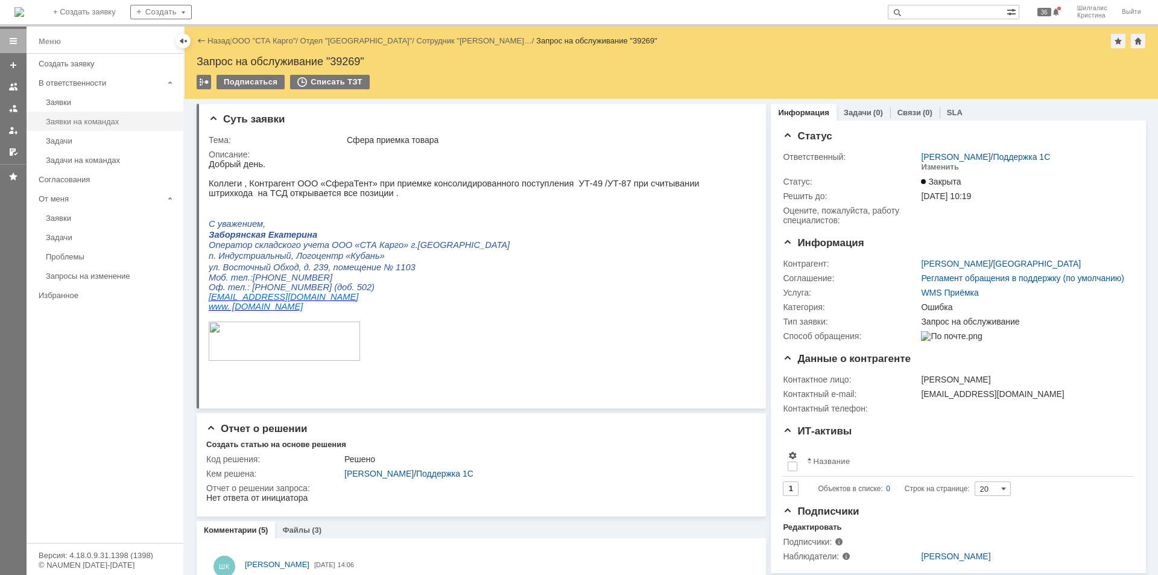
click at [101, 123] on div "Заявки на командах" at bounding box center [111, 121] width 130 height 9
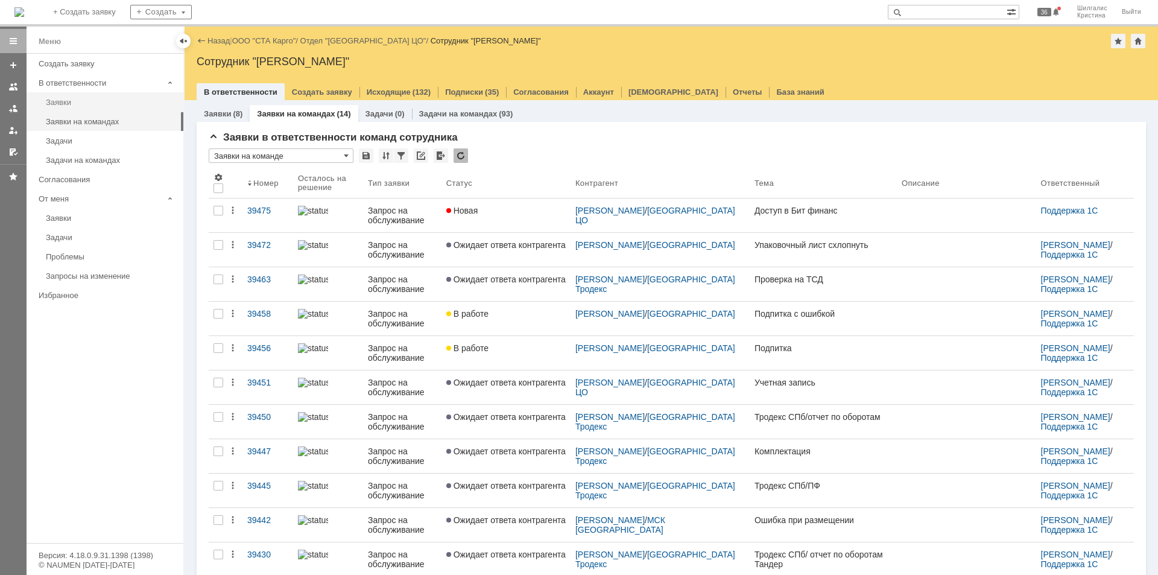
click at [69, 94] on link "Заявки" at bounding box center [111, 102] width 140 height 19
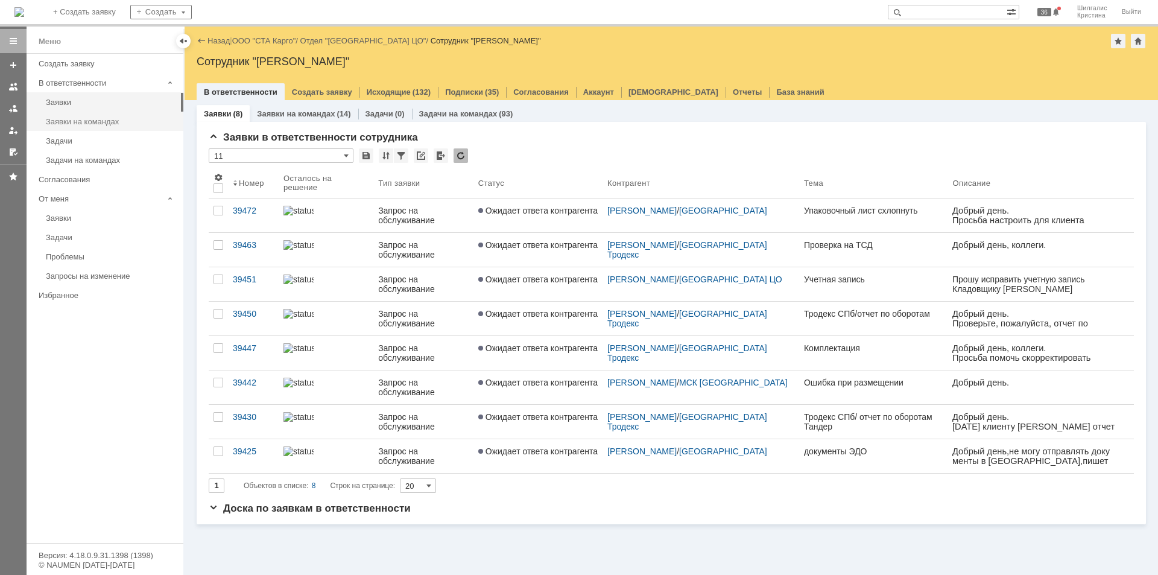
click at [106, 119] on div "Заявки на командах" at bounding box center [111, 121] width 130 height 9
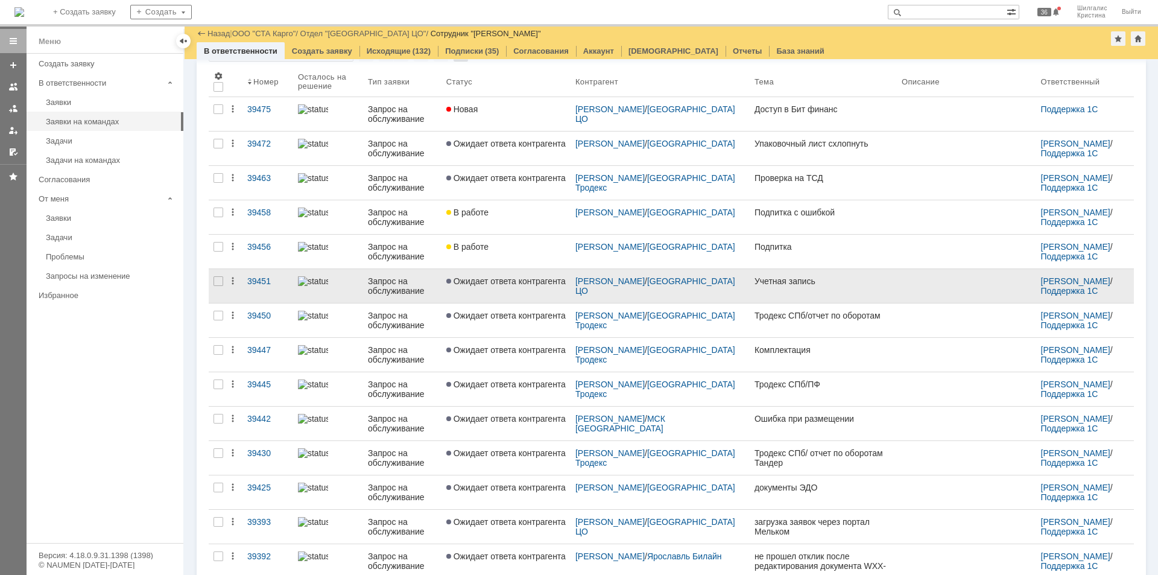
click at [489, 284] on span "Ожидает ответа контрагента" at bounding box center [505, 281] width 119 height 10
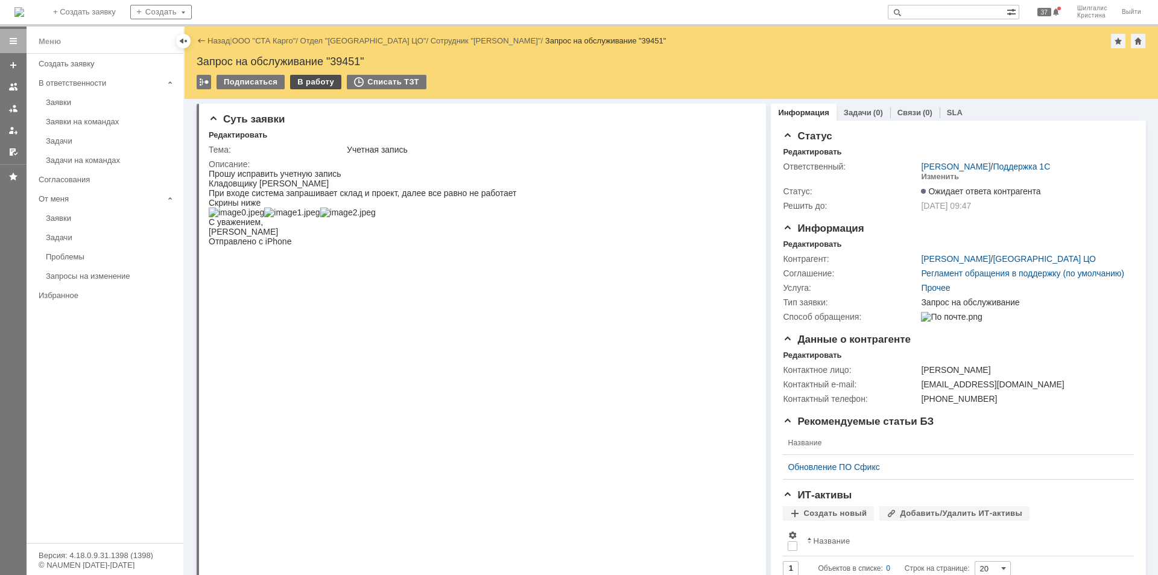
click at [306, 80] on div "В работу" at bounding box center [315, 82] width 51 height 14
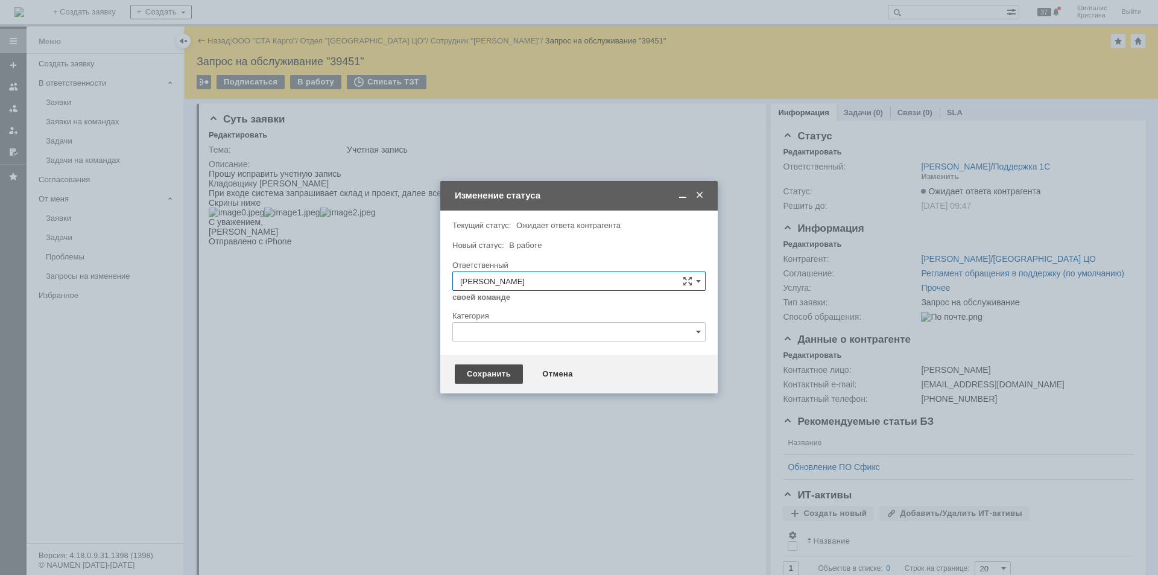
click at [494, 367] on div "Сохранить" at bounding box center [489, 373] width 68 height 19
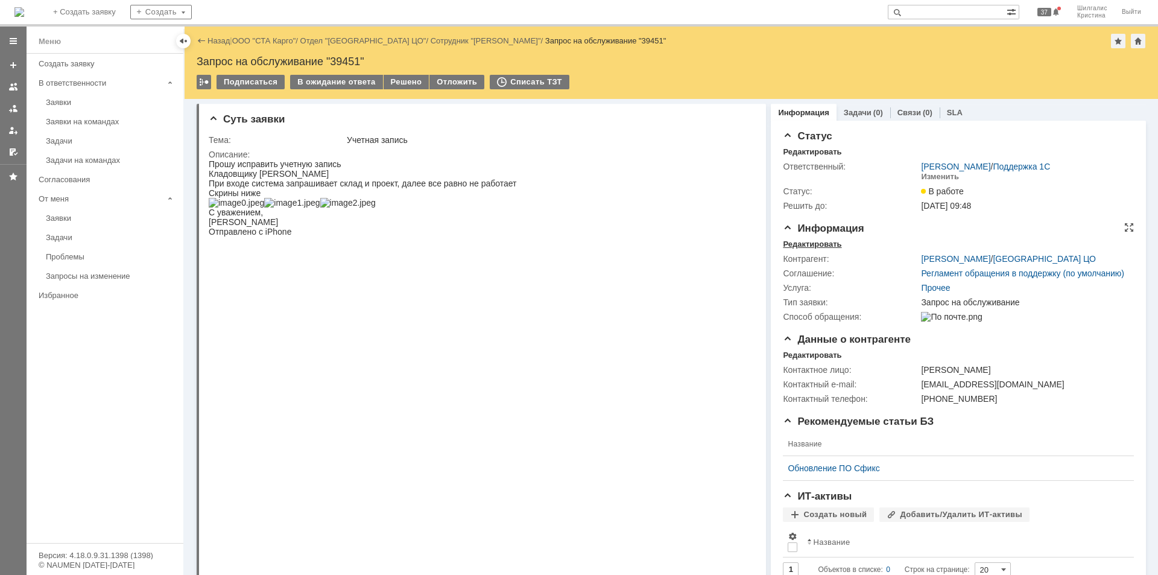
click at [820, 243] on div "Редактировать" at bounding box center [812, 245] width 59 height 10
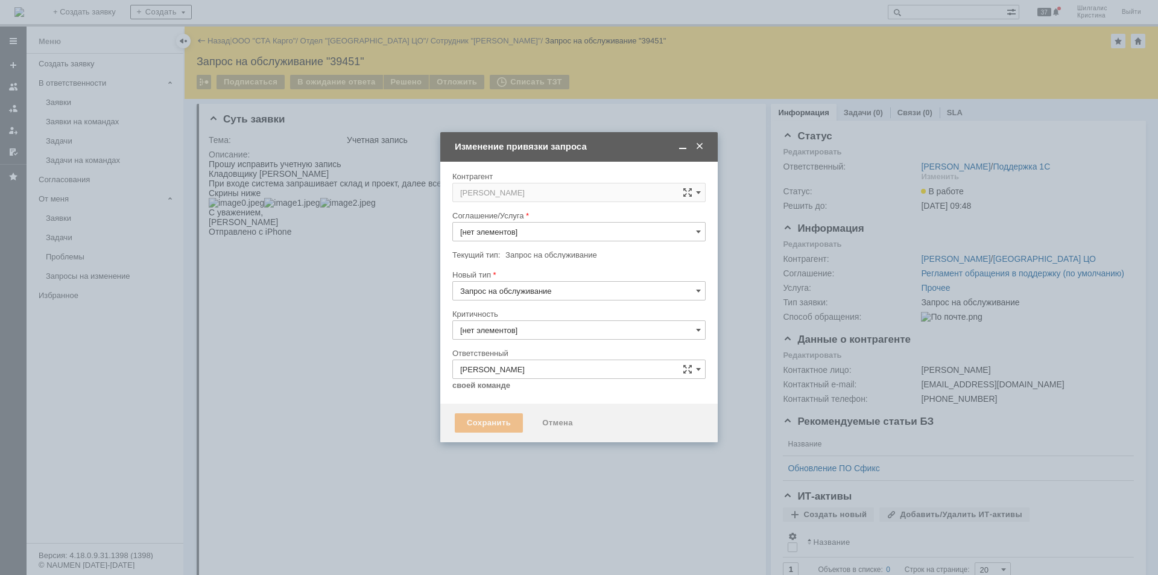
type input "3. Низкая"
type input "Прочее"
type input "[не указано]"
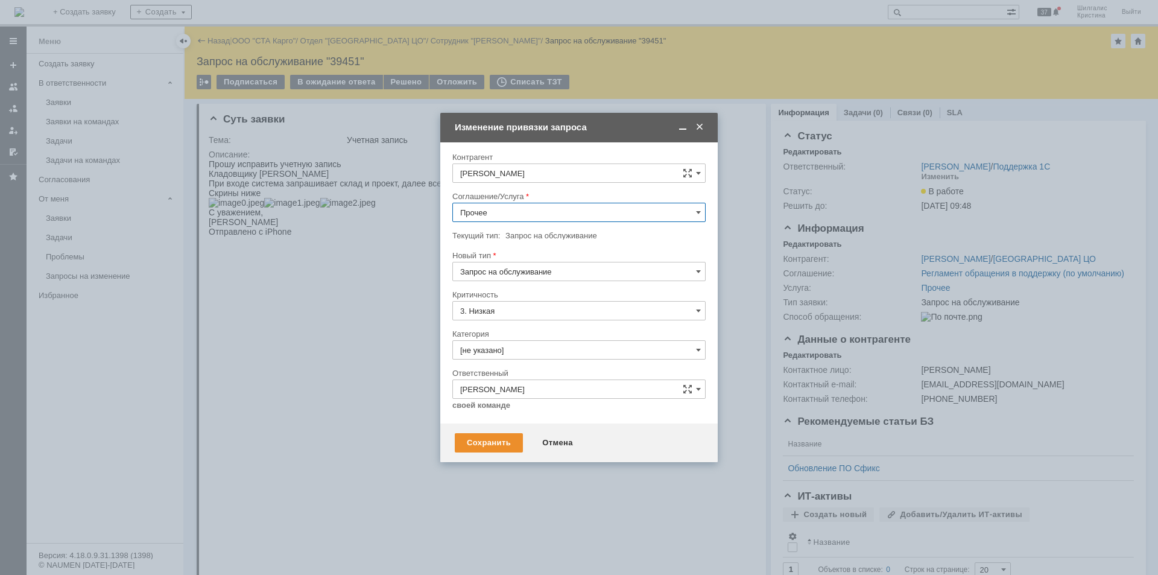
click at [522, 211] on input "Прочее" at bounding box center [578, 212] width 253 height 19
click at [528, 313] on div "WMS Прочее" at bounding box center [579, 318] width 252 height 19
type input "WMS Прочее"
click at [512, 347] on input "[не указано]" at bounding box center [578, 349] width 253 height 19
click at [481, 449] on span "Ошибка" at bounding box center [579, 452] width 238 height 10
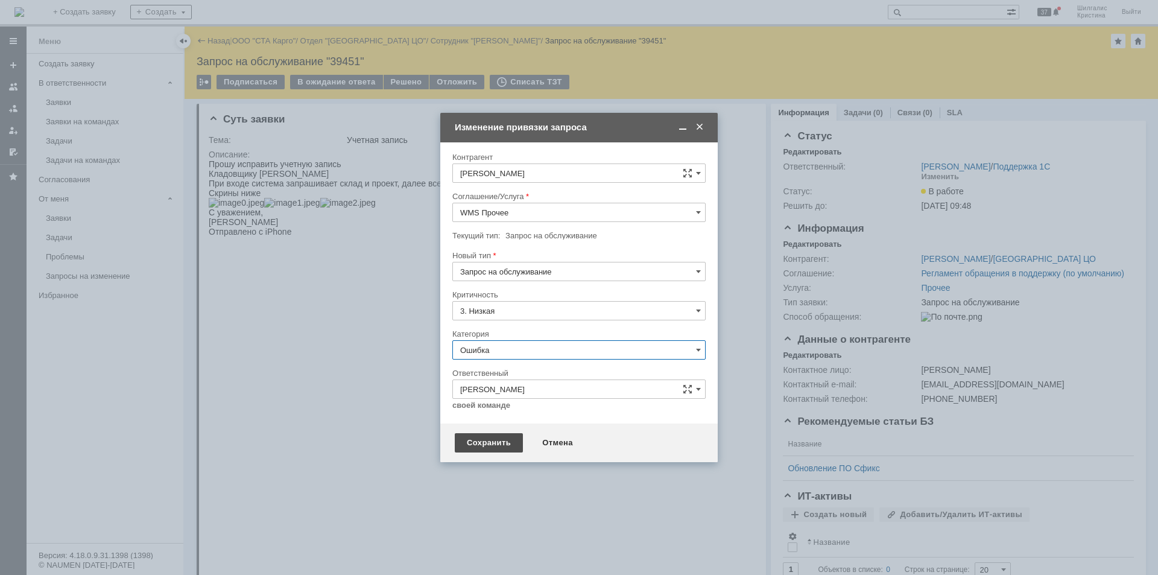
click at [482, 438] on div "Сохранить" at bounding box center [489, 442] width 68 height 19
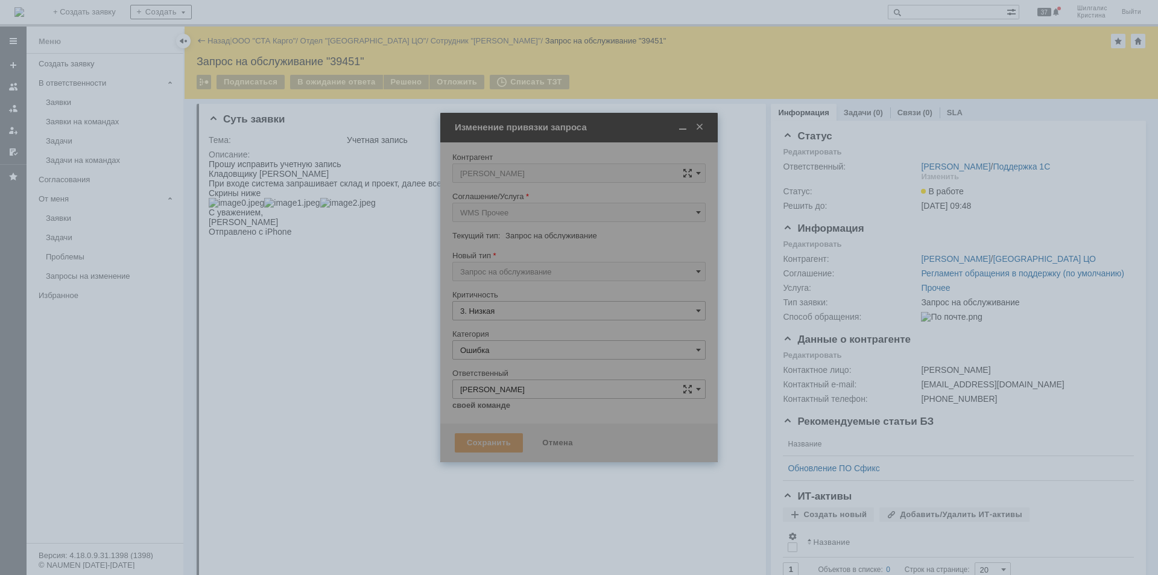
type input "Ошибка"
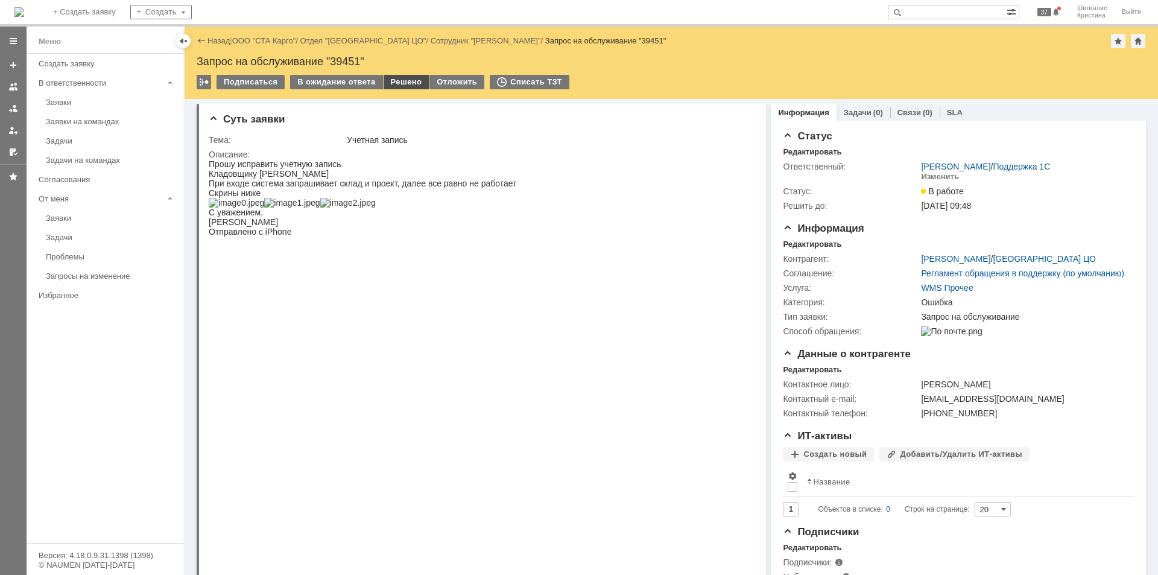
click at [407, 83] on div "Решено" at bounding box center [407, 82] width 46 height 14
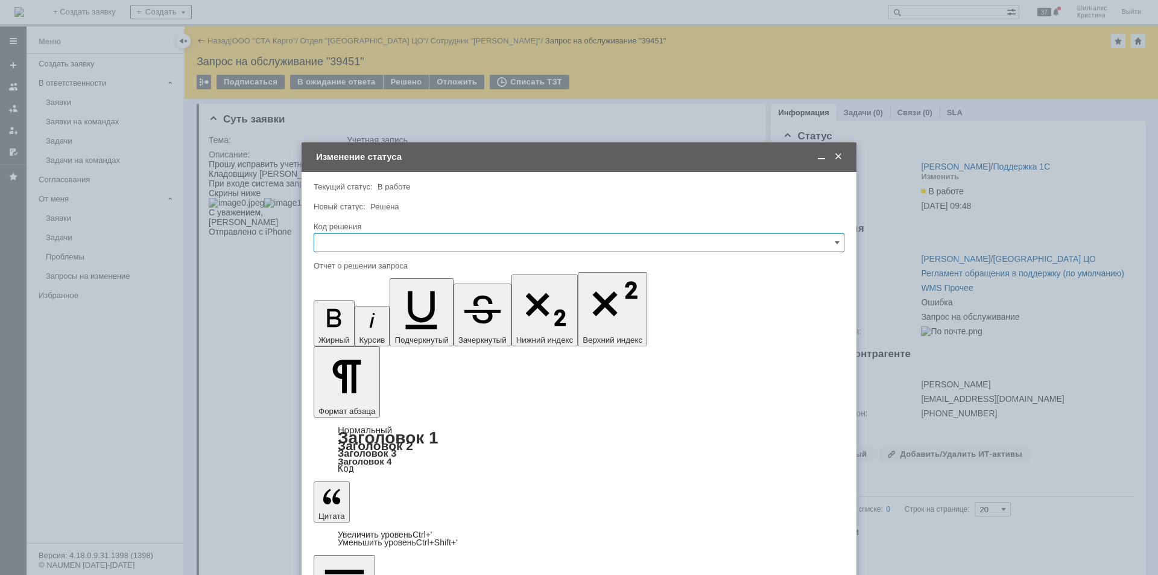
click at [394, 249] on input "text" at bounding box center [579, 242] width 531 height 19
click at [364, 404] on span "Решено" at bounding box center [579, 404] width 515 height 10
type input "Решено"
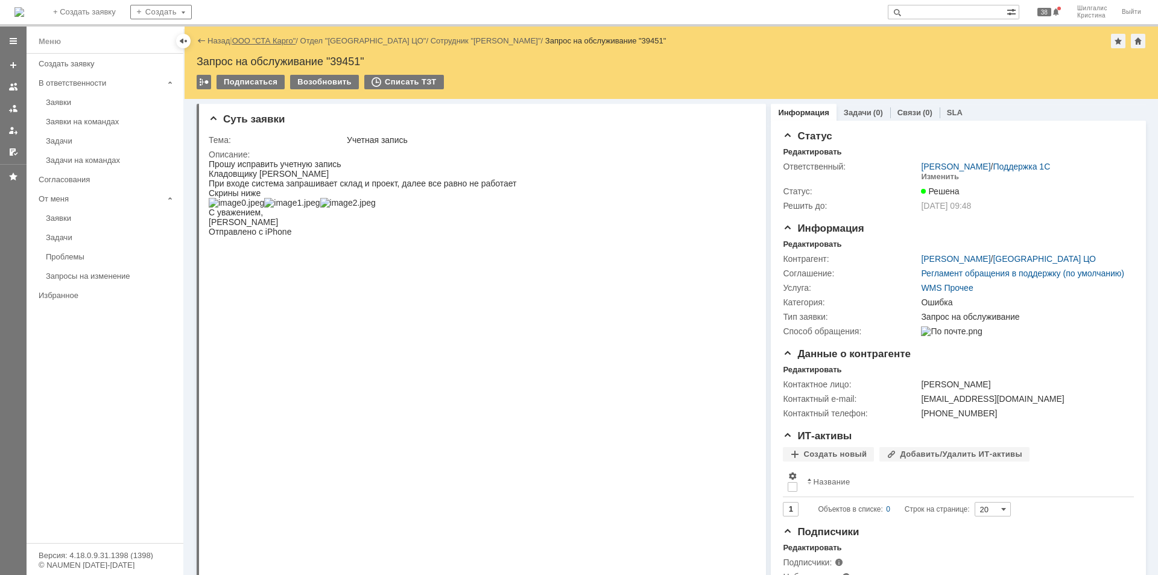
click at [265, 37] on link "ООО "СТА Карго"" at bounding box center [264, 40] width 64 height 9
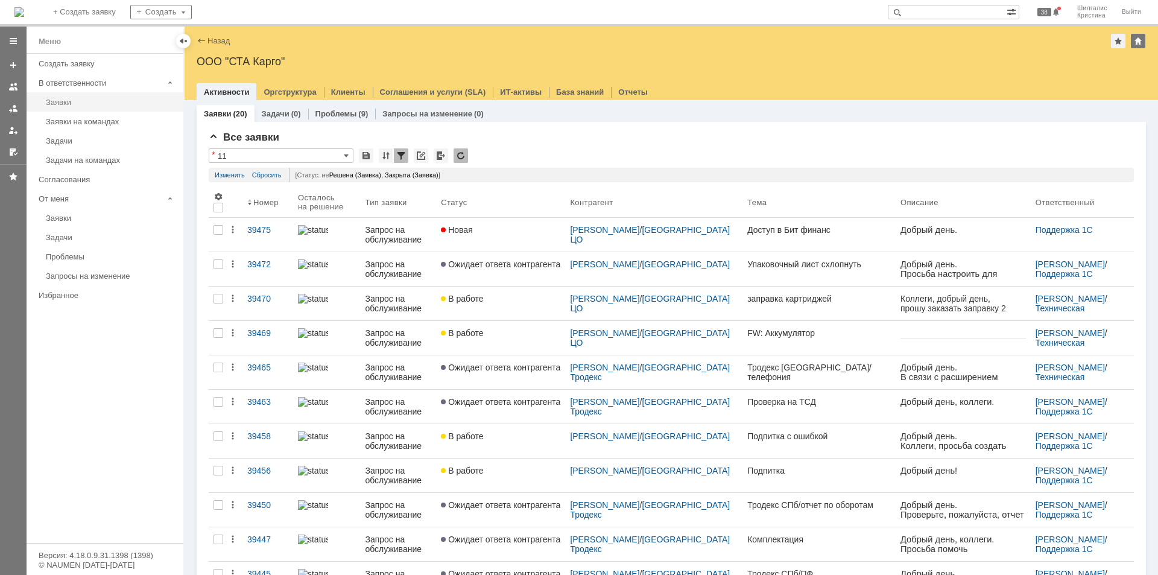
click at [78, 98] on div "Заявки" at bounding box center [111, 102] width 130 height 9
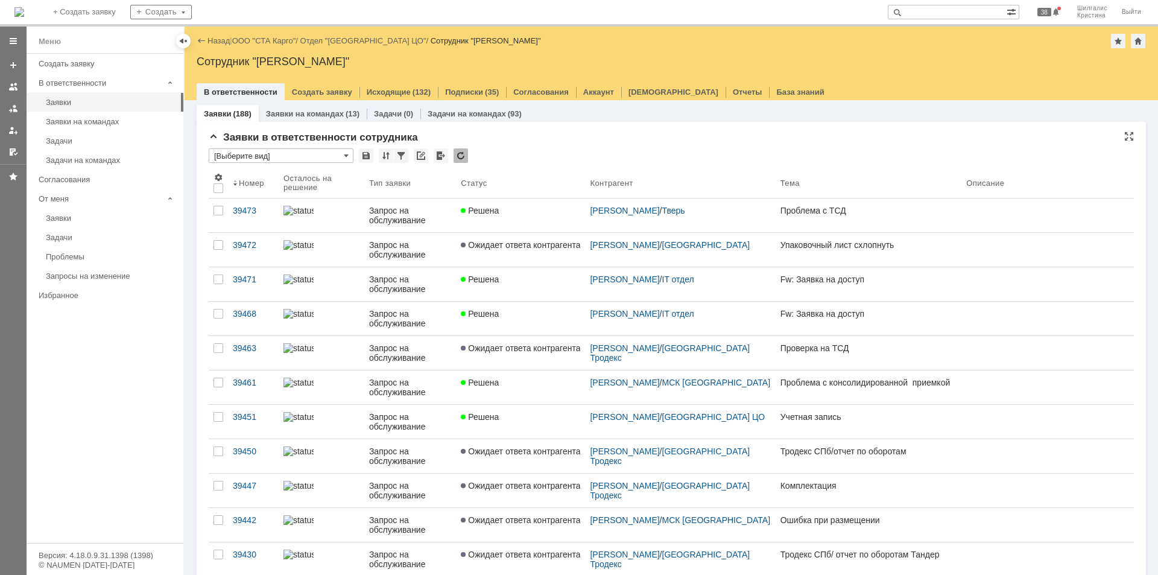
click at [325, 152] on input "[Выберите вид]" at bounding box center [281, 155] width 145 height 14
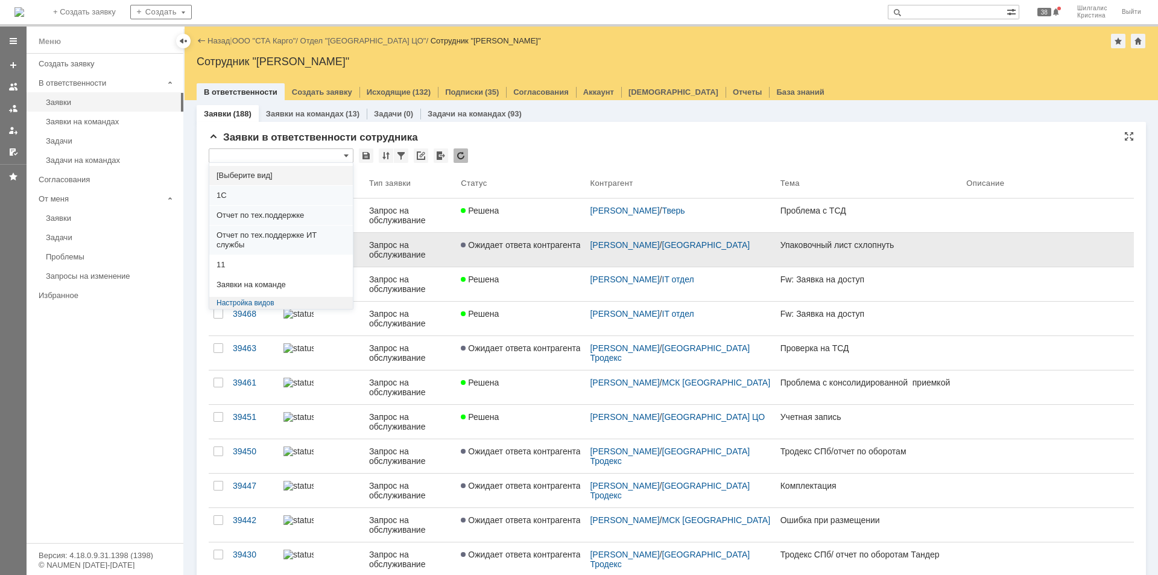
click at [232, 265] on span "11" at bounding box center [281, 265] width 129 height 10
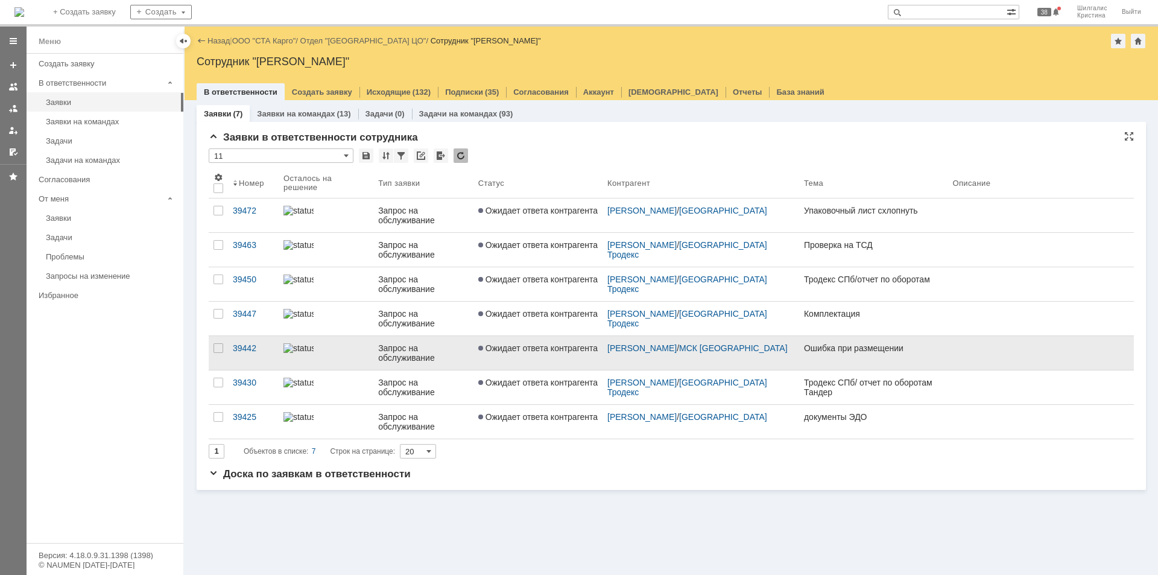
type input "11"
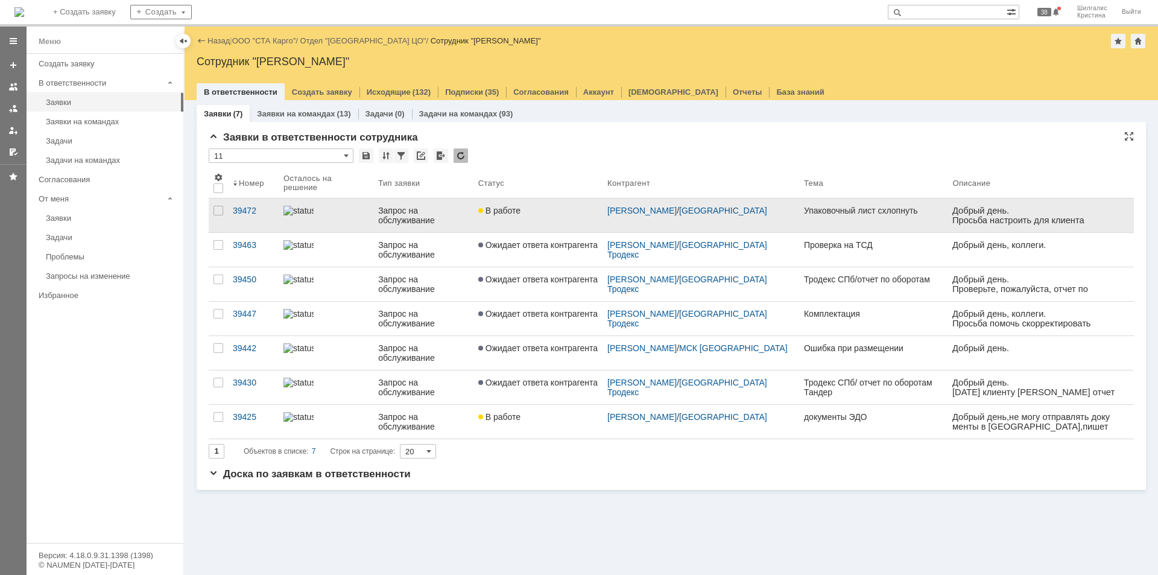
click at [522, 218] on link "В работе" at bounding box center [538, 215] width 129 height 34
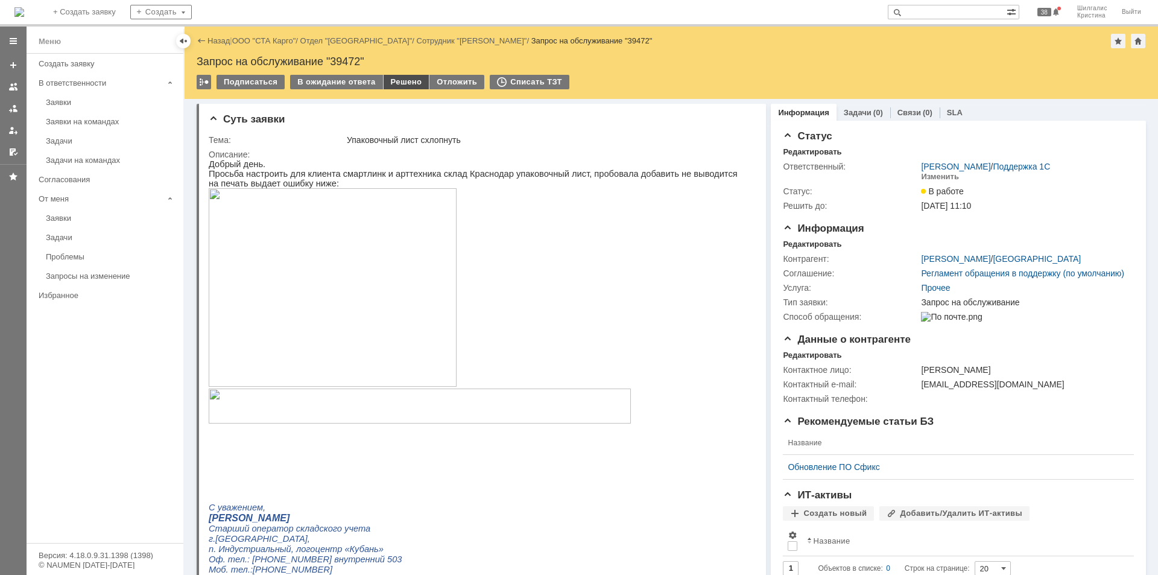
click at [404, 78] on div "Решено" at bounding box center [407, 82] width 46 height 14
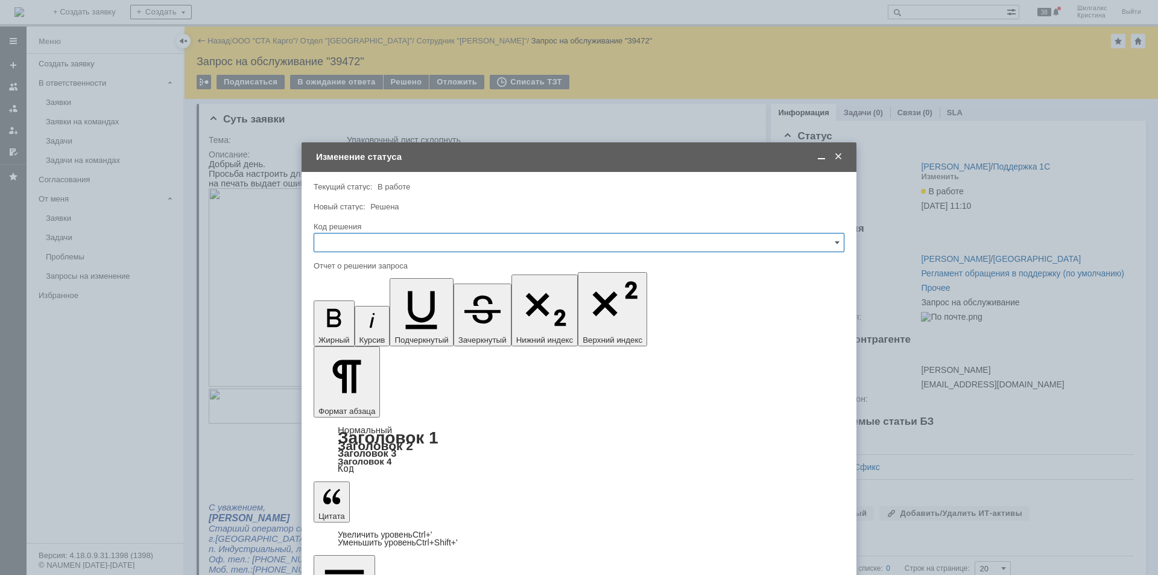
click at [399, 245] on input "text" at bounding box center [579, 242] width 531 height 19
click at [379, 401] on span "Решено" at bounding box center [579, 404] width 515 height 10
type input "Решено"
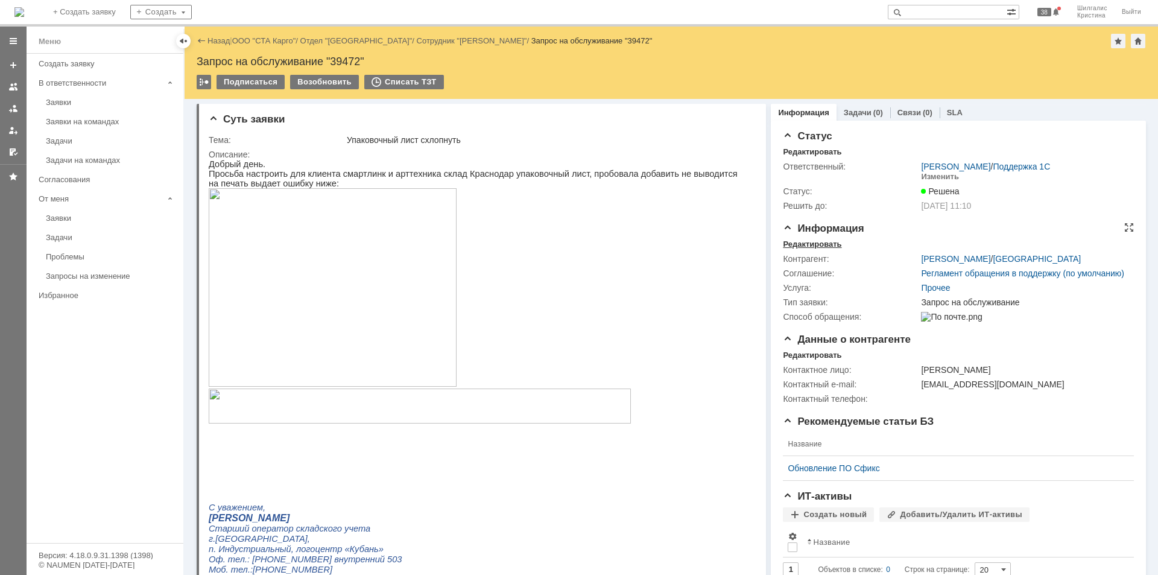
click at [814, 242] on div "Редактировать" at bounding box center [812, 245] width 59 height 10
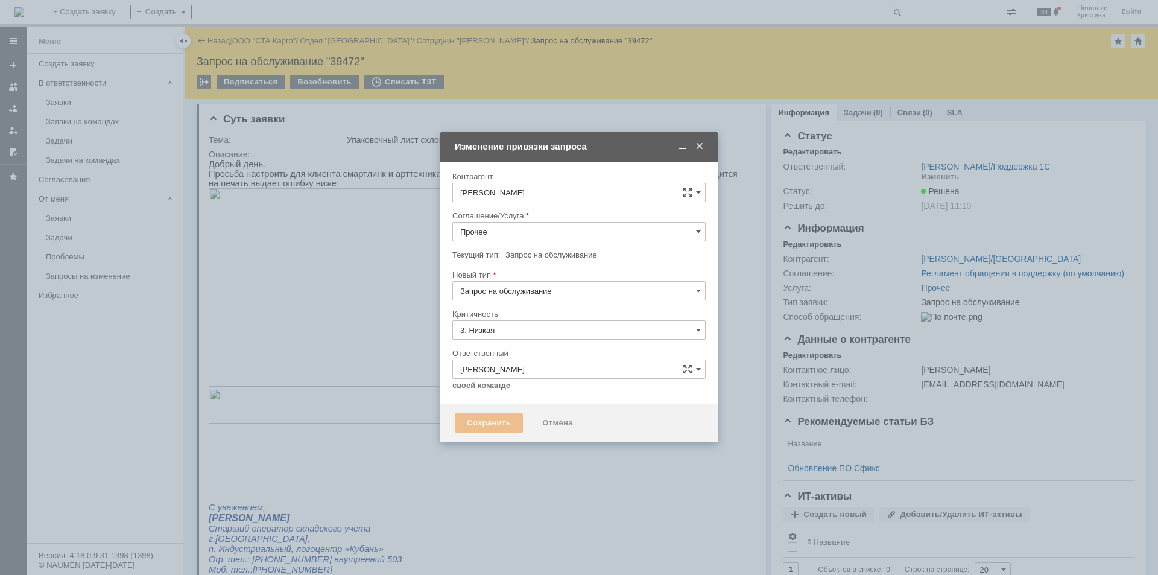
type input "[не указано]"
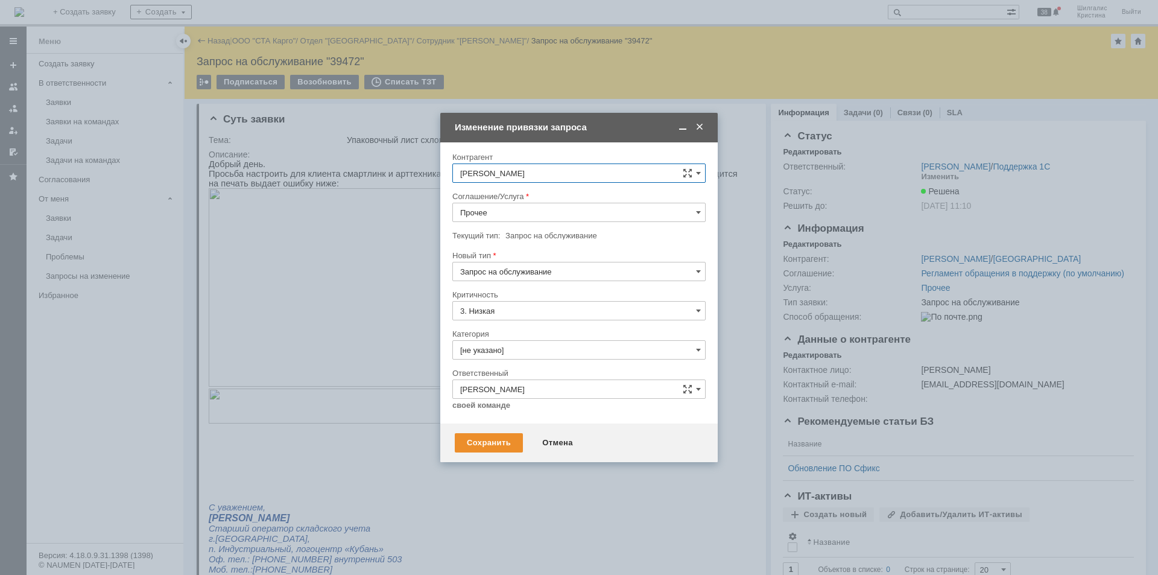
click at [520, 211] on input "Прочее" at bounding box center [578, 212] width 253 height 19
click at [571, 352] on span "WMS Настройка печати" at bounding box center [579, 353] width 238 height 10
type input "WMS Настройка печати"
click at [514, 348] on input "[не указано]" at bounding box center [578, 349] width 253 height 19
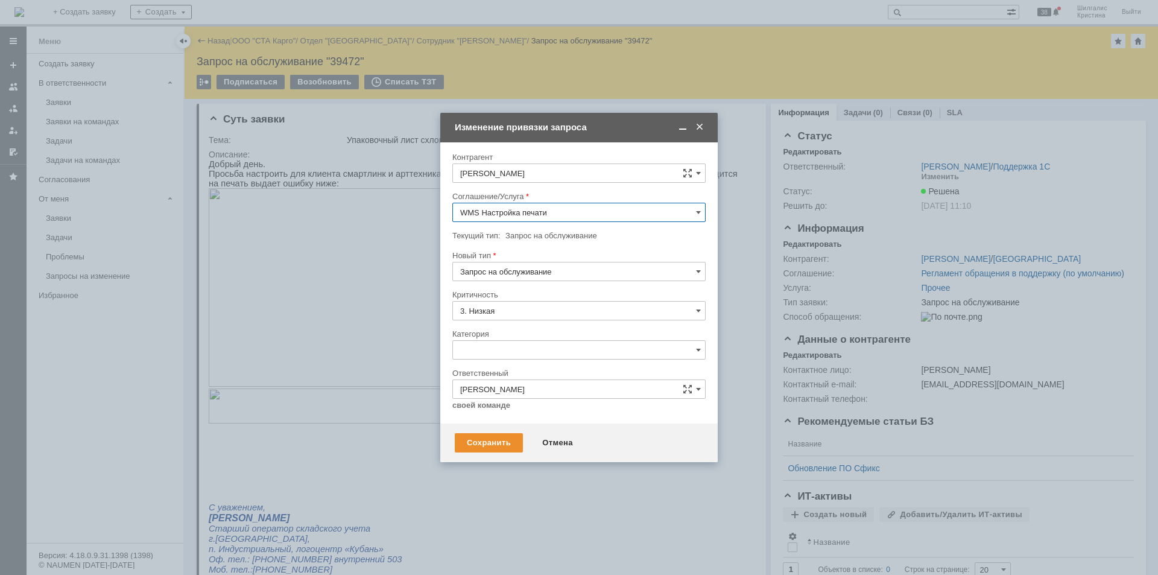
type input "WMS Настройка печати"
click at [507, 426] on div "Консультация пользователя" at bounding box center [579, 431] width 252 height 19
type input "Консультация пользователя"
click at [478, 447] on div "Сохранить" at bounding box center [489, 442] width 68 height 19
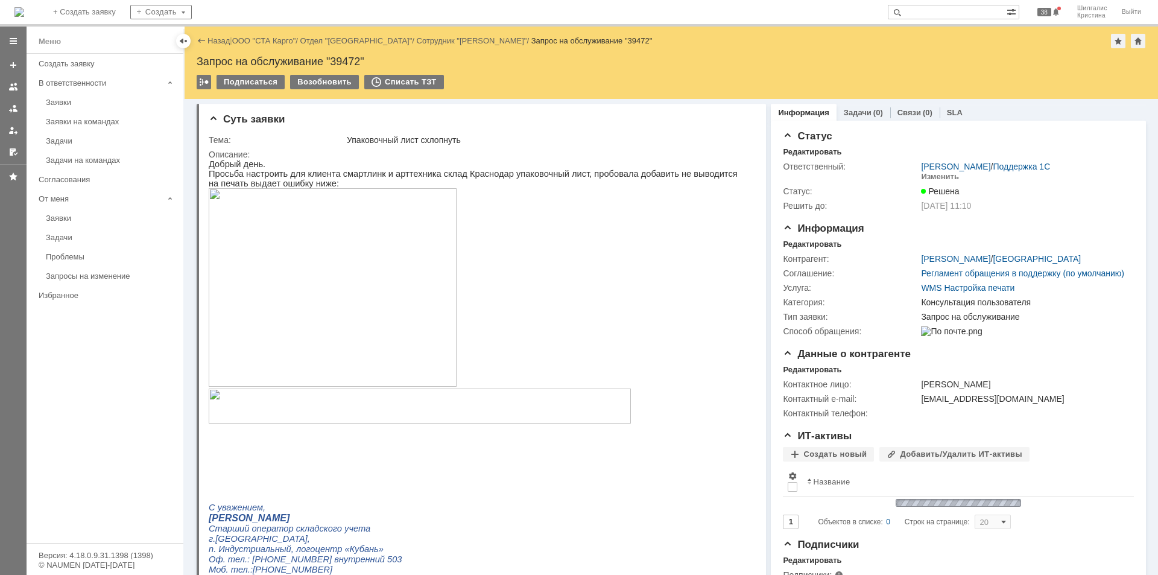
scroll to position [0, 0]
click at [281, 39] on link "ООО "СТА Карго"" at bounding box center [264, 40] width 64 height 9
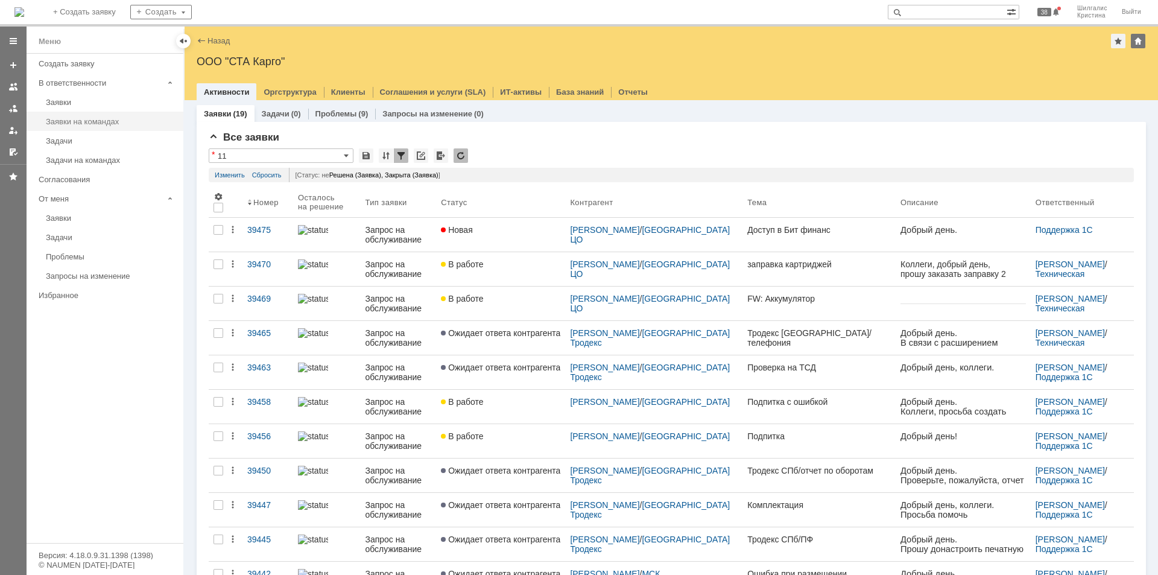
click at [96, 123] on div "Заявки на командах" at bounding box center [111, 121] width 130 height 9
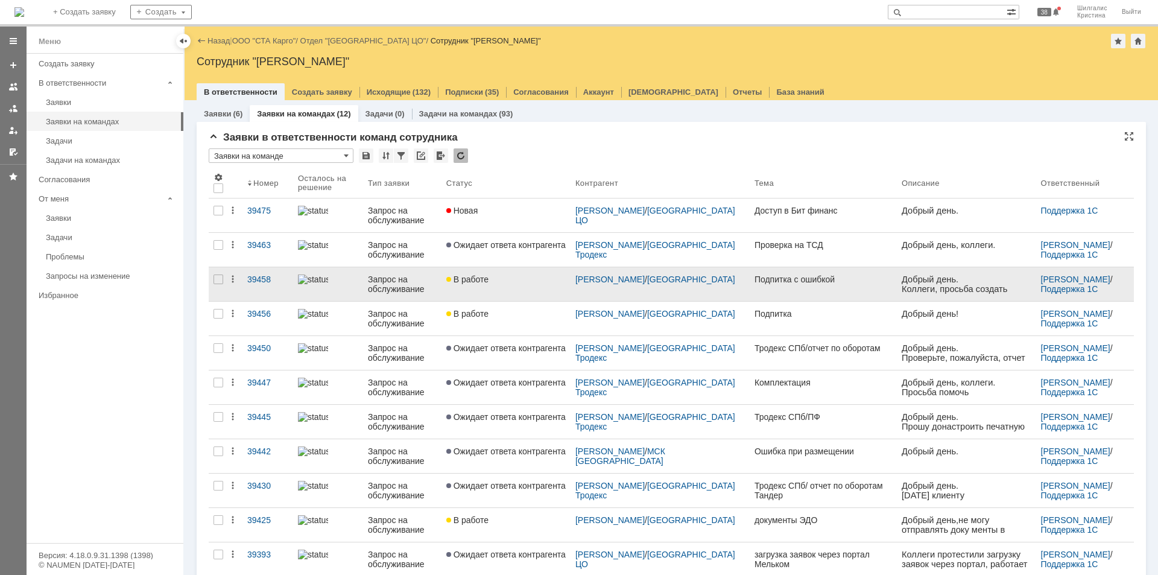
click at [498, 276] on div "В работе" at bounding box center [505, 279] width 119 height 10
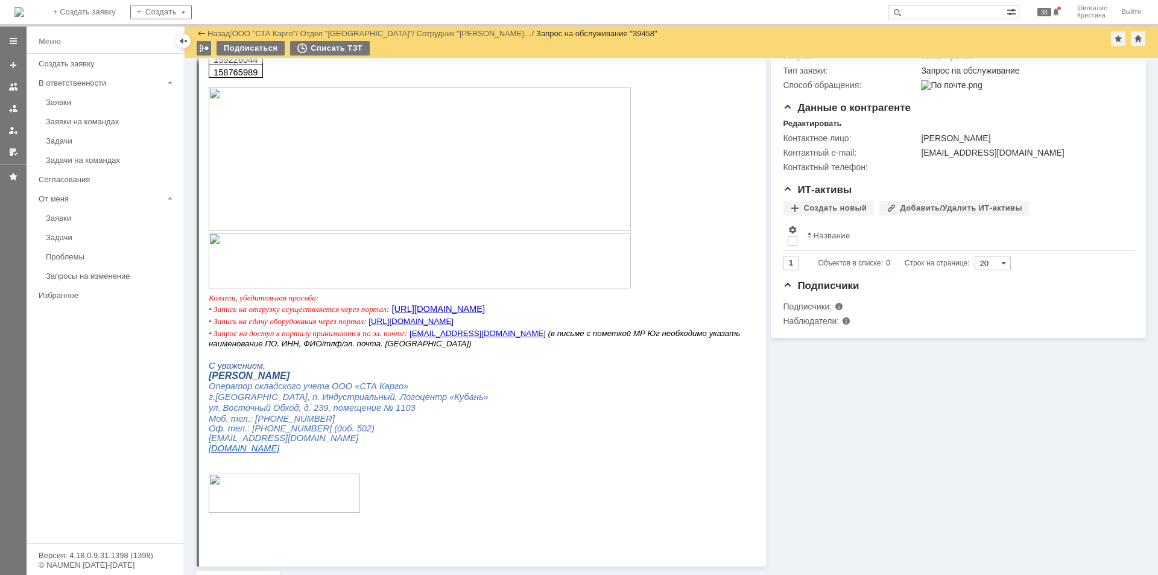
click at [366, 180] on img at bounding box center [420, 159] width 422 height 144
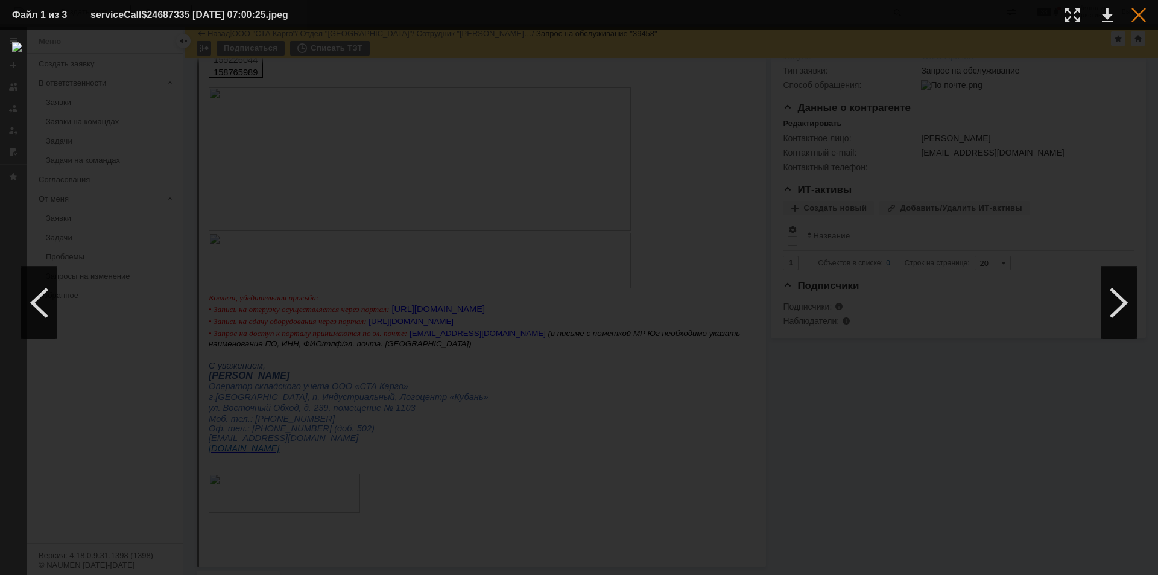
click at [1137, 16] on div at bounding box center [1139, 15] width 14 height 14
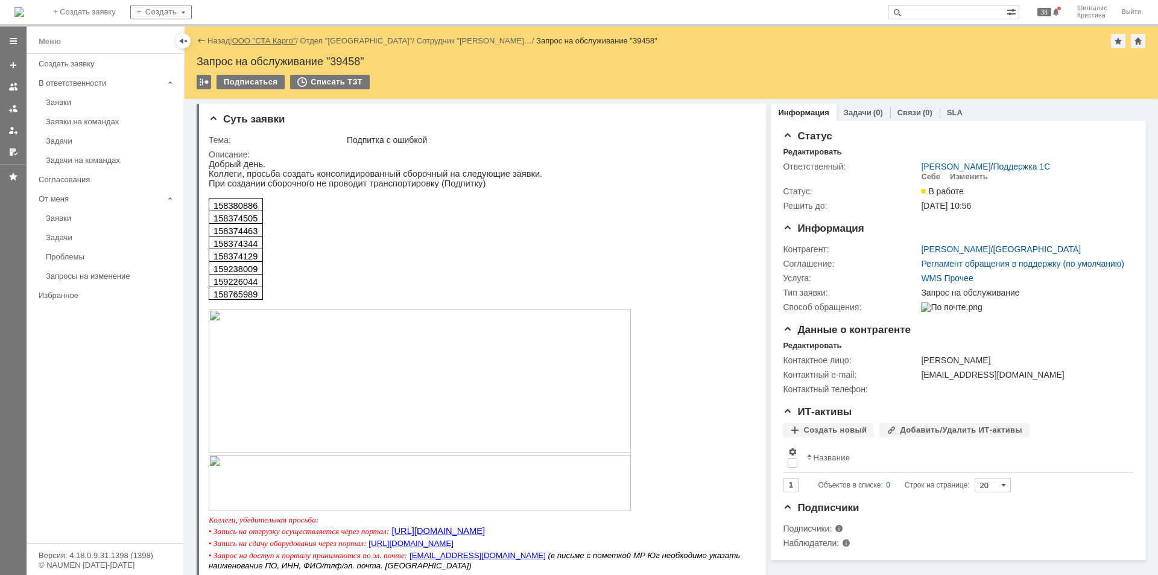
click at [282, 40] on link "ООО "СТА Карго"" at bounding box center [264, 40] width 64 height 9
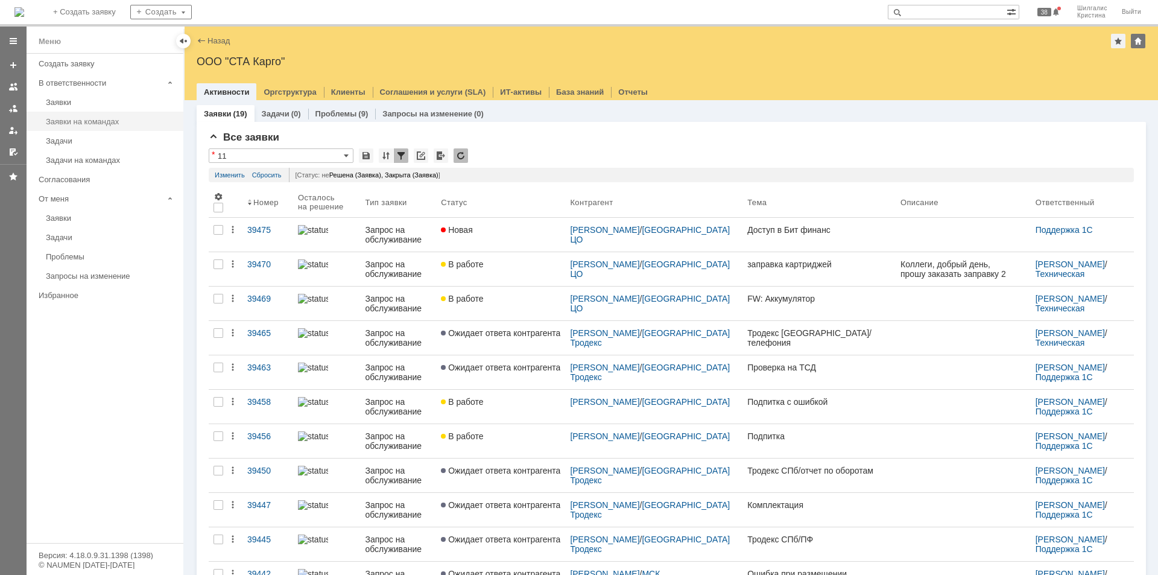
click at [69, 117] on div "Заявки на командах" at bounding box center [111, 121] width 130 height 9
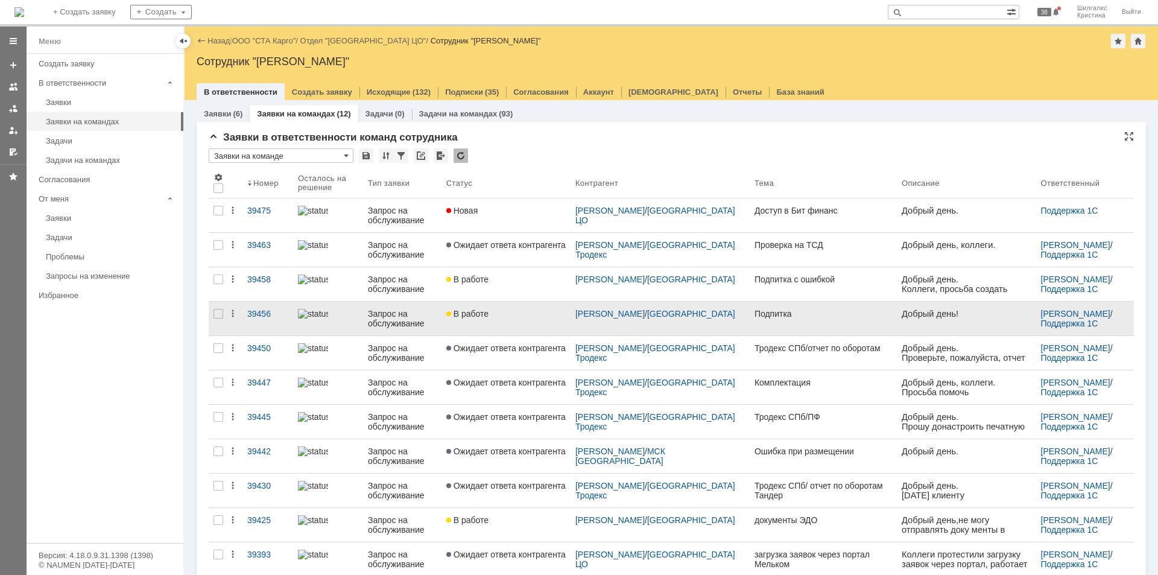
click at [523, 327] on link "В работе" at bounding box center [506, 319] width 129 height 34
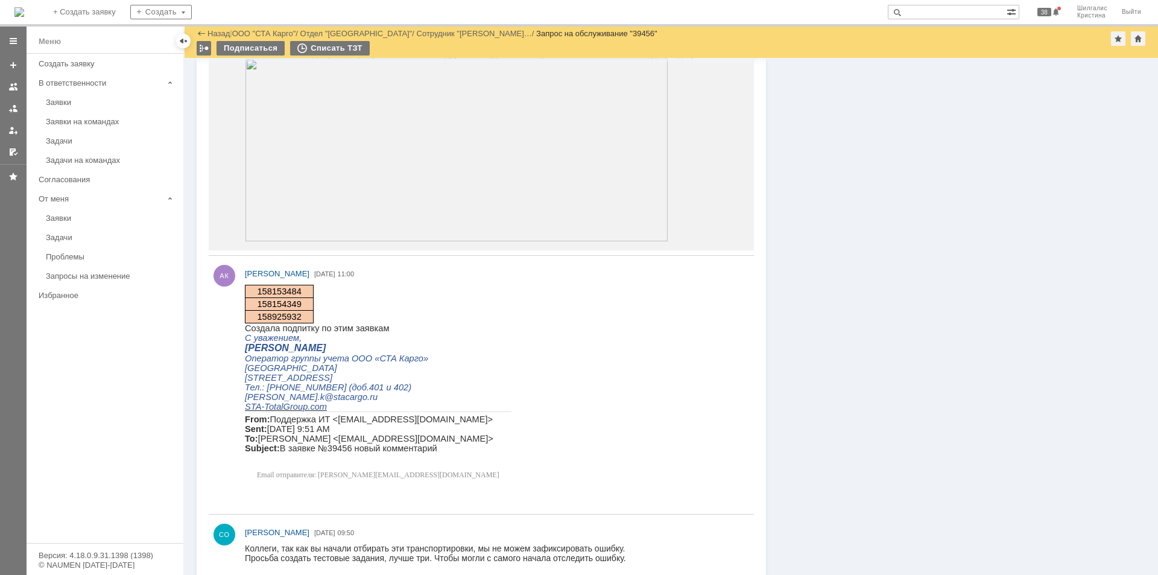
scroll to position [784, 0]
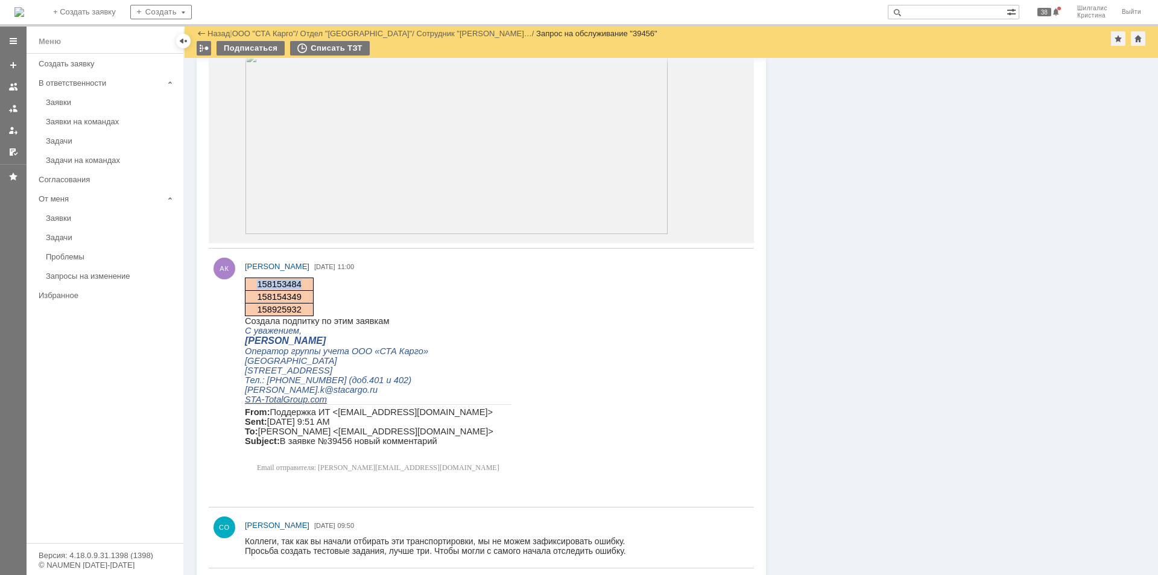
drag, startPoint x: 297, startPoint y: 281, endPoint x: 249, endPoint y: 285, distance: 48.4
click at [249, 285] on td "158153484" at bounding box center [279, 284] width 69 height 13
copy span "158153484"
drag, startPoint x: 305, startPoint y: 308, endPoint x: 250, endPoint y: 278, distance: 62.6
click at [250, 278] on tbody "158153484 158154349 158925932" at bounding box center [279, 297] width 69 height 38
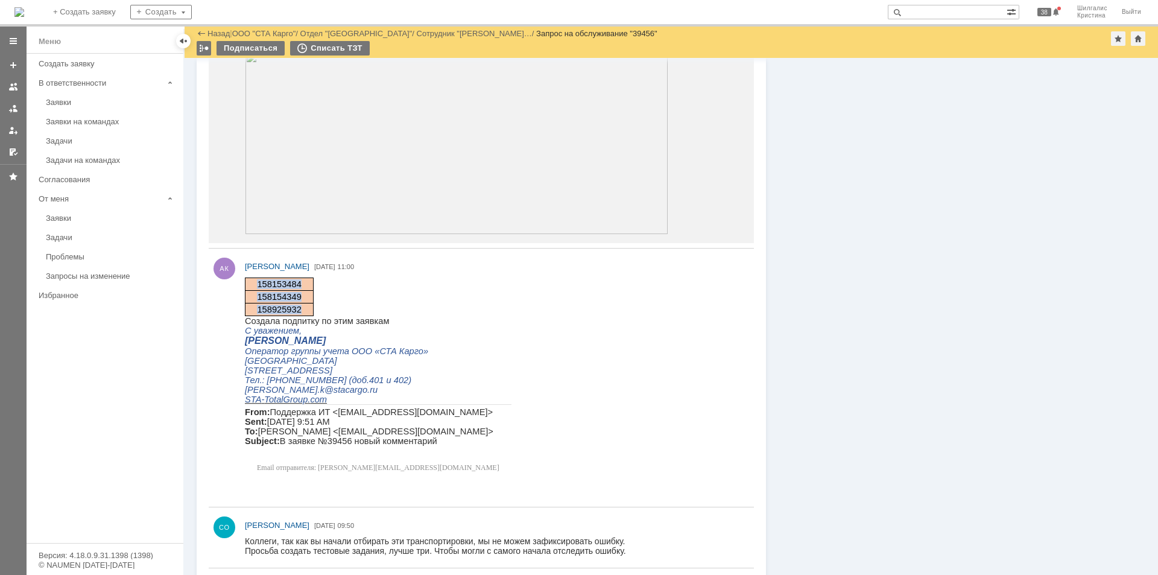
copy tbody "158153484 158154349 158925932"
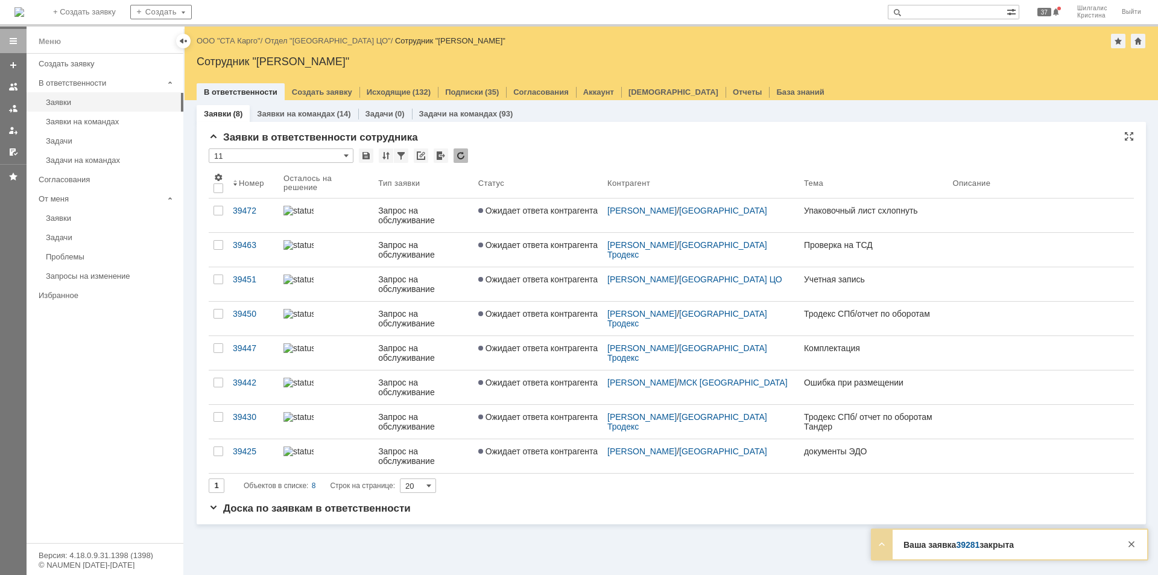
click at [320, 157] on input "11" at bounding box center [281, 155] width 145 height 14
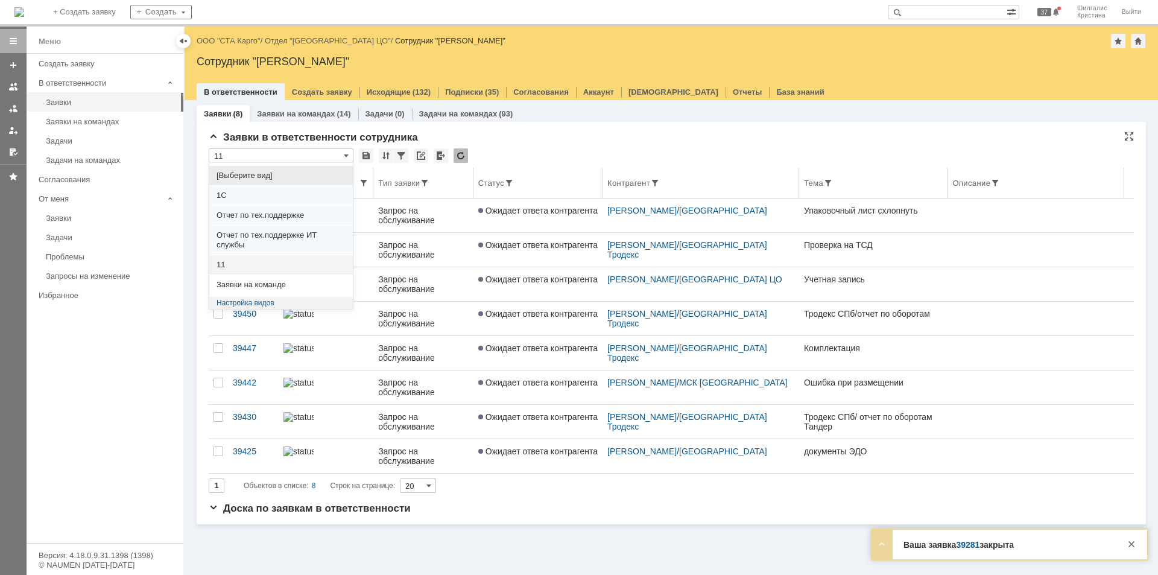
click at [273, 175] on span "[Выберите вид]" at bounding box center [281, 176] width 129 height 10
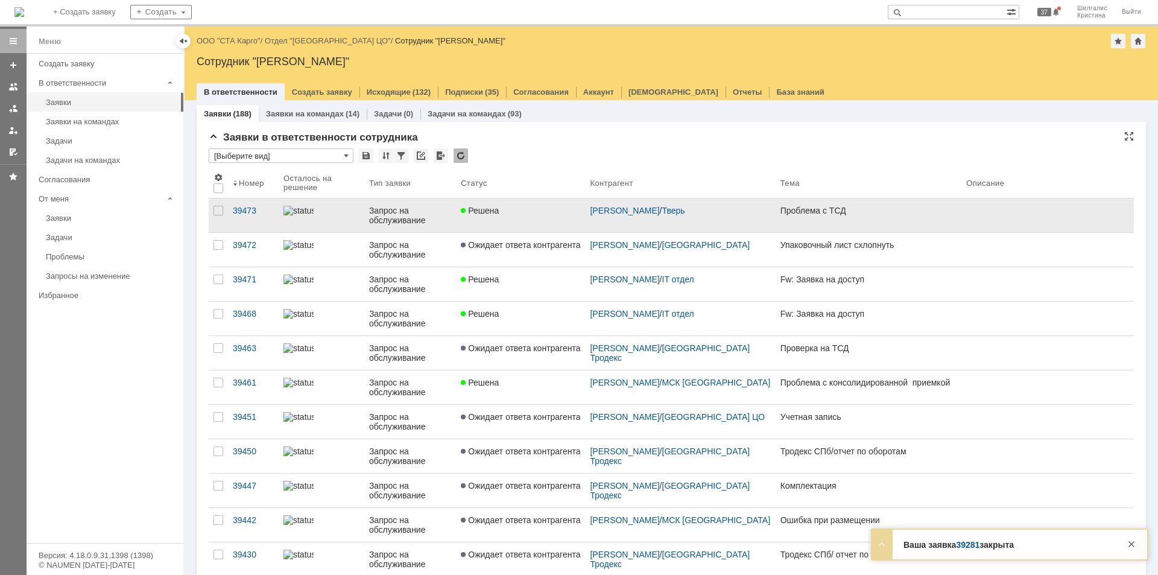
type input "[Выберите вид]"
click at [525, 217] on link "Решена" at bounding box center [520, 215] width 129 height 34
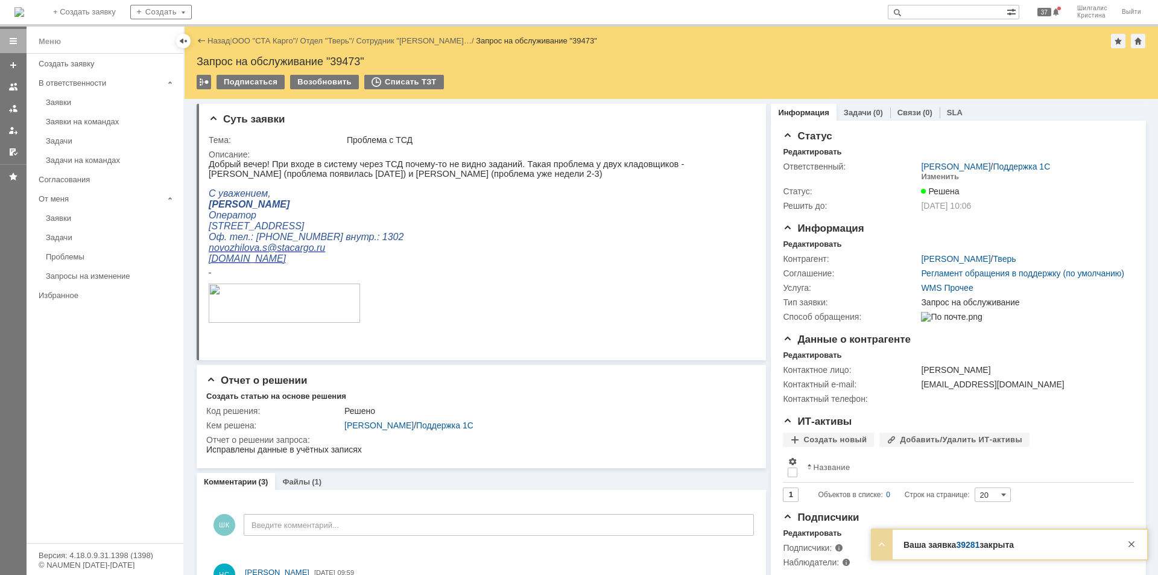
click at [349, 63] on div "Запрос на обслуживание "39473"" at bounding box center [672, 62] width 950 height 12
copy div "39473"
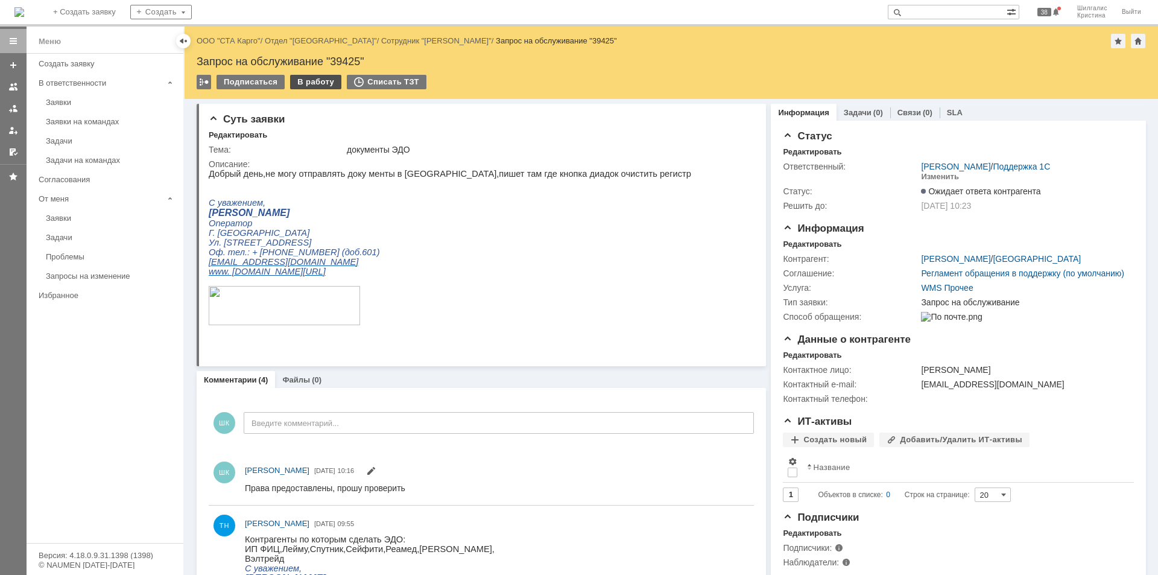
click at [308, 87] on div "В работу" at bounding box center [315, 82] width 51 height 14
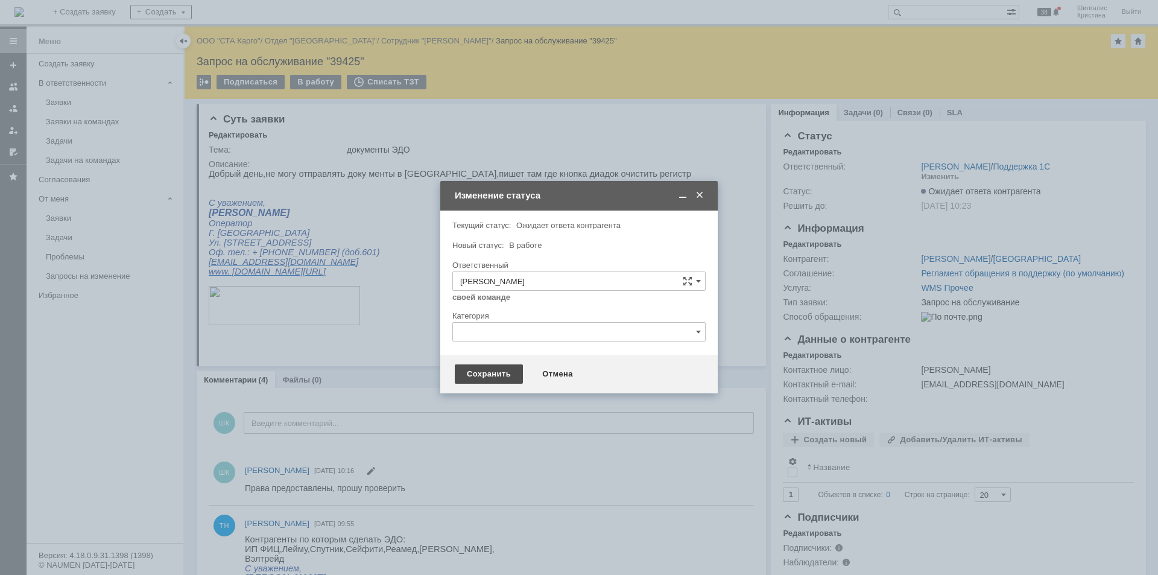
click at [487, 373] on div "Сохранить" at bounding box center [489, 373] width 68 height 19
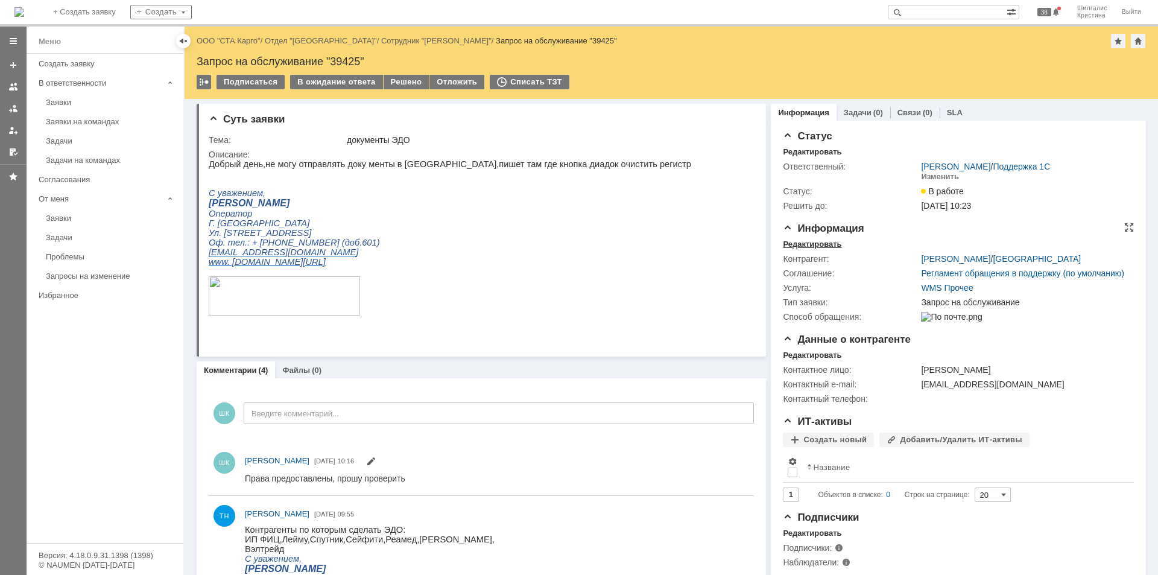
click at [795, 244] on div "Редактировать" at bounding box center [812, 245] width 59 height 10
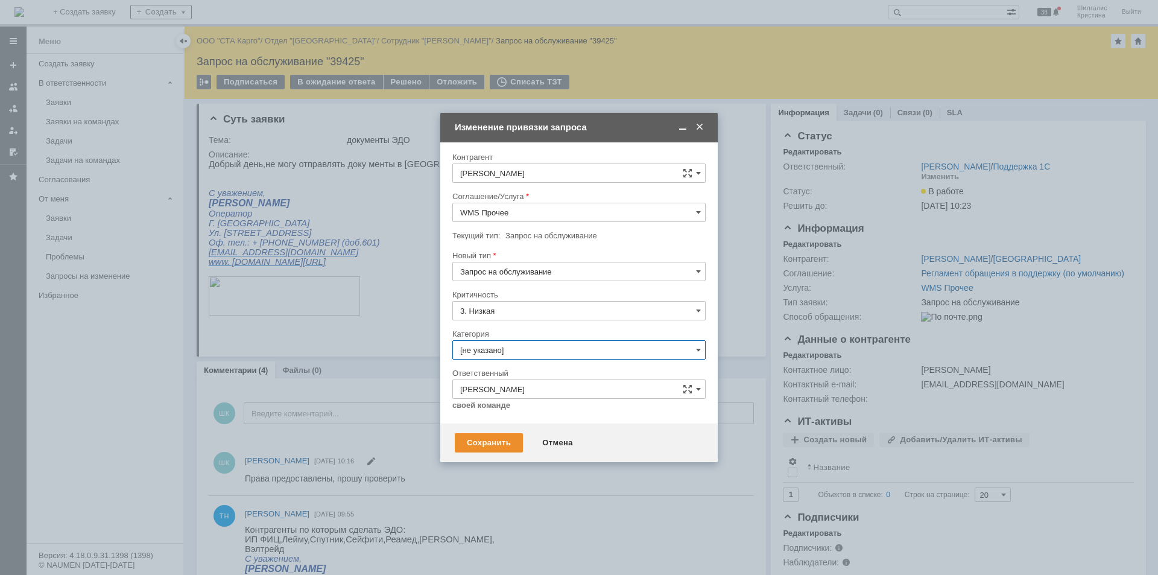
click at [509, 345] on input "[не указано]" at bounding box center [578, 349] width 253 height 19
click at [510, 416] on span "Изменение" at bounding box center [579, 412] width 238 height 10
type input "Изменение"
click at [486, 442] on div "Сохранить" at bounding box center [489, 442] width 68 height 19
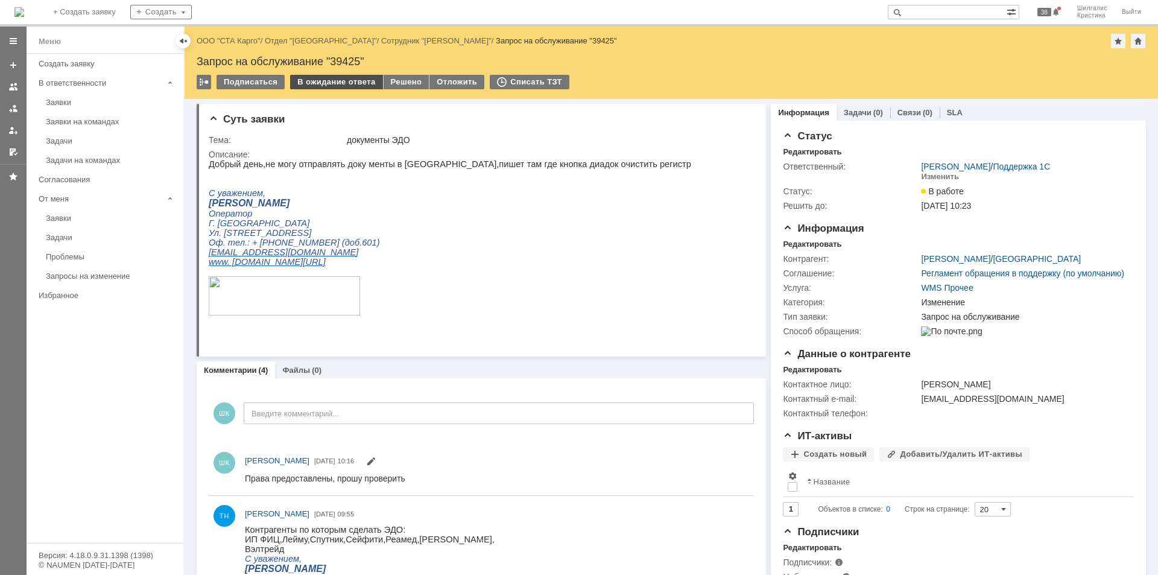
click at [340, 83] on div "В ожидание ответа" at bounding box center [336, 82] width 92 height 14
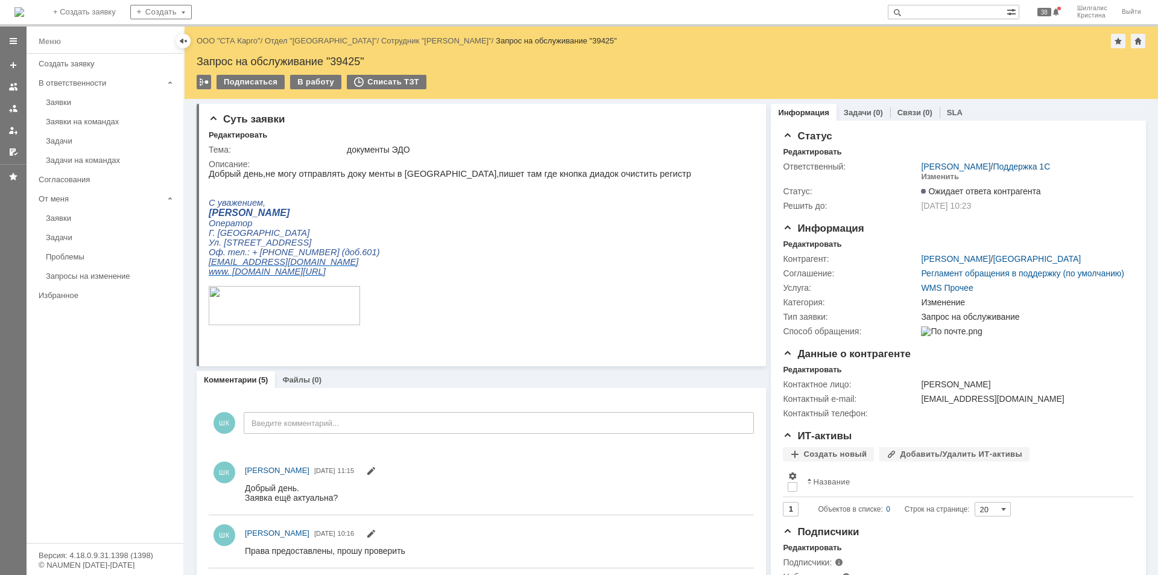
click at [239, 45] on div "Назад | ООО "СТА Карго" / Отдел "[GEOGRAPHIC_DATA]" / Сотрудник "[PERSON_NAME]"…" at bounding box center [672, 41] width 950 height 14
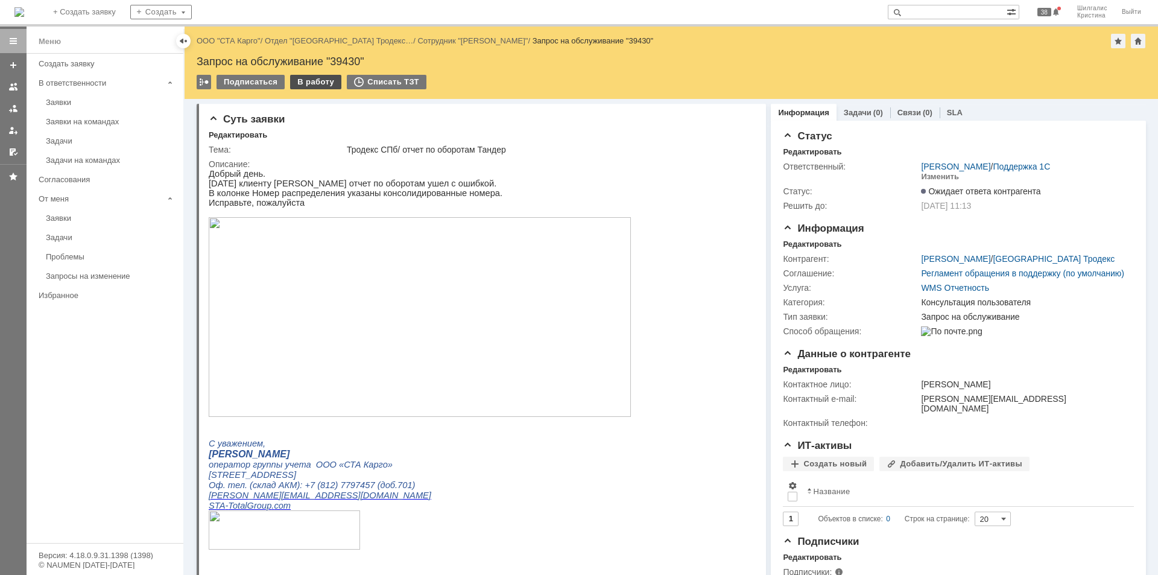
click at [306, 79] on div "В работу" at bounding box center [315, 82] width 51 height 14
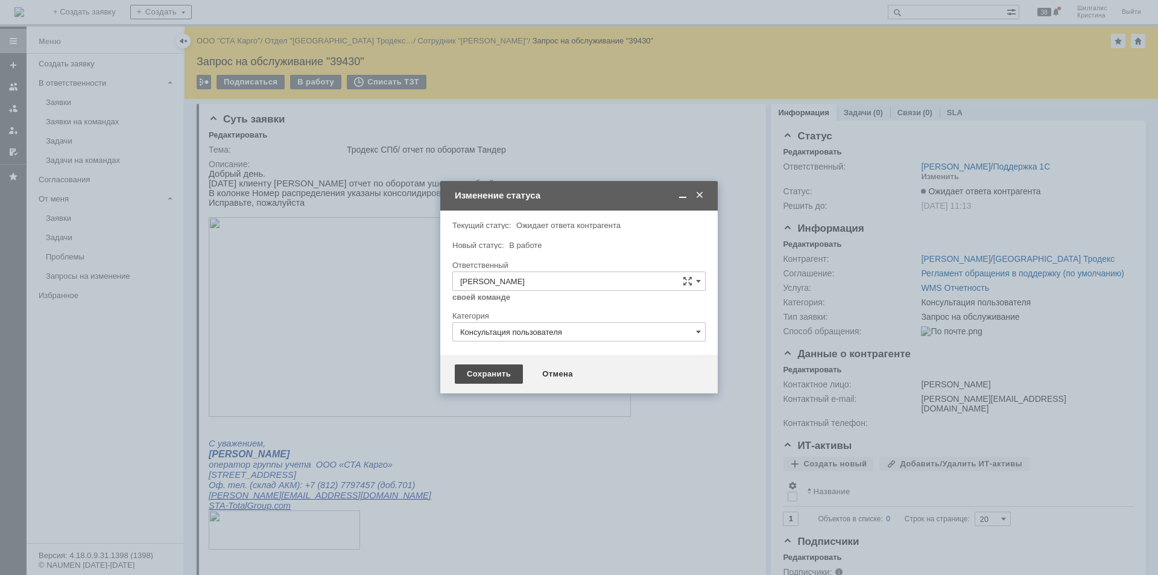
click at [492, 376] on div "Сохранить" at bounding box center [489, 373] width 68 height 19
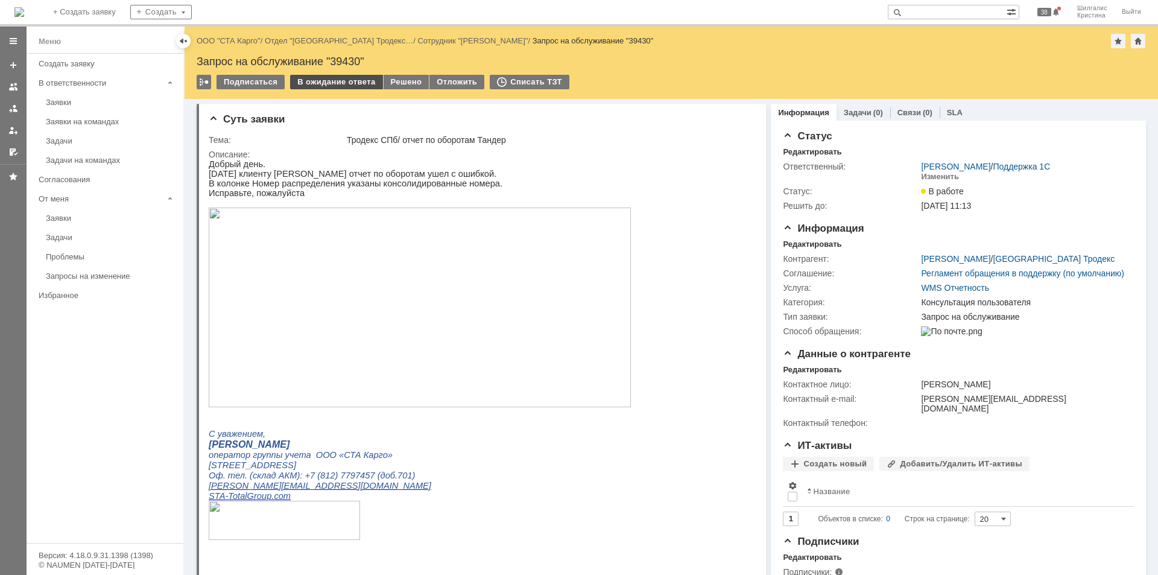
click at [350, 86] on div "В ожидание ответа" at bounding box center [336, 82] width 92 height 14
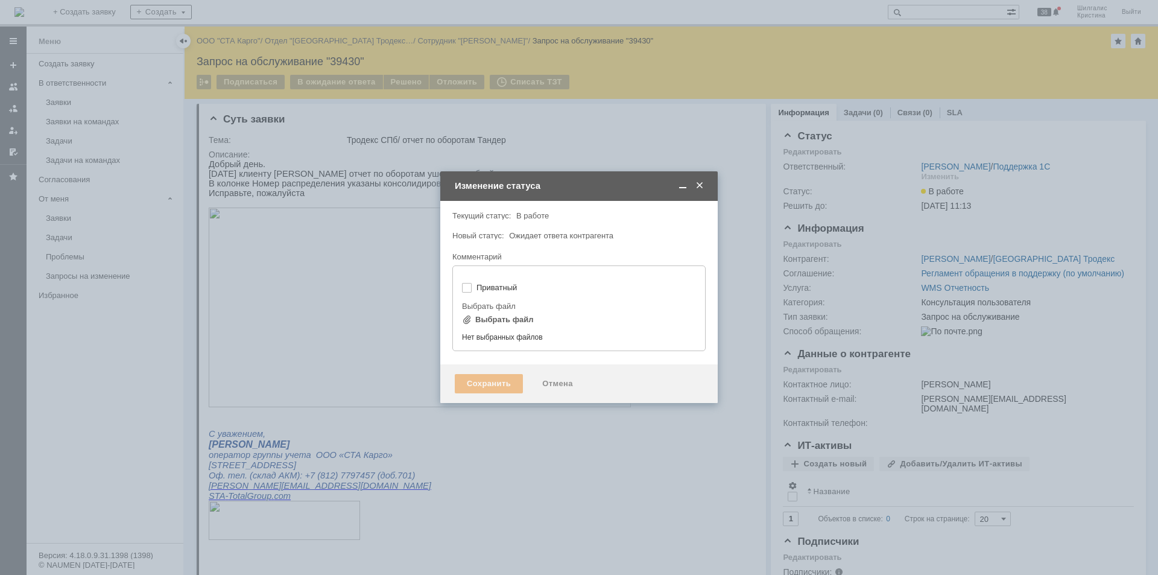
type input "[не указано]"
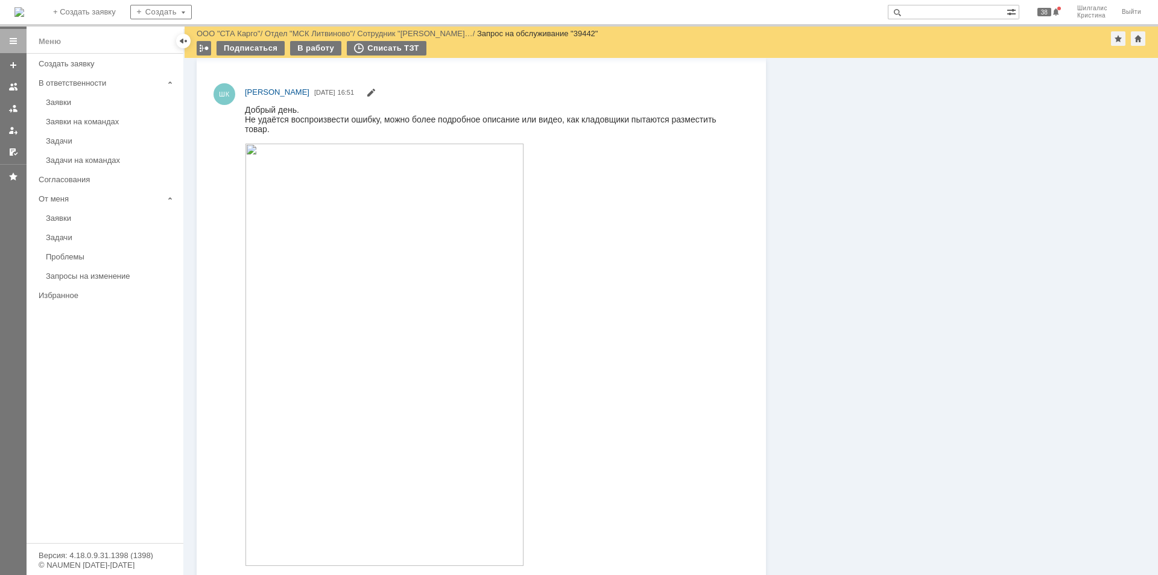
scroll to position [1786, 0]
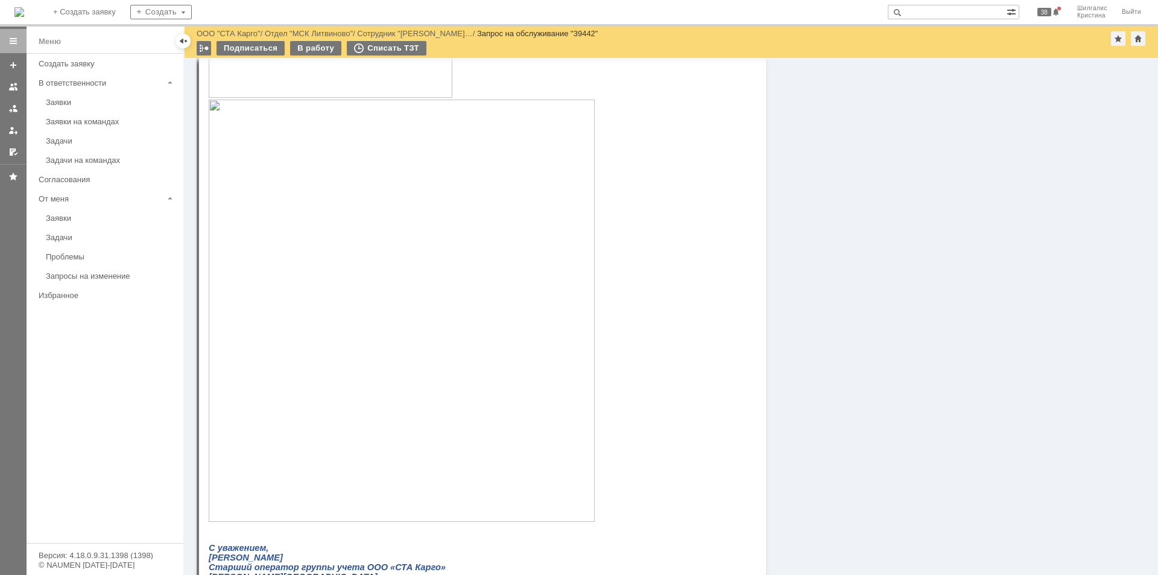
drag, startPoint x: 863, startPoint y: 351, endPoint x: 850, endPoint y: 224, distance: 127.3
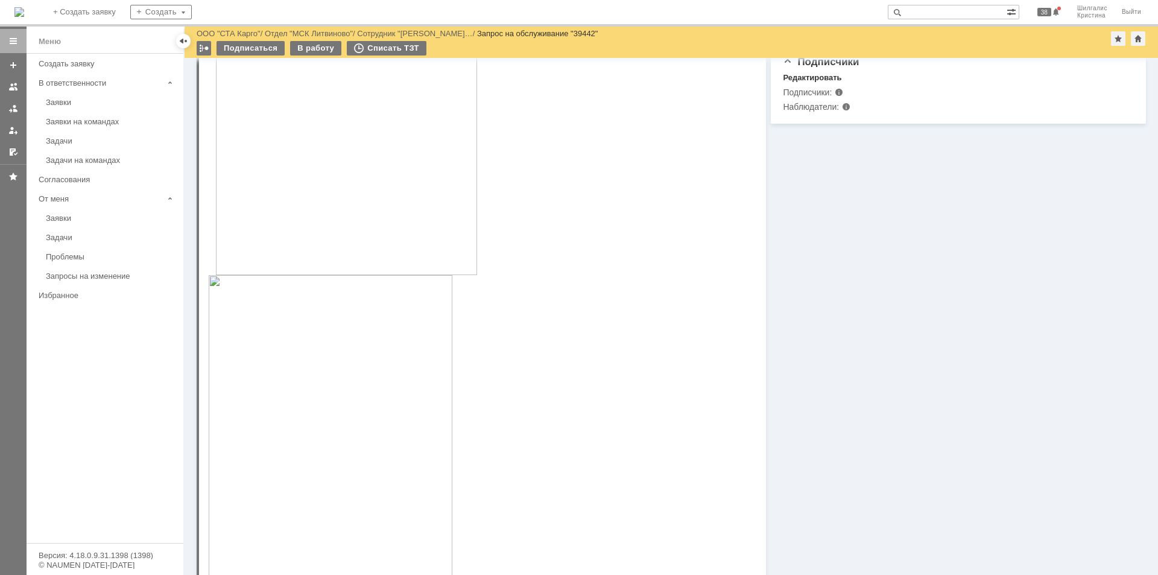
scroll to position [0, 0]
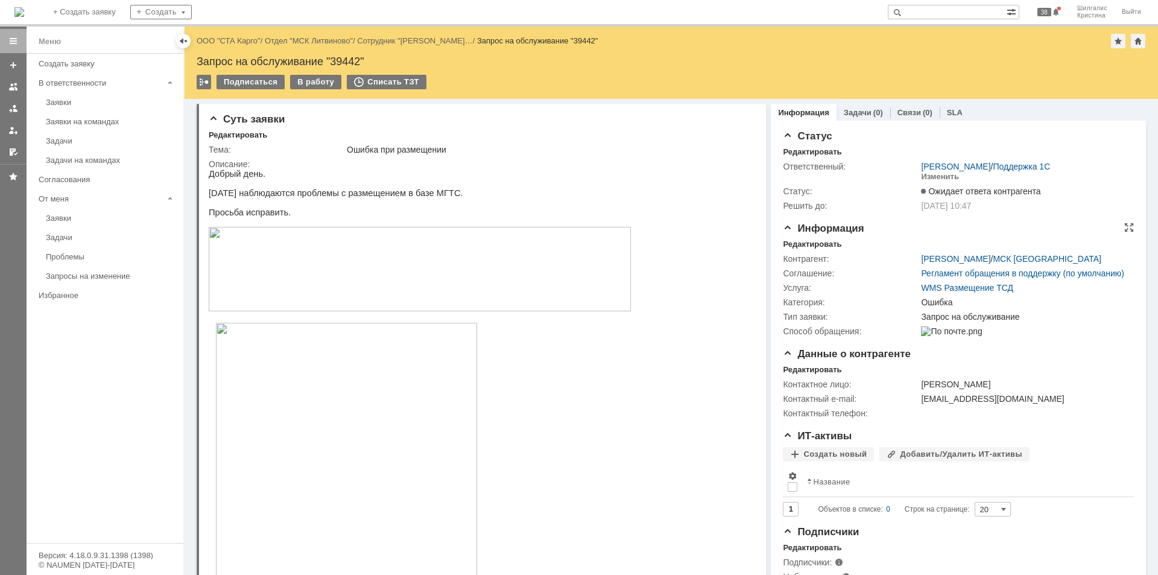
drag, startPoint x: 854, startPoint y: 389, endPoint x: 823, endPoint y: 236, distance: 155.1
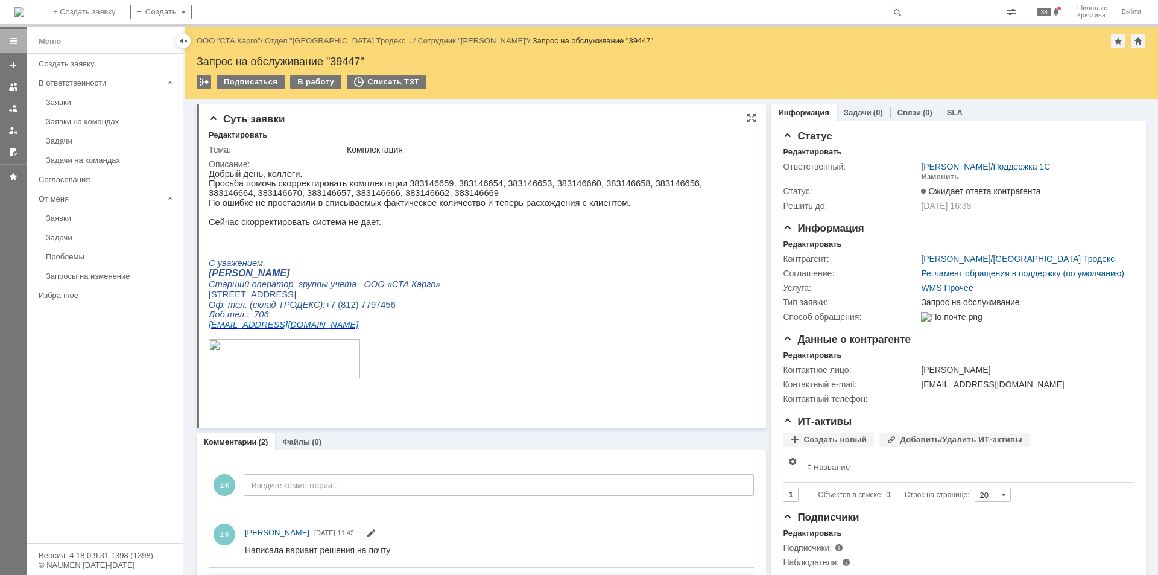
click at [417, 185] on p "Просьба помочь скорректировать комплектации 383146659, 383146654, 383146653, 38…" at bounding box center [477, 188] width 536 height 19
click at [417, 184] on p "Просьба помочь скорректировать комплектации 383146659, 383146654, 383146653, 38…" at bounding box center [477, 188] width 536 height 19
click at [417, 183] on p "Просьба помочь скорректировать комплектации 383146659, 383146654, 383146653, 38…" at bounding box center [477, 188] width 536 height 19
copy p "383146659"
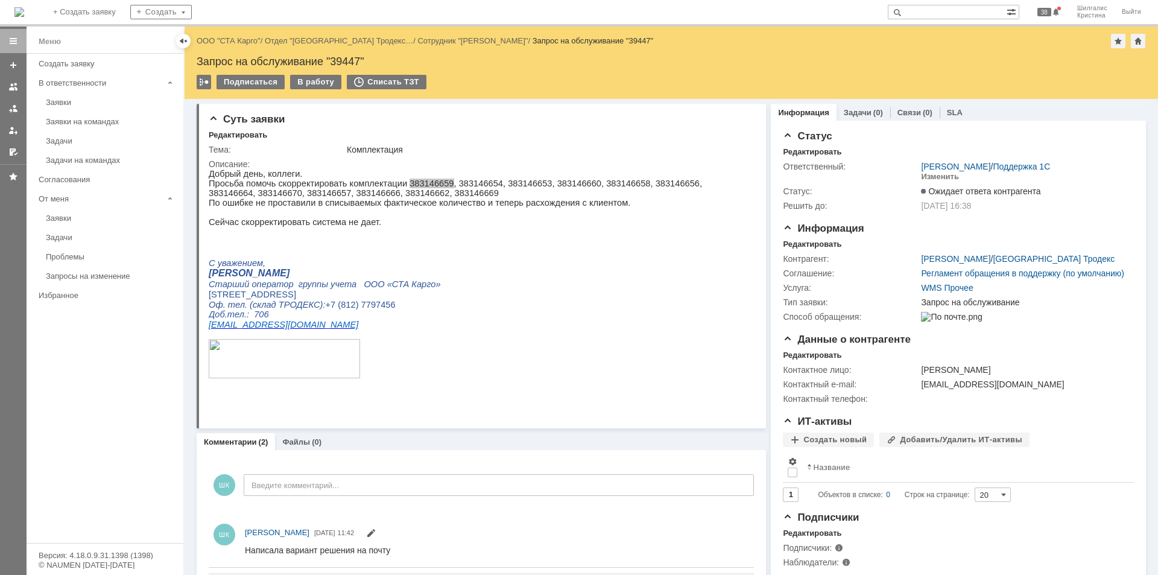
click at [236, 45] on link "ООО "СТА Карго"" at bounding box center [229, 40] width 64 height 9
